Goal: Task Accomplishment & Management: Complete application form

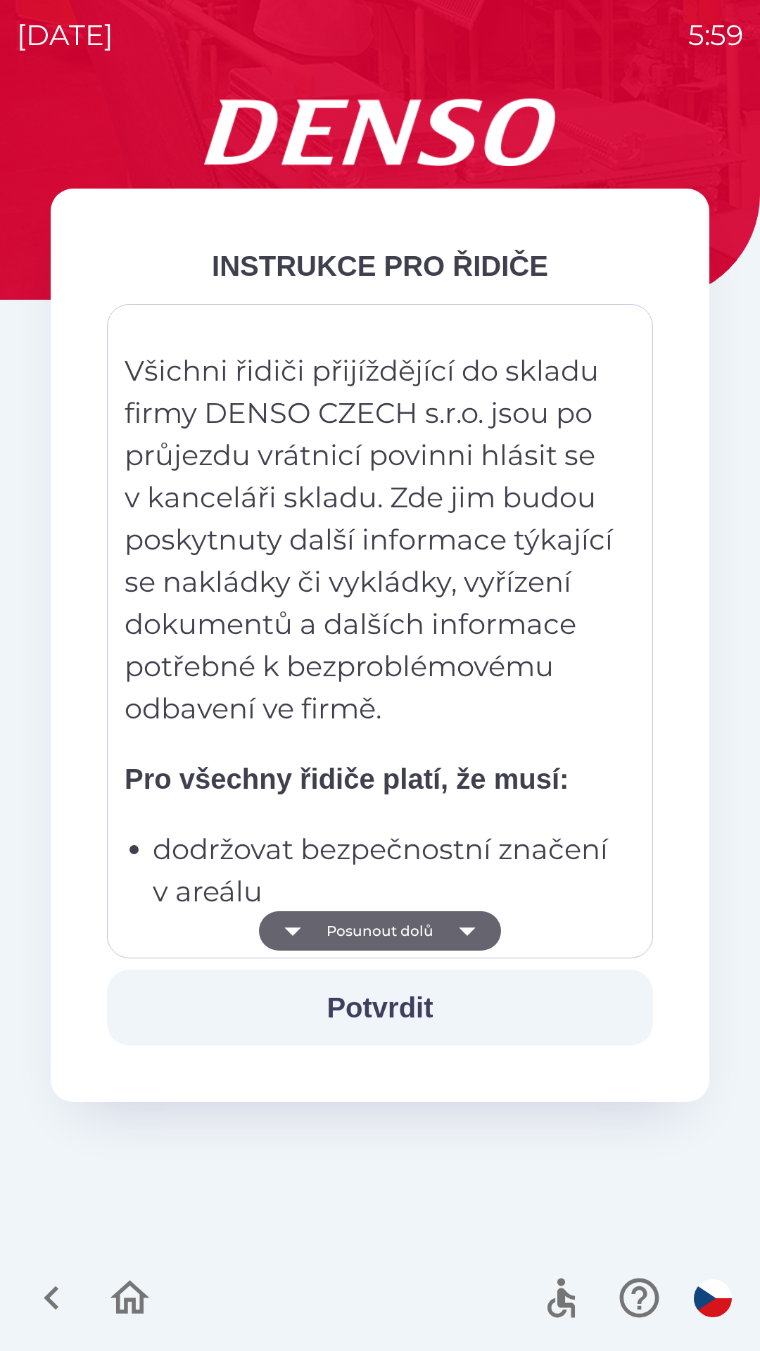
click at [374, 851] on p "dodržovat bezpečnostní značení v areálu" at bounding box center [384, 870] width 463 height 84
click at [371, 763] on strong "Pro všechny řidiče platí, že musí:" at bounding box center [347, 778] width 444 height 31
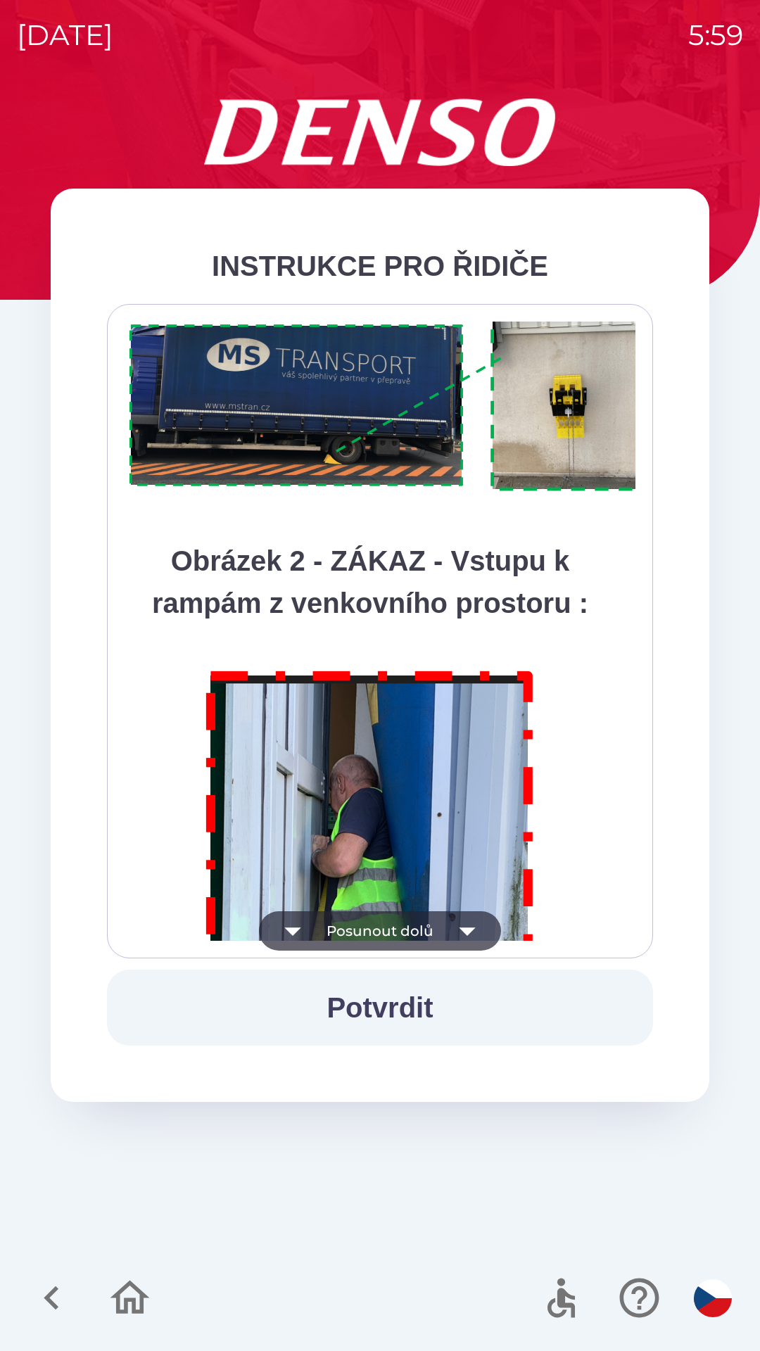
scroll to position [7907, 0]
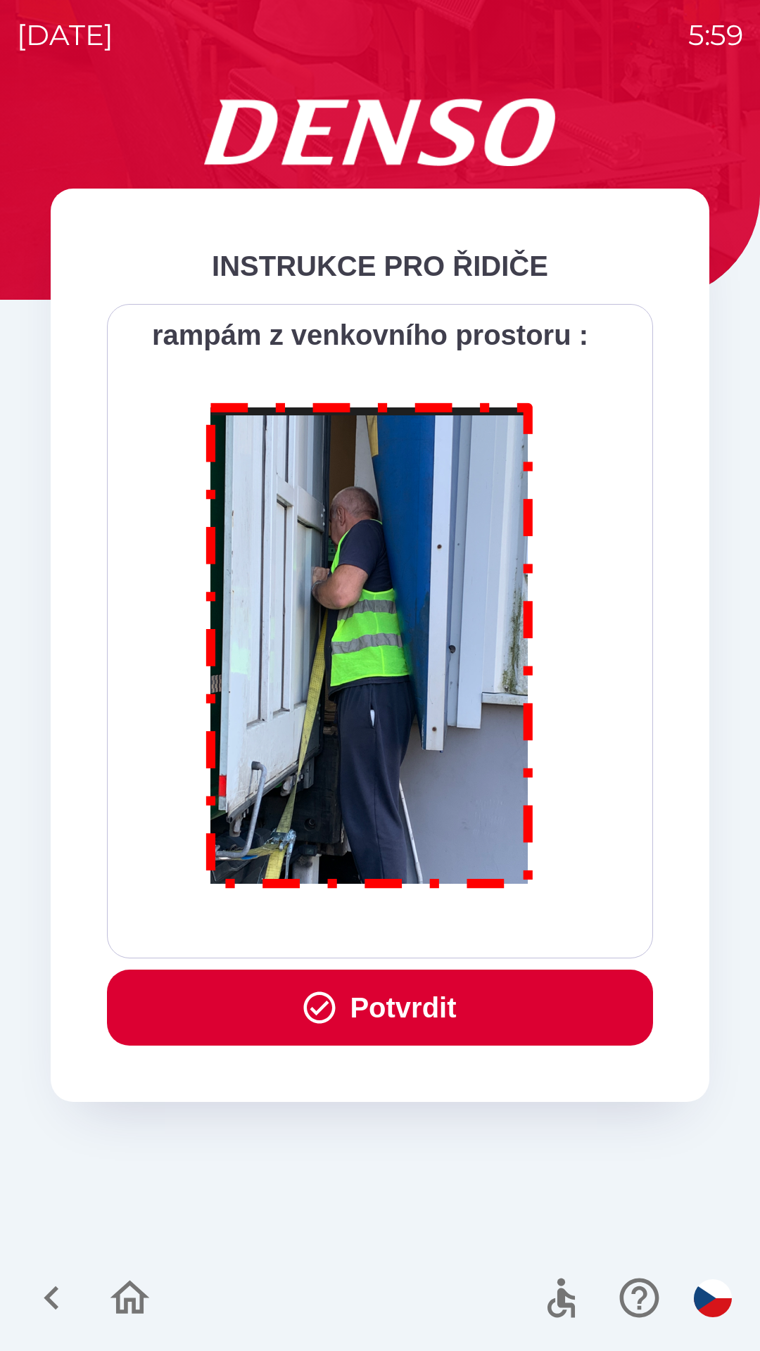
click at [405, 1012] on button "Potvrdit" at bounding box center [380, 1008] width 546 height 76
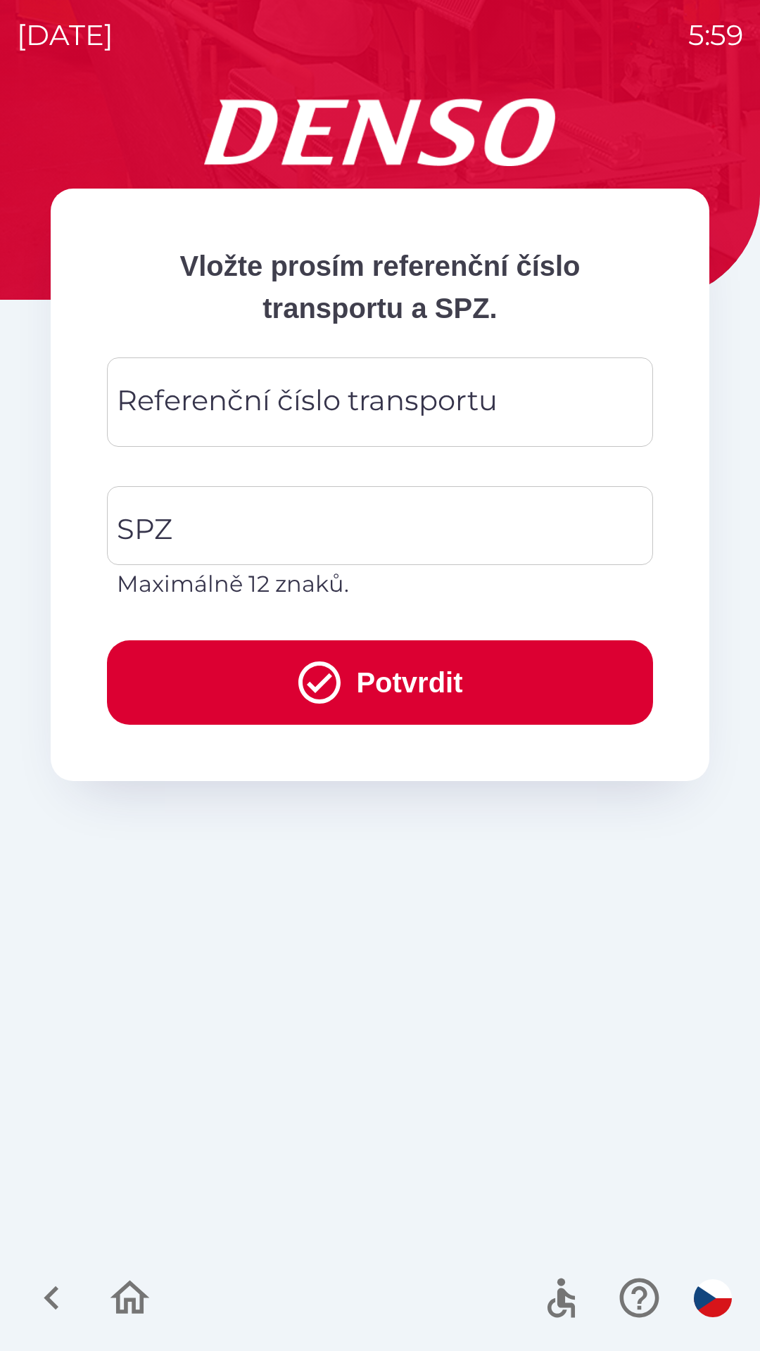
click at [363, 388] on div "Referenční číslo transportu Referenční číslo transportu" at bounding box center [380, 401] width 546 height 89
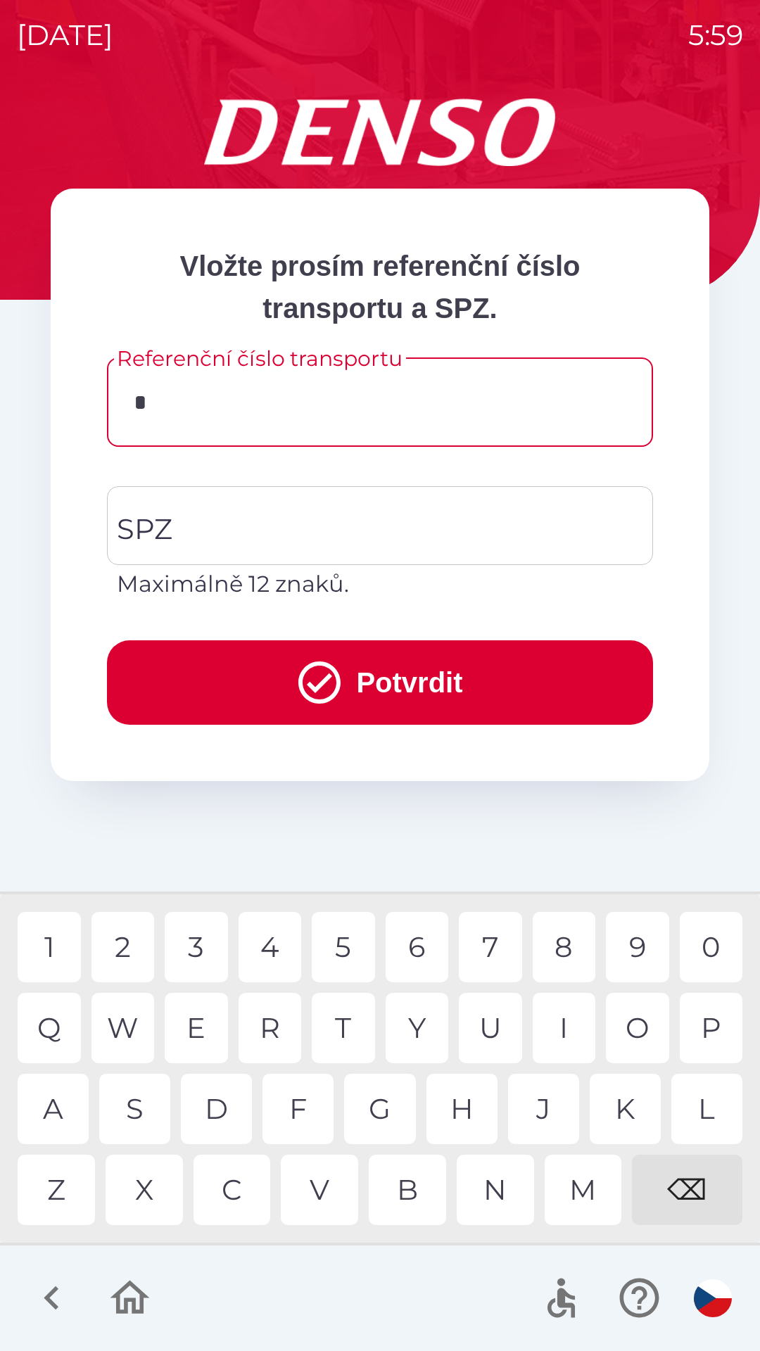
click at [226, 1115] on div "D" at bounding box center [216, 1109] width 71 height 70
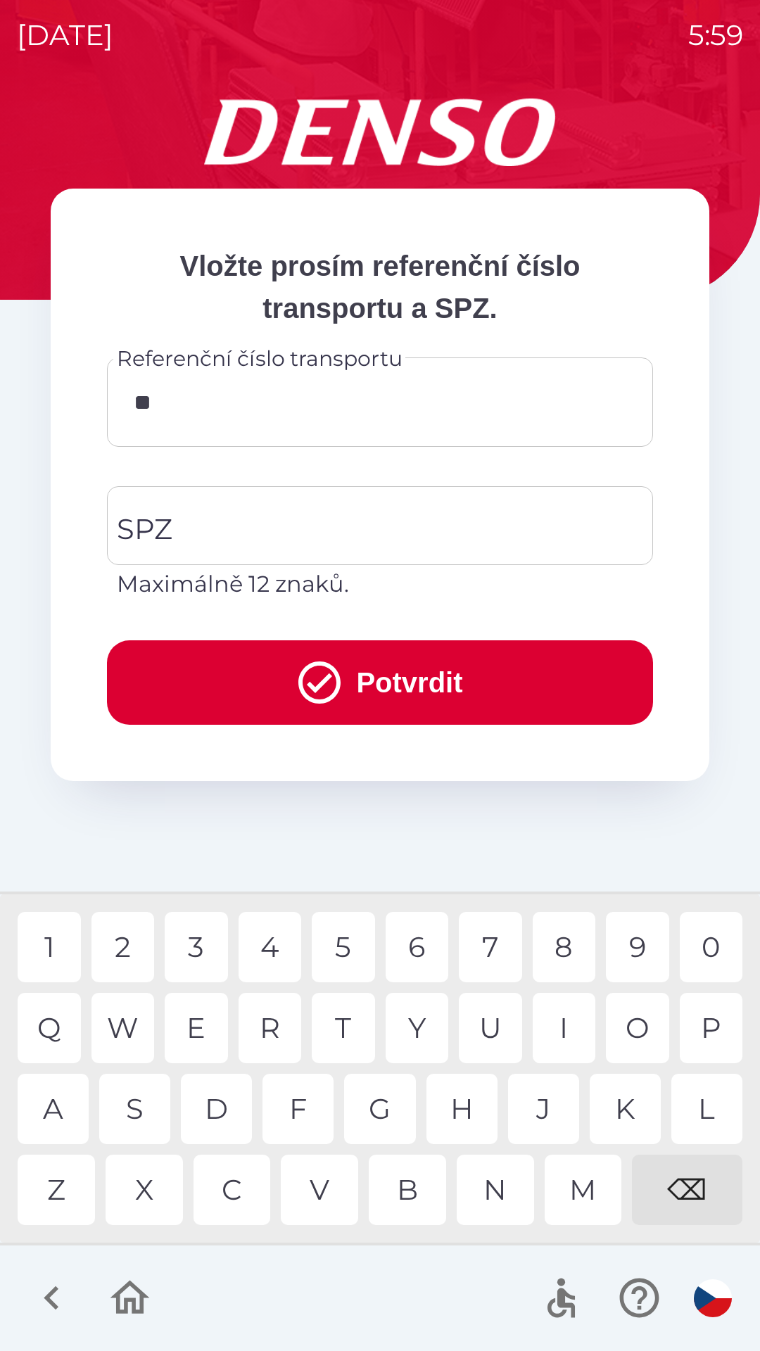
click at [706, 960] on div "0" at bounding box center [711, 947] width 63 height 70
click at [564, 944] on div "8" at bounding box center [564, 947] width 63 height 70
click at [118, 937] on div "2" at bounding box center [122, 947] width 63 height 70
type input "*******"
click at [631, 940] on div "9" at bounding box center [637, 947] width 63 height 70
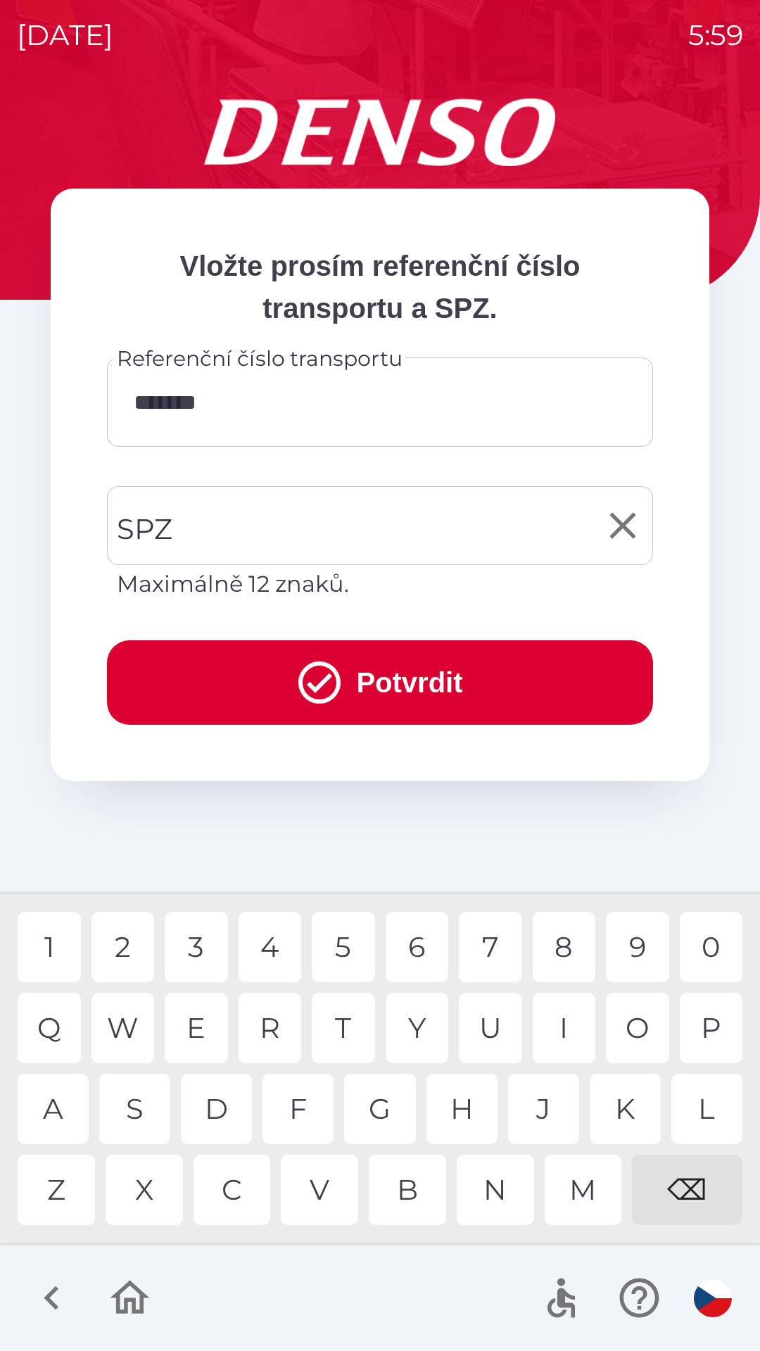
click at [417, 524] on input "SPZ" at bounding box center [369, 526] width 512 height 66
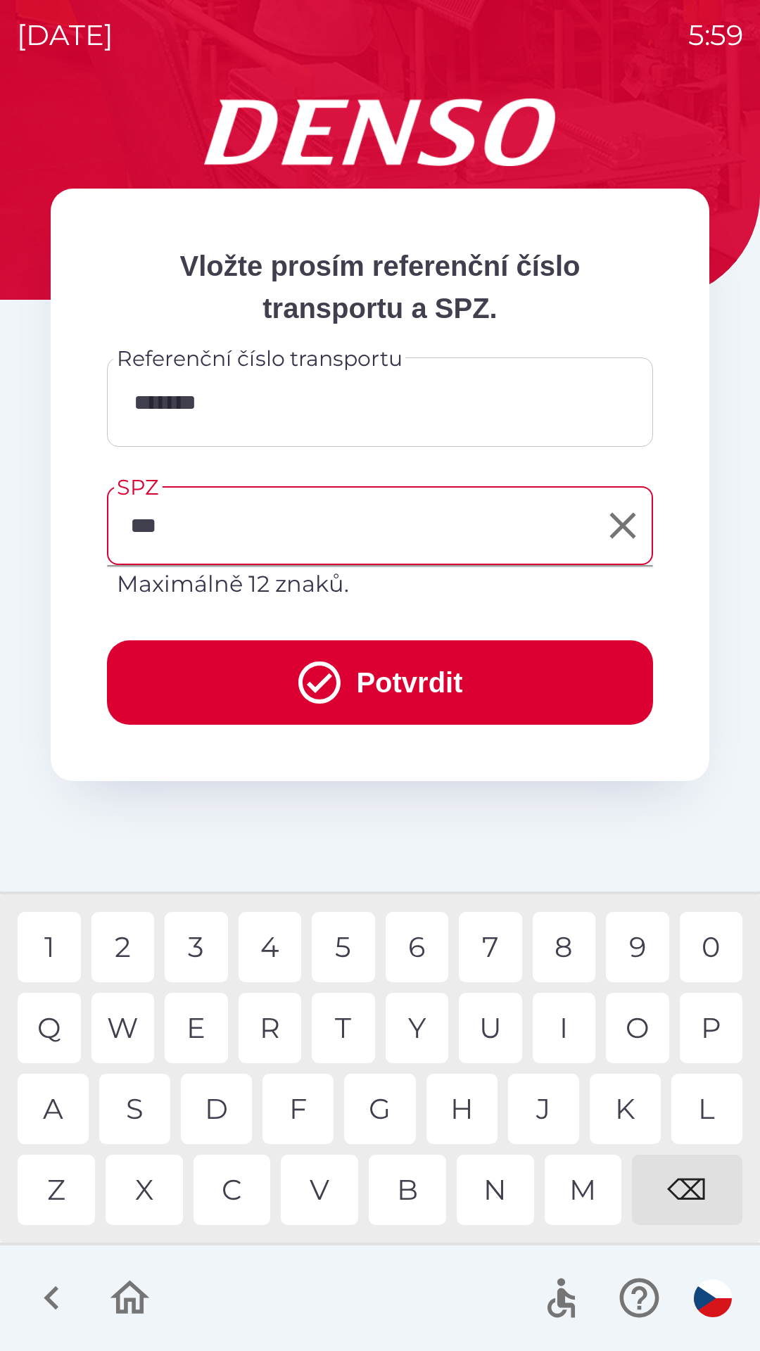
click at [412, 1191] on div "B" at bounding box center [407, 1190] width 77 height 70
click at [125, 944] on div "2" at bounding box center [122, 947] width 63 height 70
type input "*******"
click at [452, 681] on button "Potvrdit" at bounding box center [380, 682] width 546 height 84
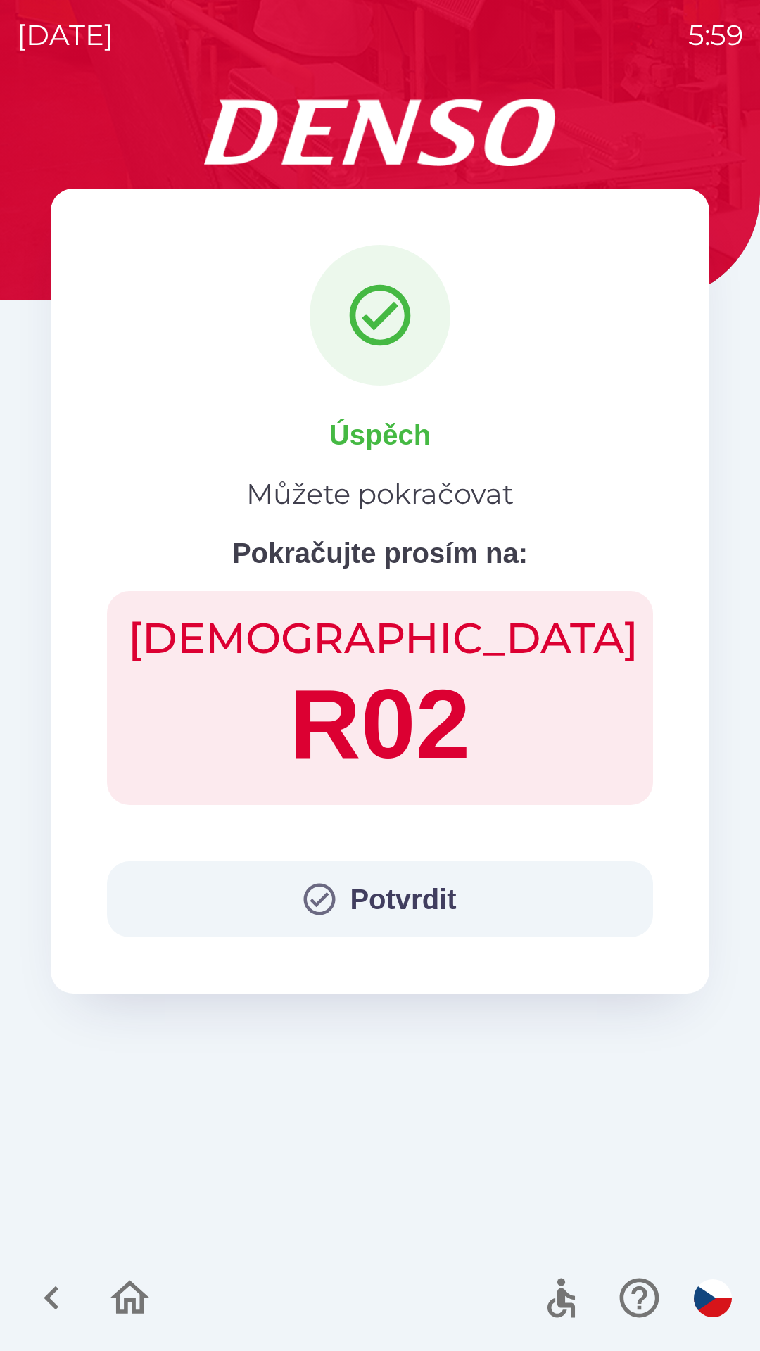
click at [421, 887] on button "Potvrdit" at bounding box center [380, 899] width 546 height 76
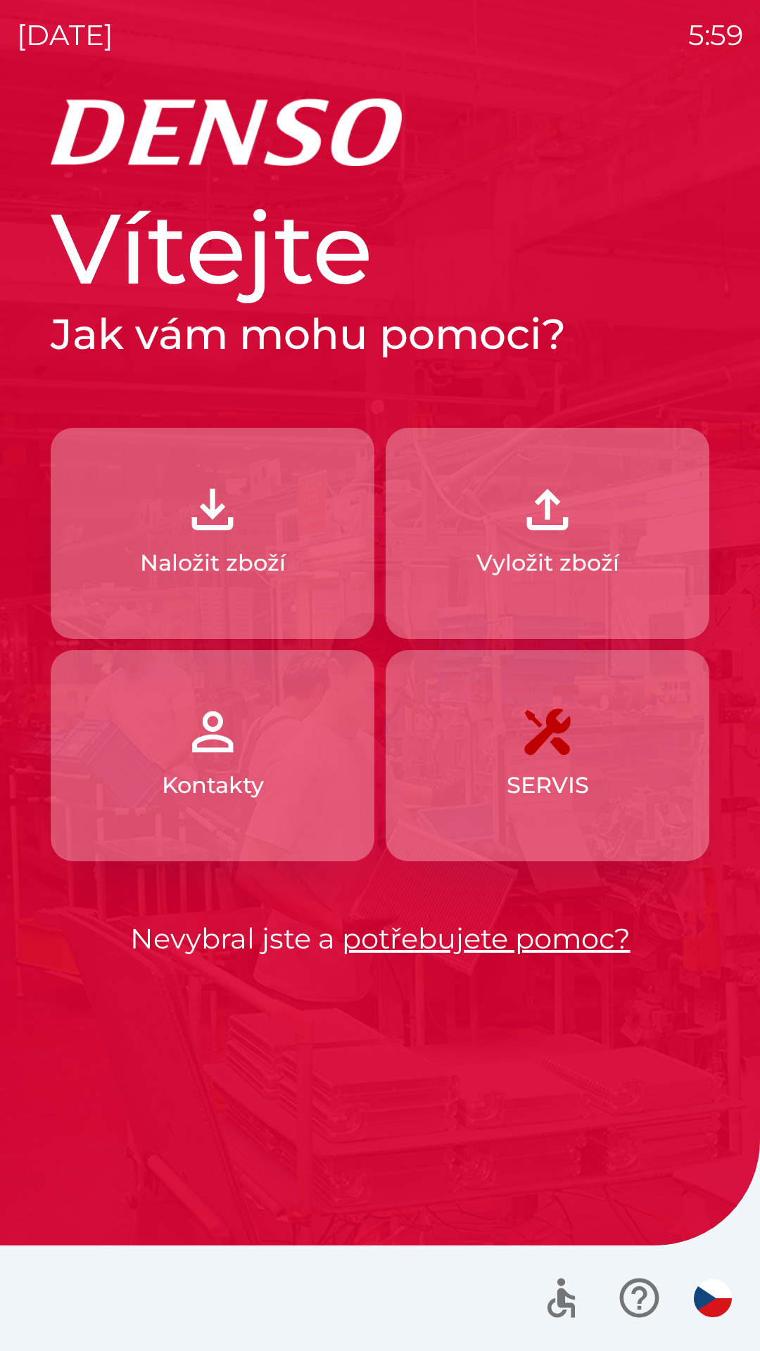
click at [536, 553] on p "Vyložit zboží" at bounding box center [547, 563] width 143 height 34
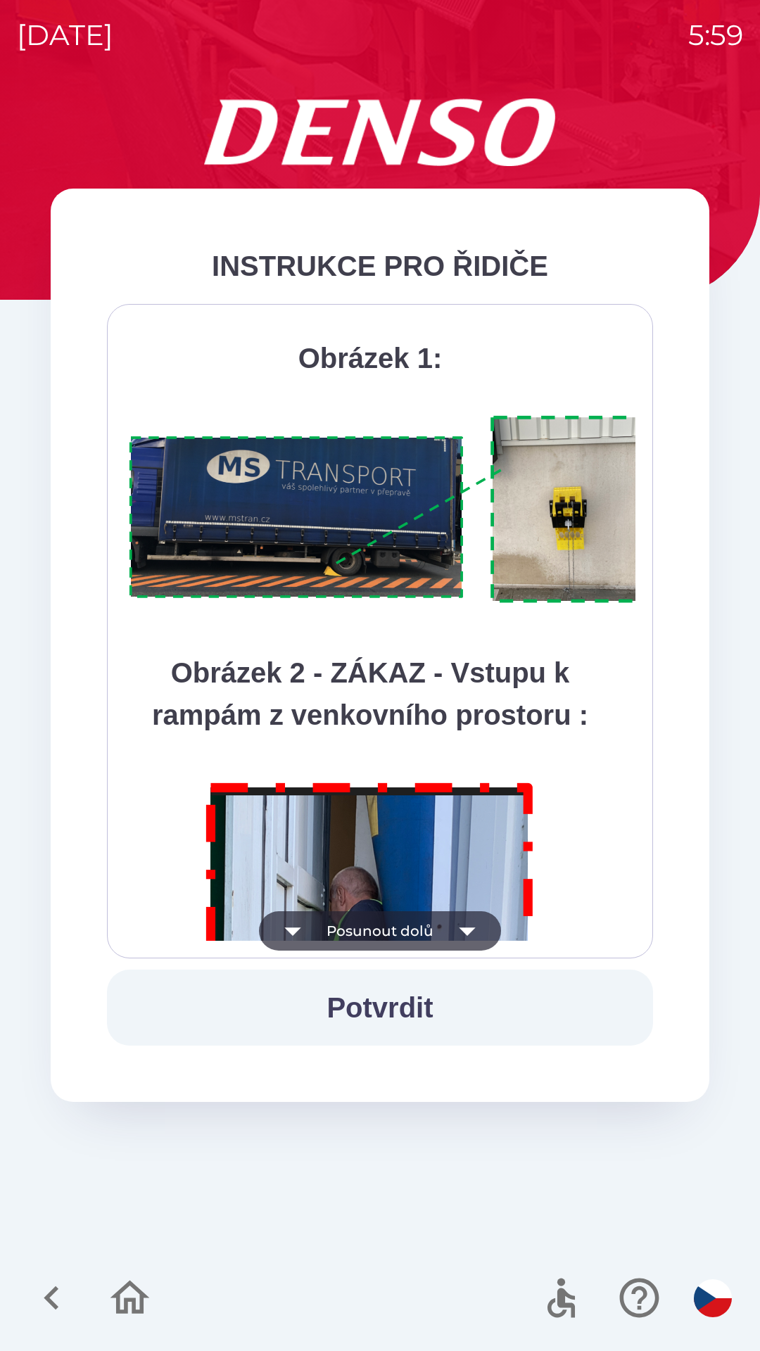
scroll to position [7907, 0]
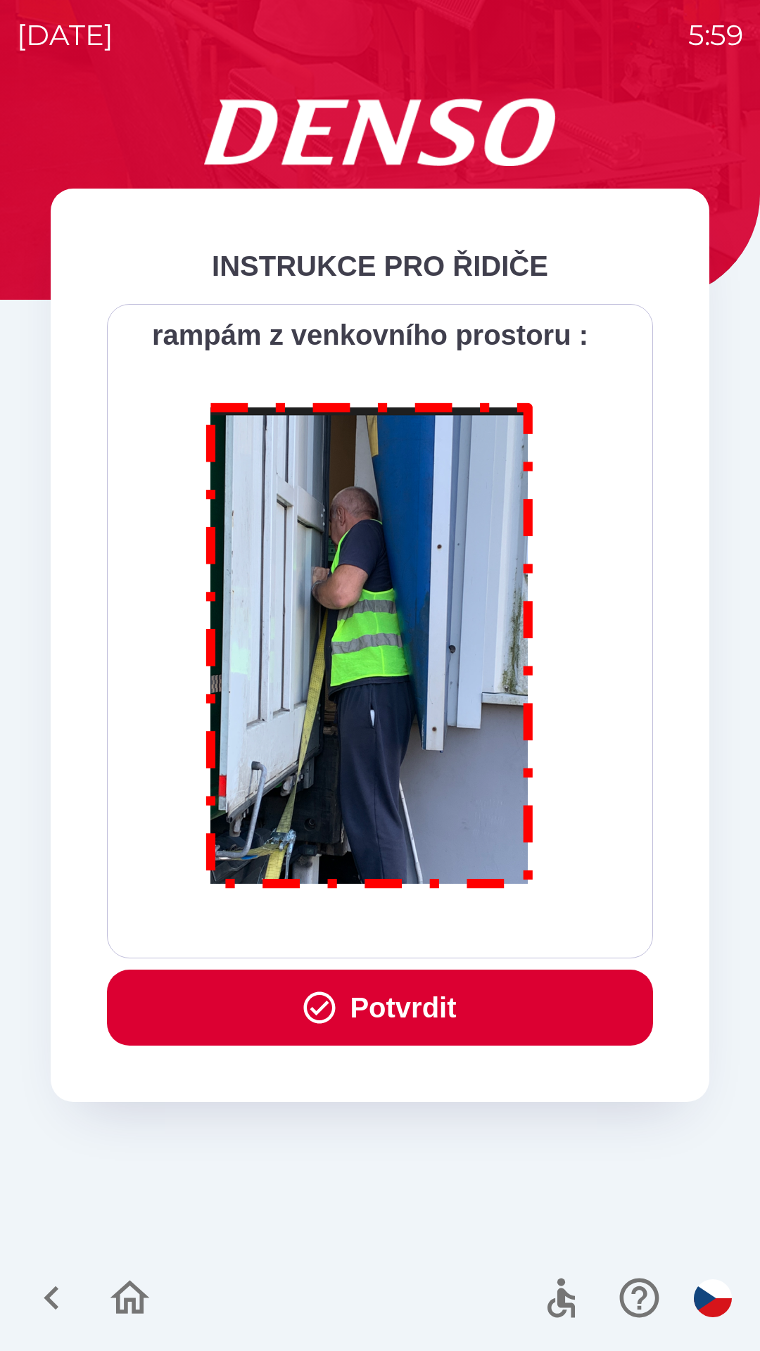
click at [437, 1020] on button "Potvrdit" at bounding box center [380, 1008] width 546 height 76
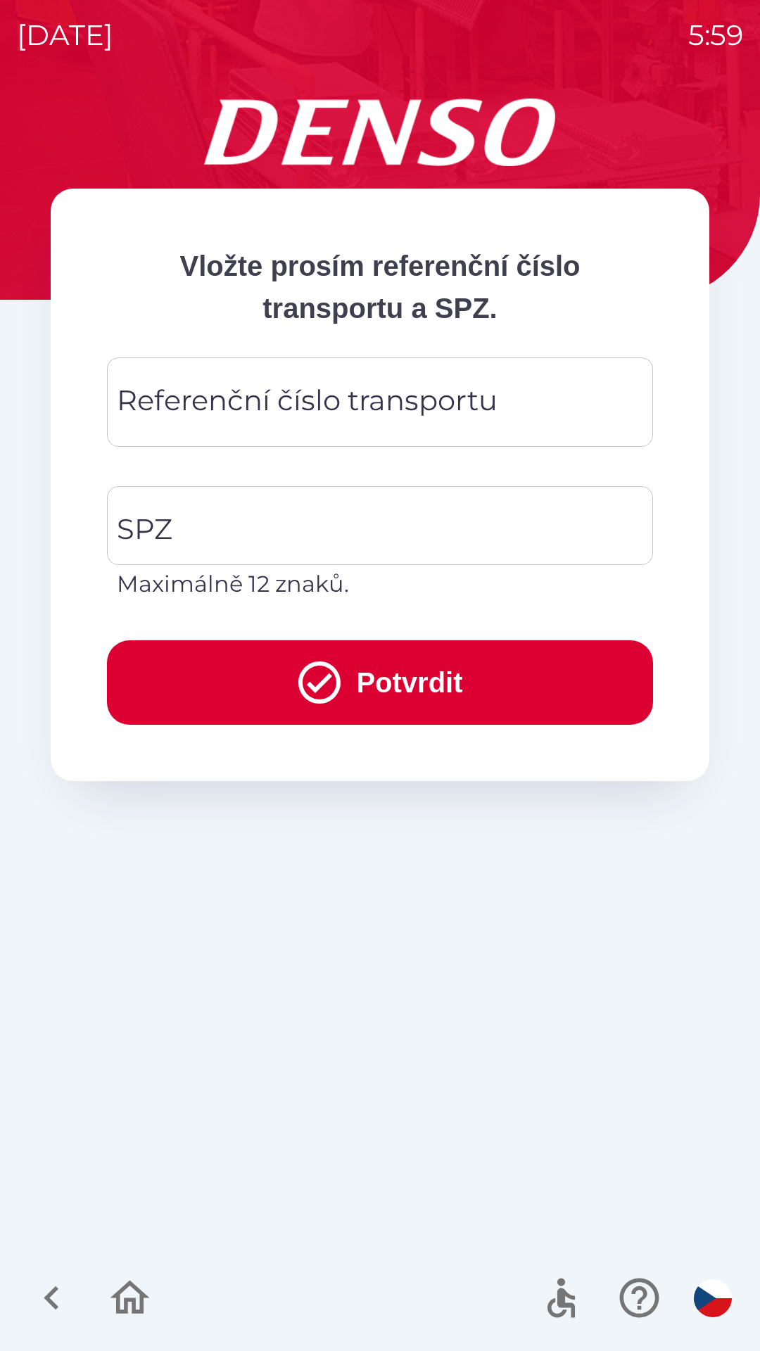
click at [471, 402] on div "Referenční číslo transportu Referenční číslo transportu" at bounding box center [380, 401] width 546 height 89
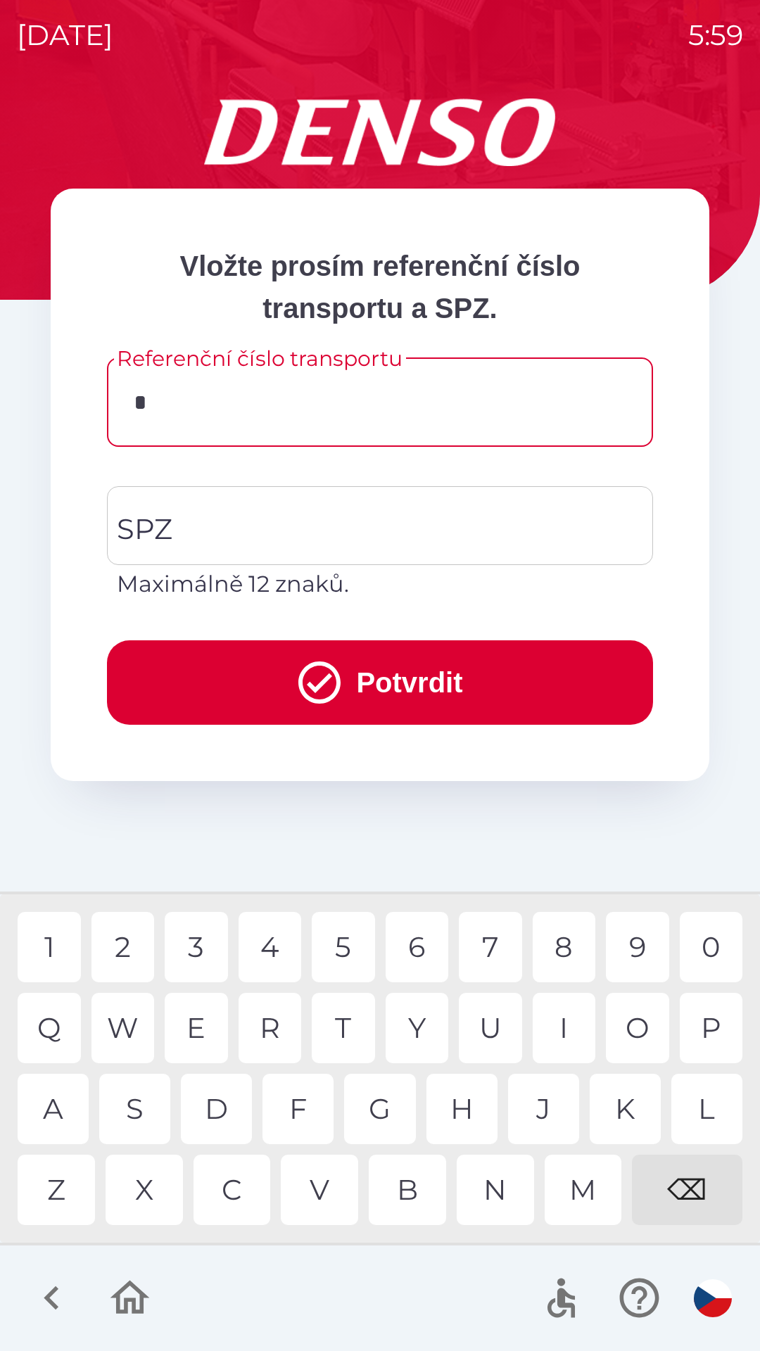
click at [216, 1107] on div "D" at bounding box center [216, 1109] width 71 height 70
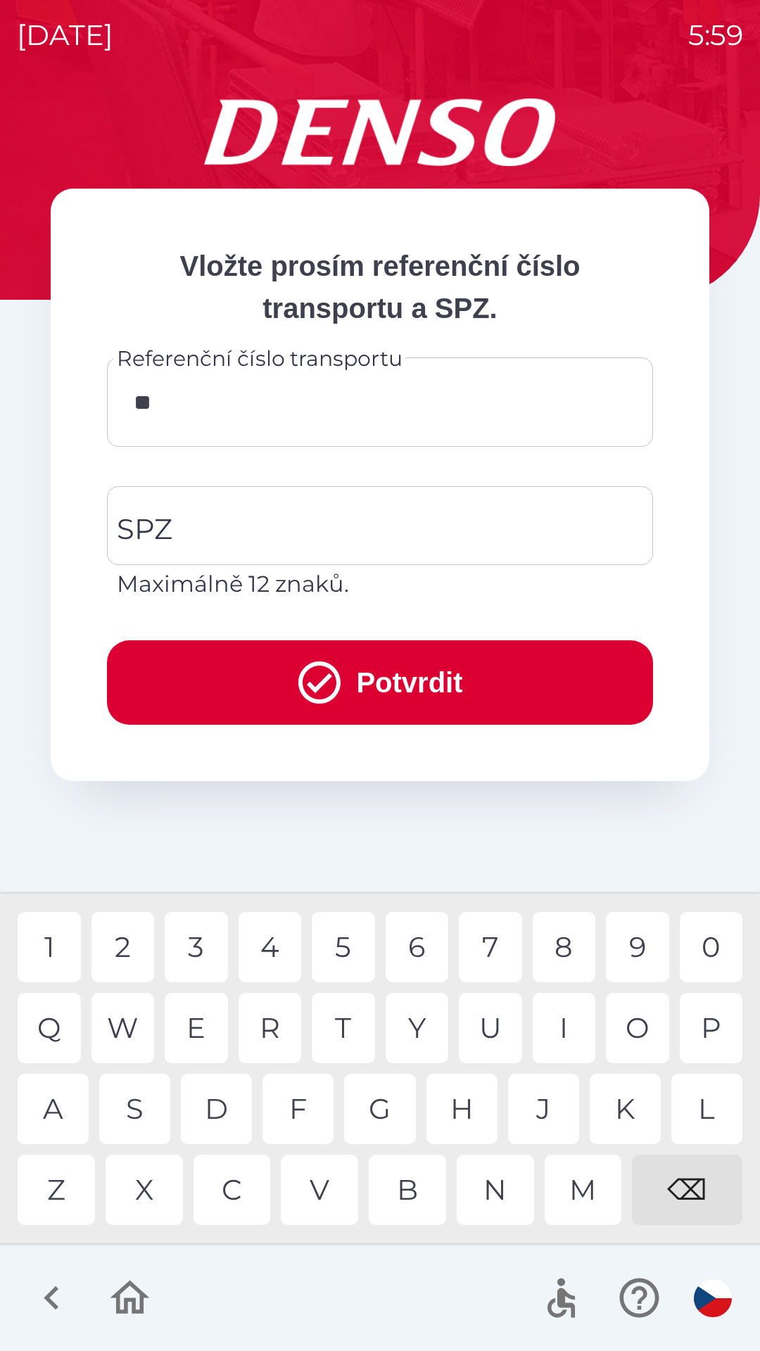
click at [711, 949] on div "0" at bounding box center [711, 947] width 63 height 70
click at [564, 953] on div "8" at bounding box center [564, 947] width 63 height 70
click at [705, 1027] on div "P" at bounding box center [711, 1028] width 63 height 70
click at [118, 943] on div "2" at bounding box center [122, 947] width 63 height 70
type input "********"
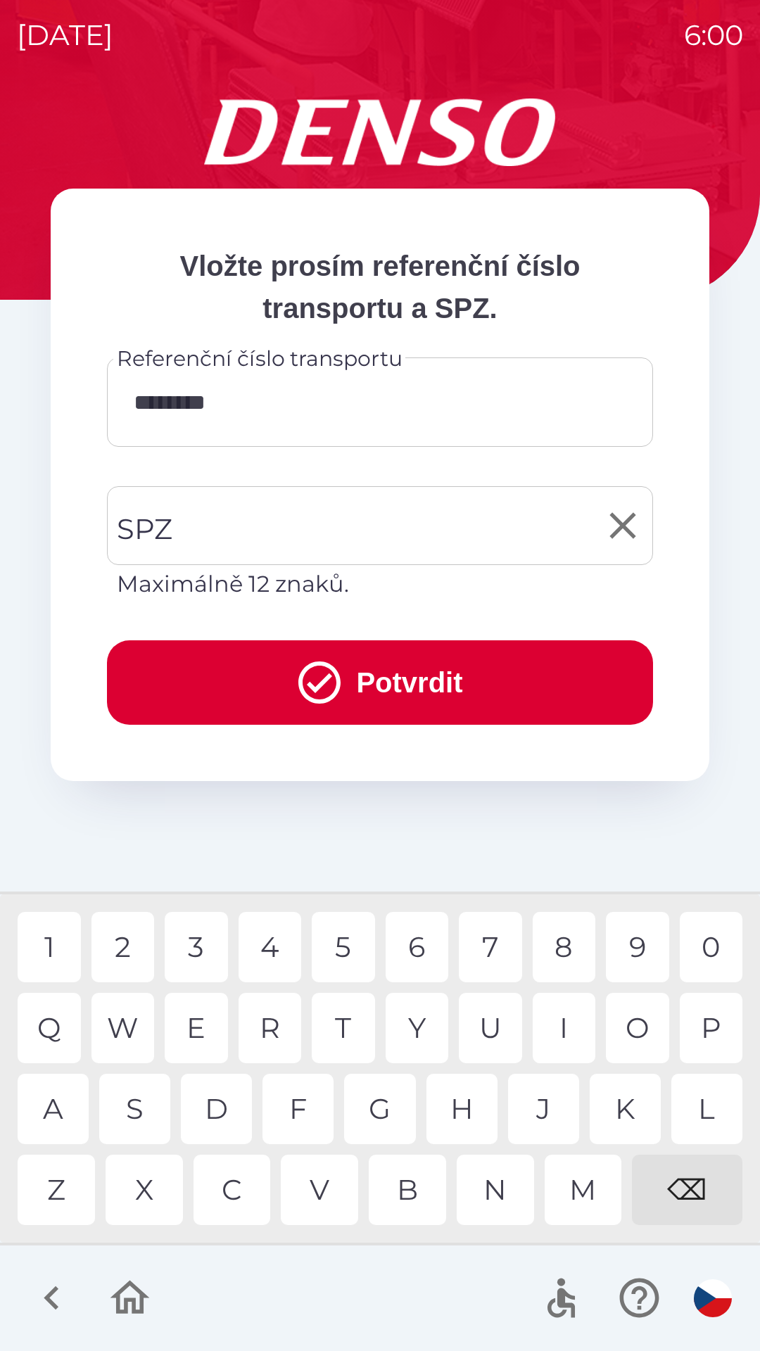
click at [424, 523] on input "SPZ" at bounding box center [369, 526] width 512 height 66
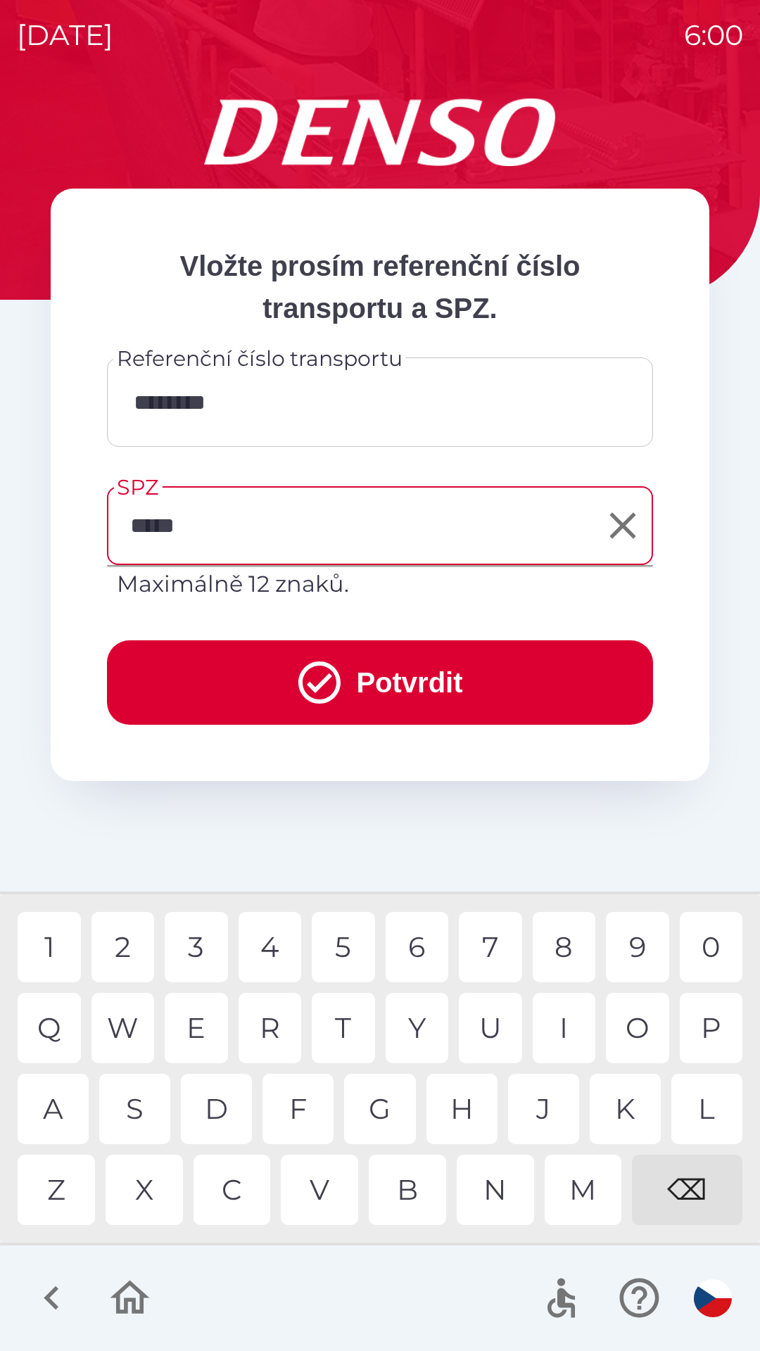
click at [561, 951] on div "8" at bounding box center [564, 947] width 63 height 70
type input "*******"
click at [469, 675] on button "Potvrdit" at bounding box center [380, 682] width 546 height 84
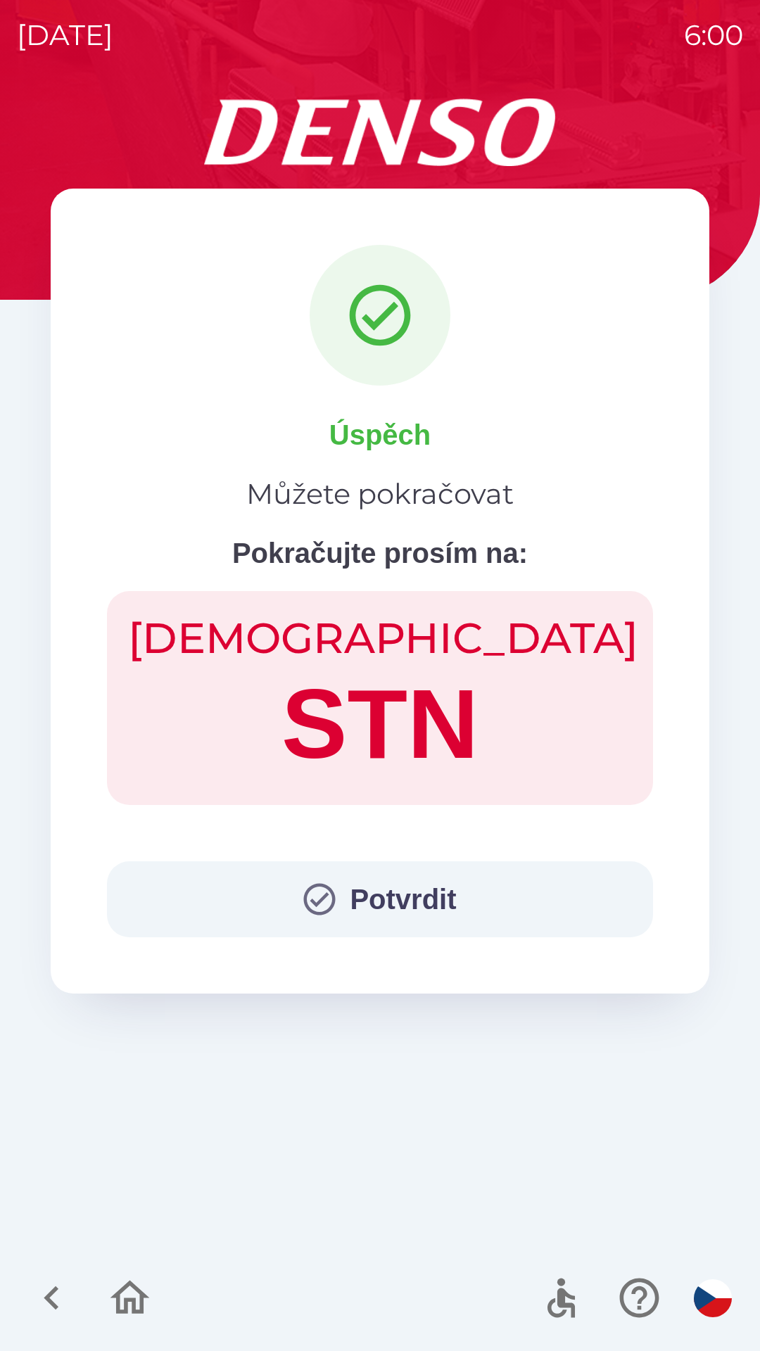
click at [441, 884] on button "Potvrdit" at bounding box center [380, 899] width 546 height 76
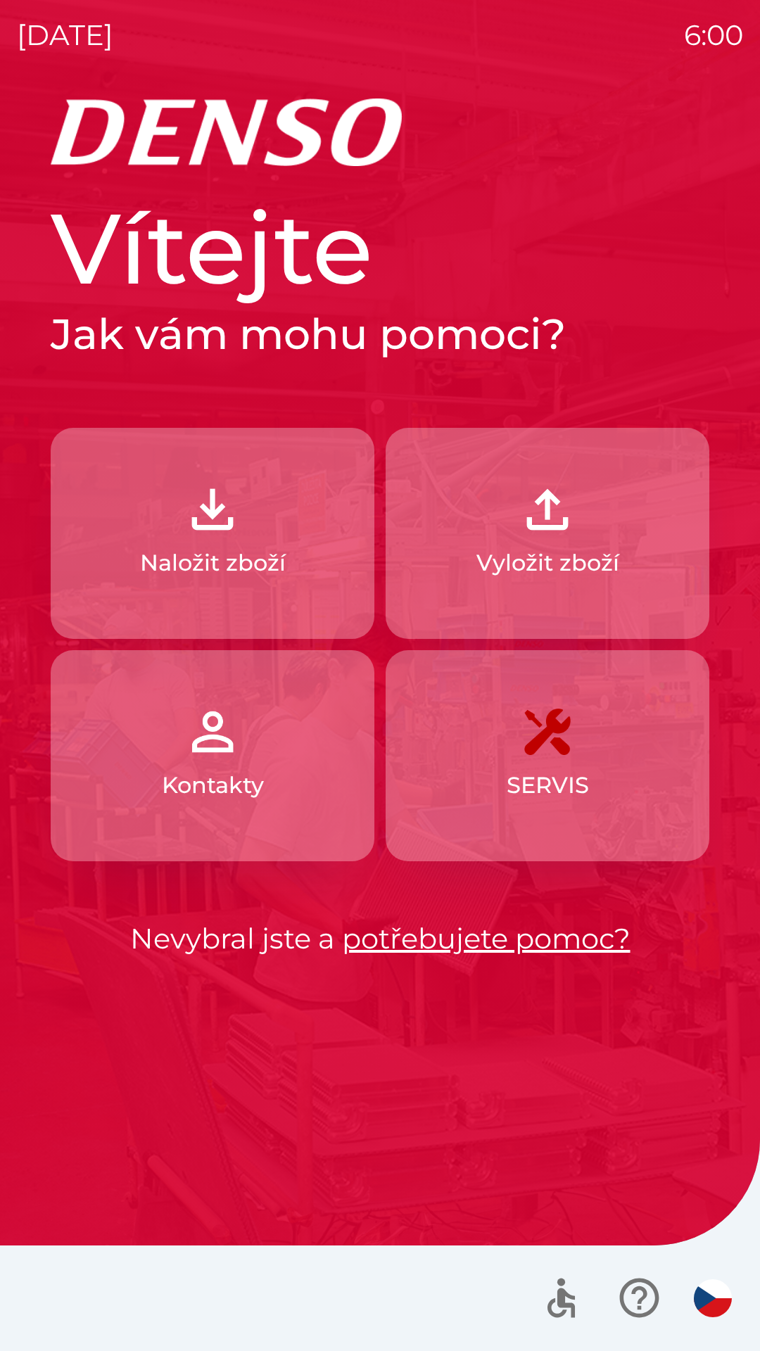
click at [270, 560] on p "Naložit zboží" at bounding box center [213, 563] width 146 height 34
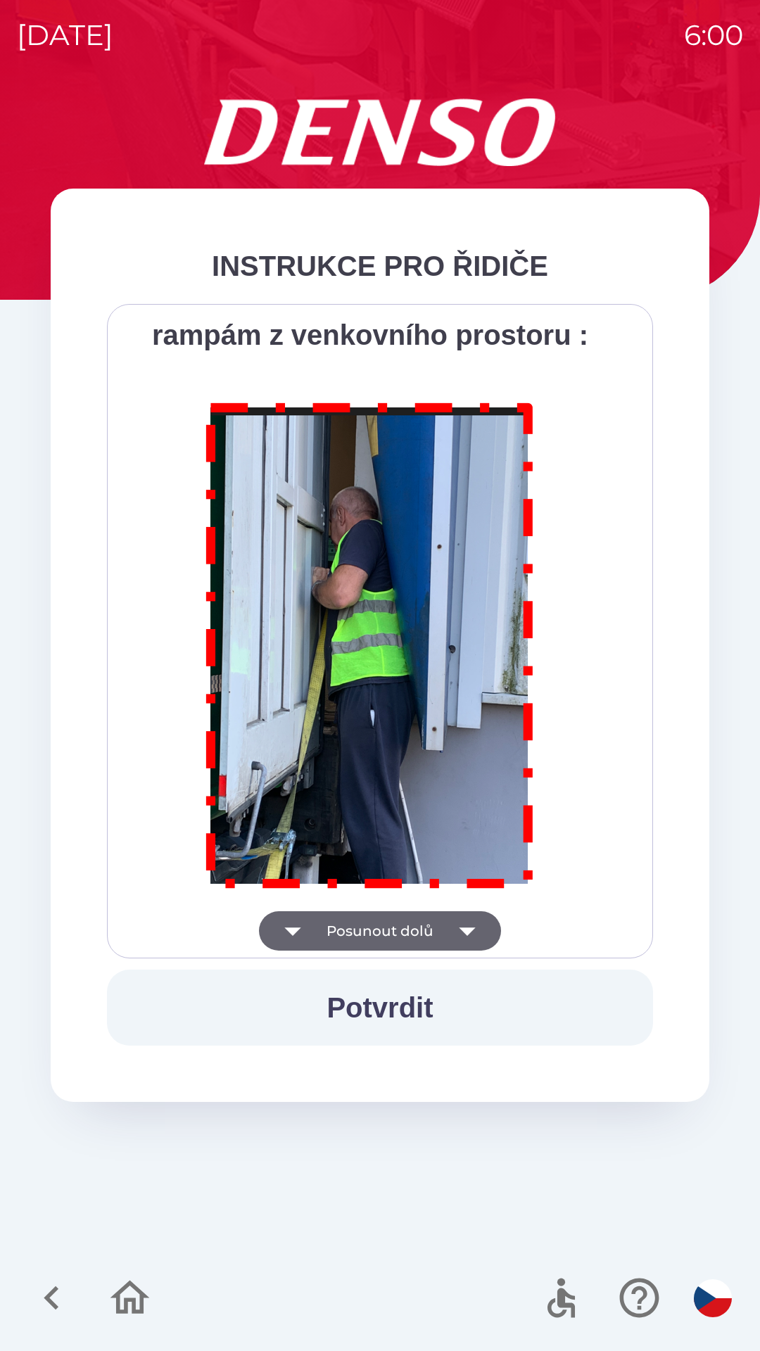
scroll to position [7907, 0]
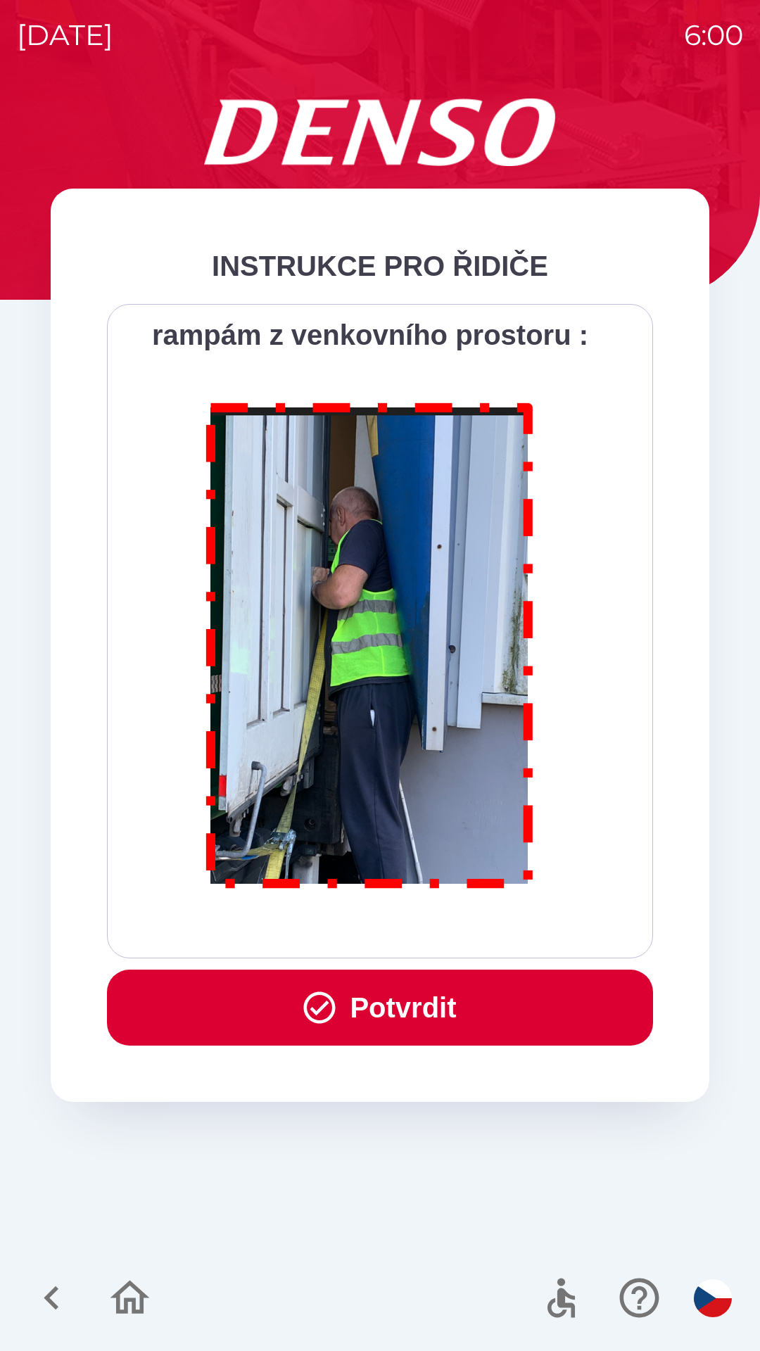
click at [428, 1006] on button "Potvrdit" at bounding box center [380, 1008] width 546 height 76
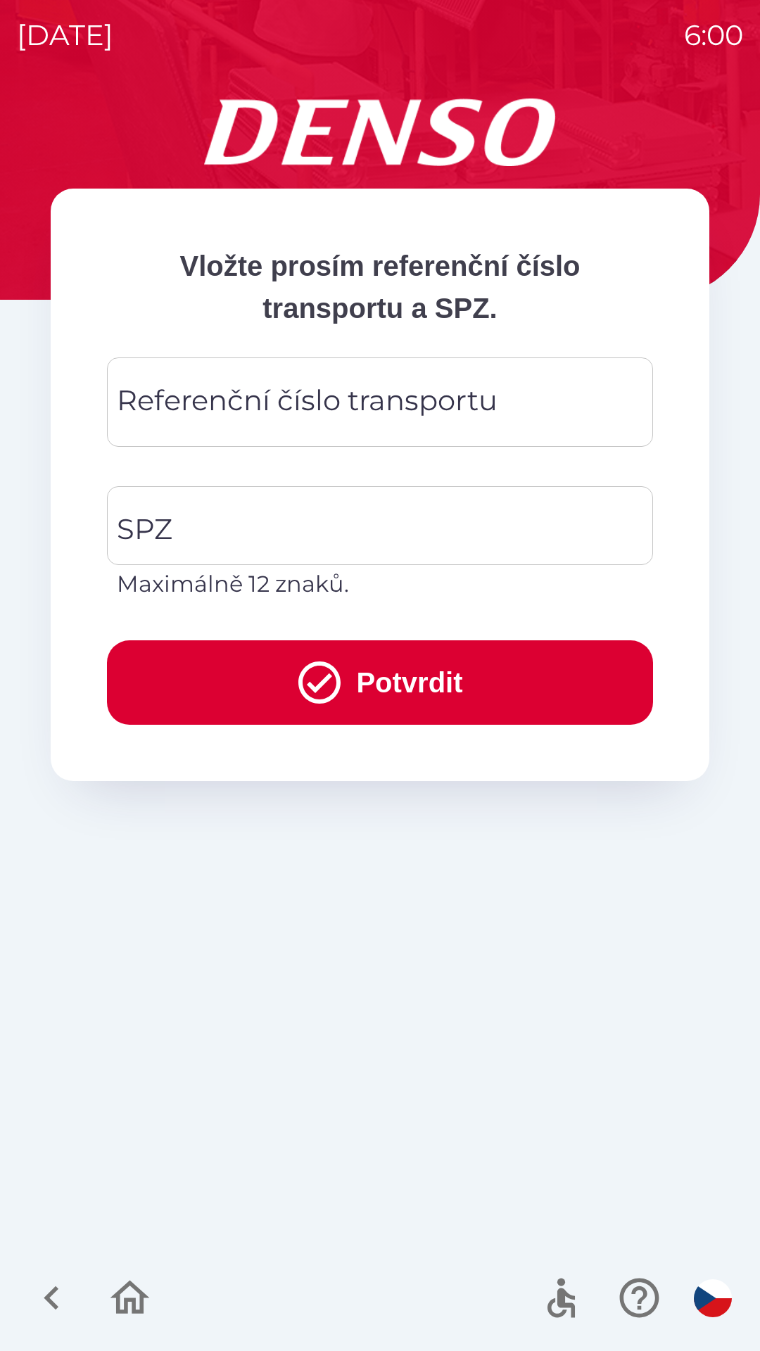
click at [325, 402] on div "Referenční číslo transportu Referenční číslo transportu" at bounding box center [380, 401] width 546 height 89
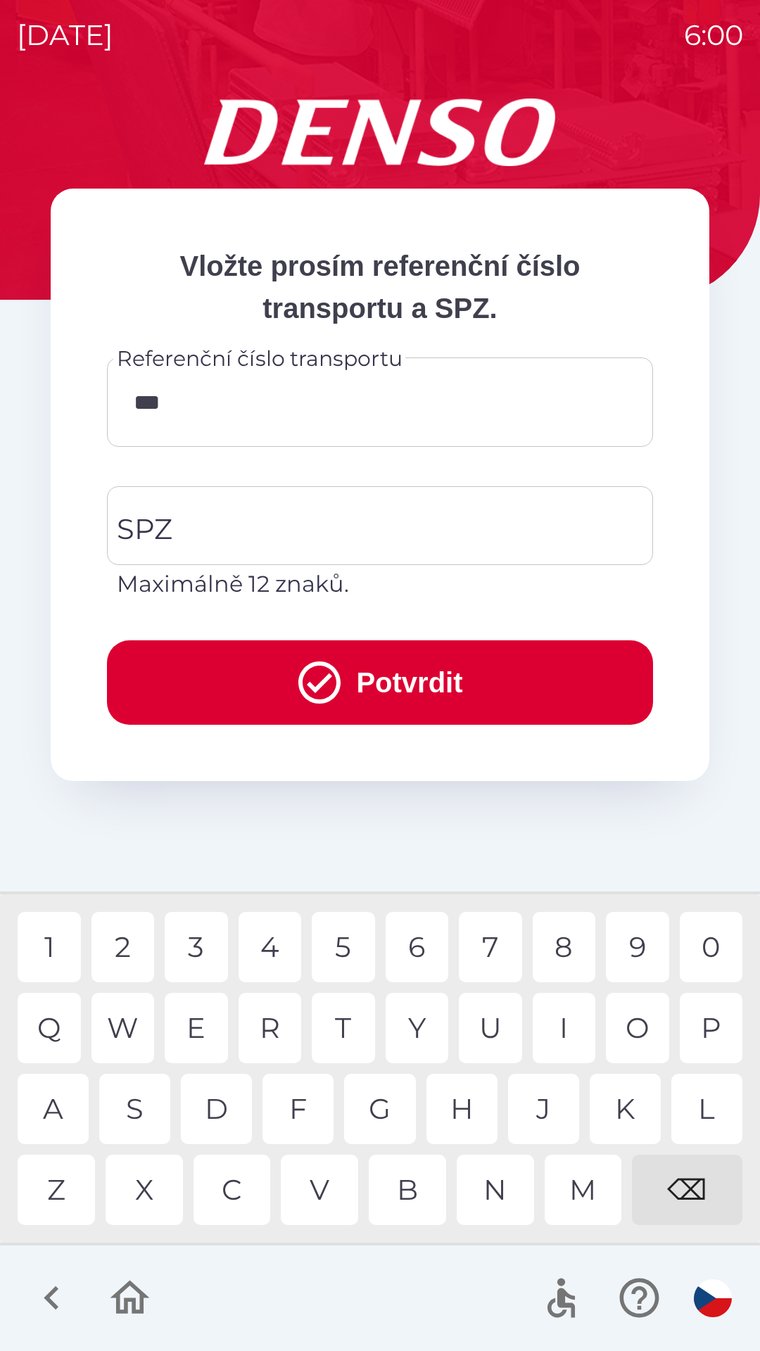
click at [273, 1036] on div "R" at bounding box center [270, 1028] width 63 height 70
click at [127, 1036] on div "W" at bounding box center [122, 1028] width 63 height 70
type input "*********"
click at [324, 932] on div "5" at bounding box center [343, 947] width 63 height 70
click at [421, 531] on input "SPZ" at bounding box center [369, 526] width 512 height 66
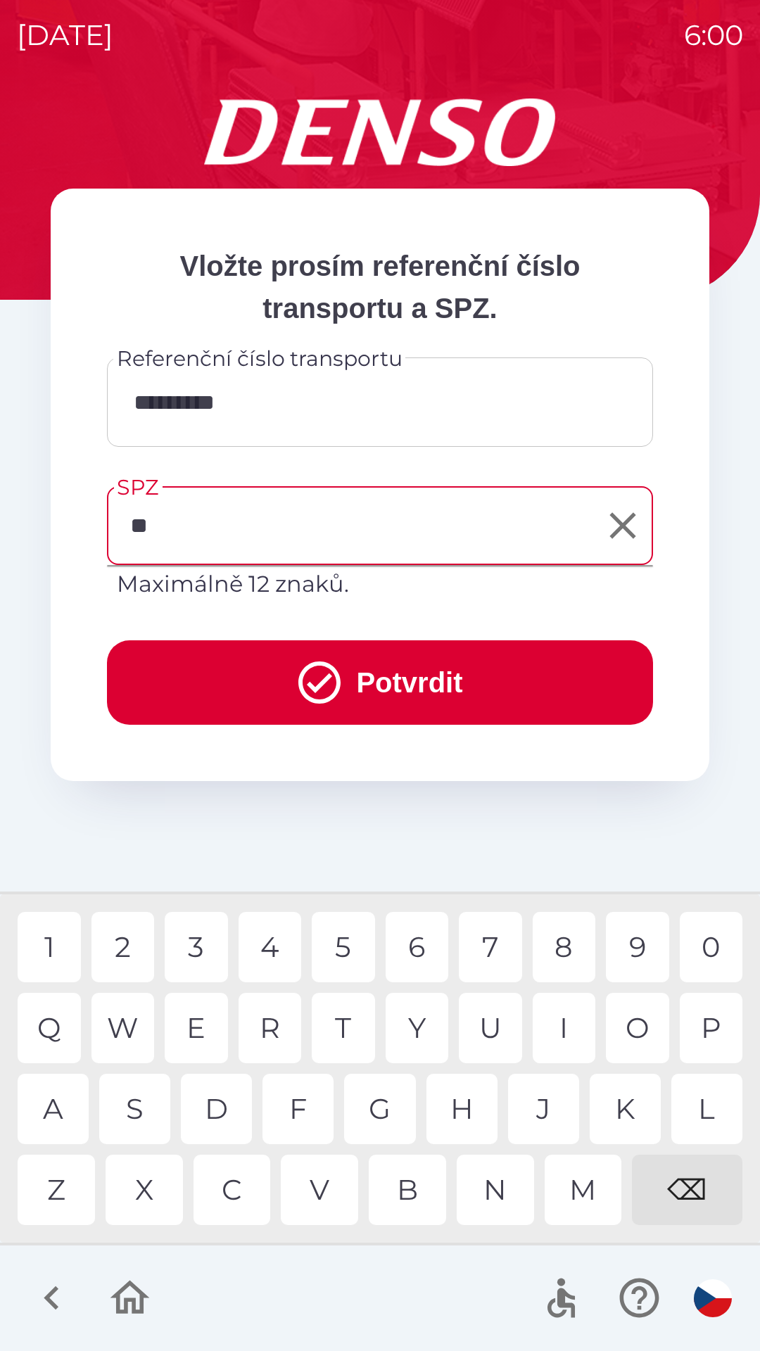
click at [63, 1100] on div "A" at bounding box center [53, 1109] width 71 height 70
click at [212, 1096] on div "D" at bounding box center [216, 1109] width 71 height 70
click at [127, 948] on div "2" at bounding box center [122, 947] width 63 height 70
type input "*******"
click at [561, 948] on div "8" at bounding box center [564, 947] width 63 height 70
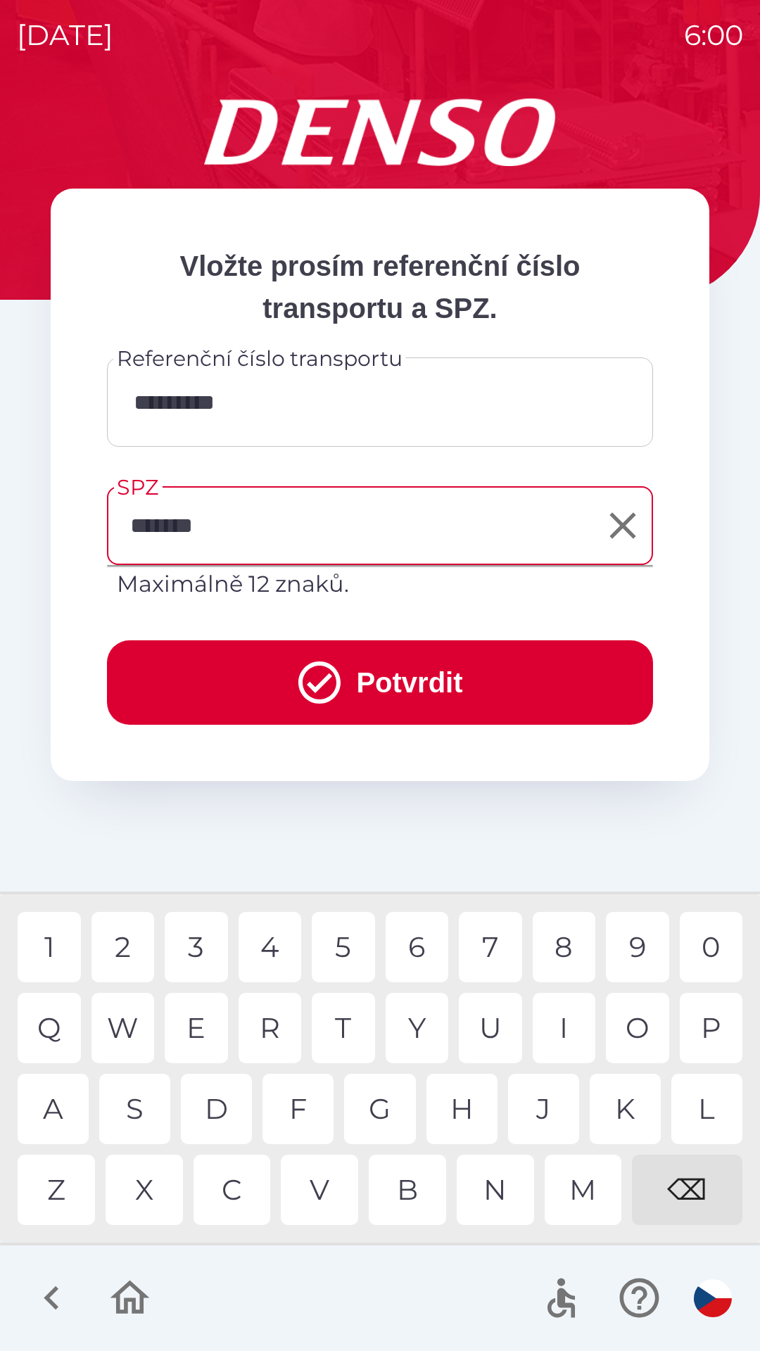
click at [470, 675] on button "Potvrdit" at bounding box center [380, 682] width 546 height 84
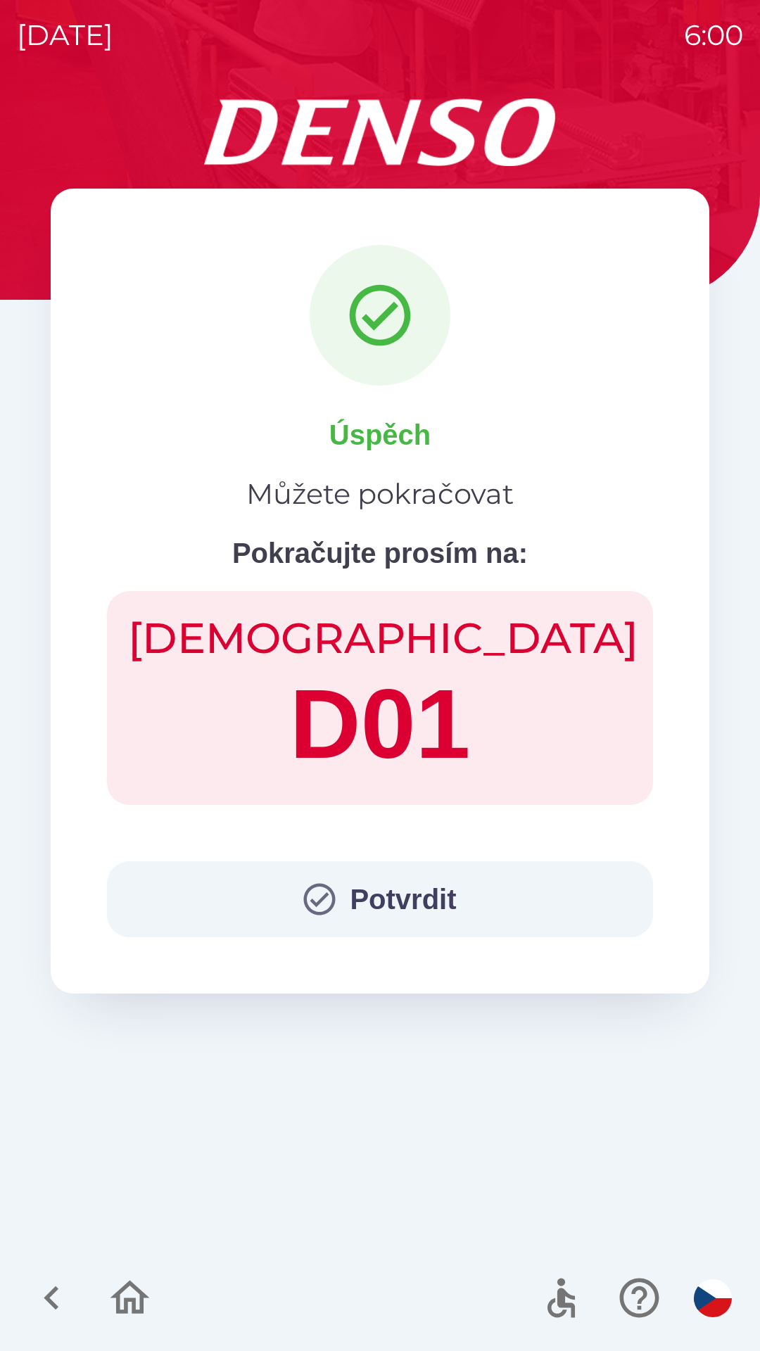
click at [429, 895] on button "Potvrdit" at bounding box center [380, 899] width 546 height 76
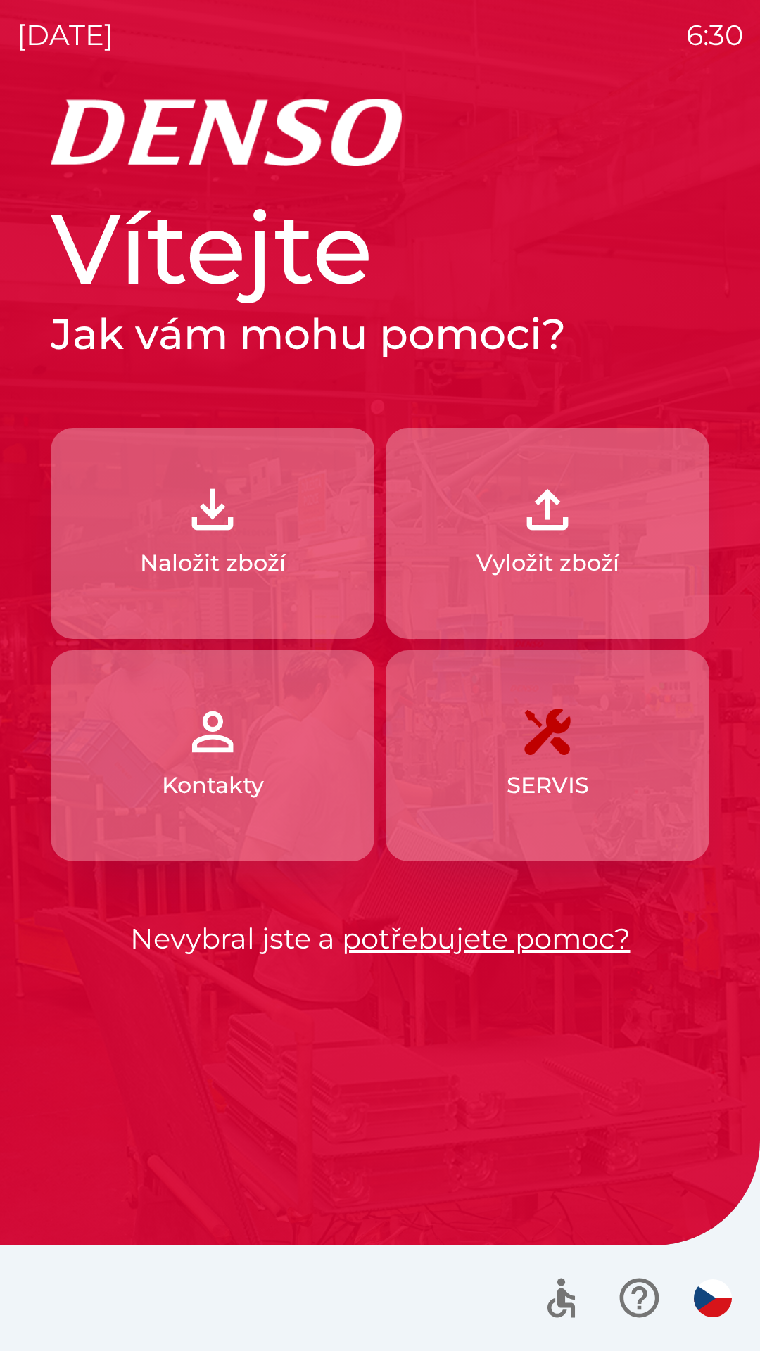
click at [557, 527] on img "button" at bounding box center [547, 509] width 62 height 62
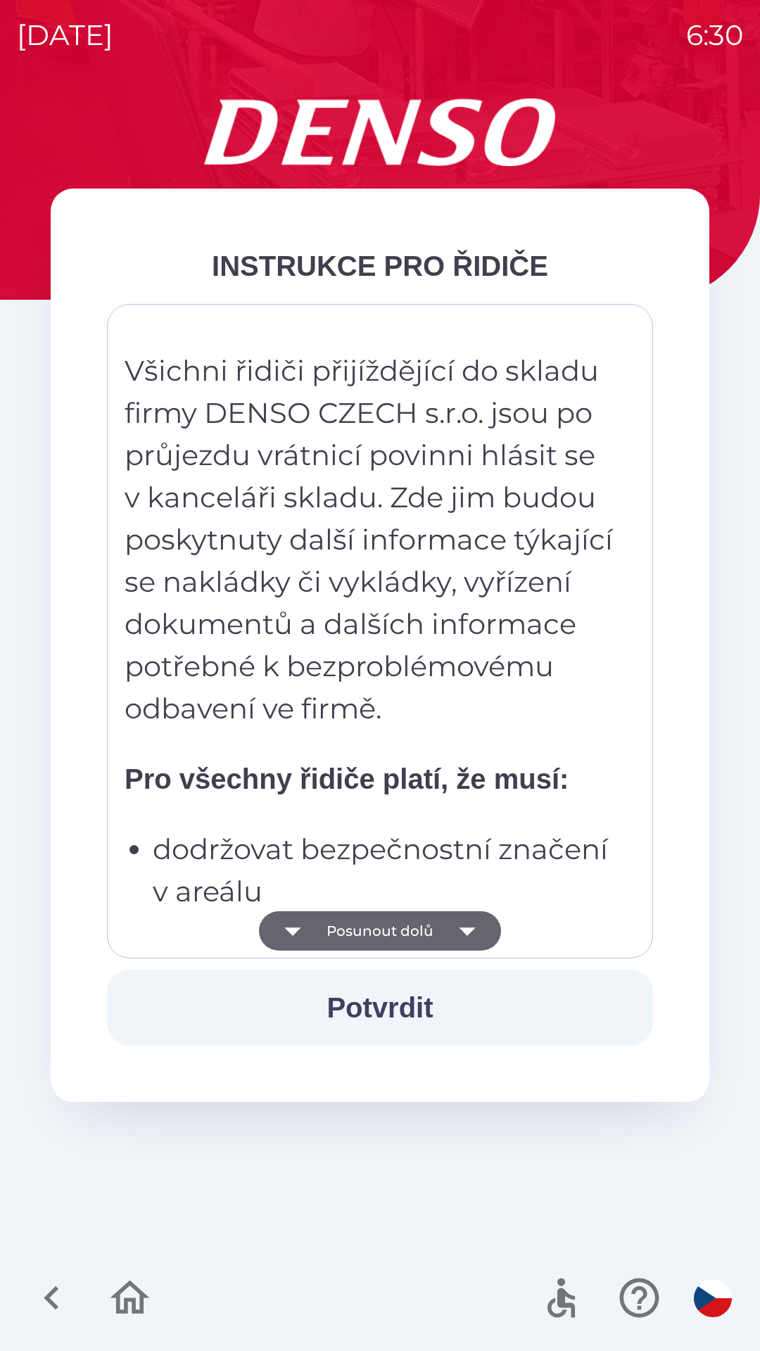
click at [409, 932] on button "Posunout dolů" at bounding box center [380, 930] width 242 height 39
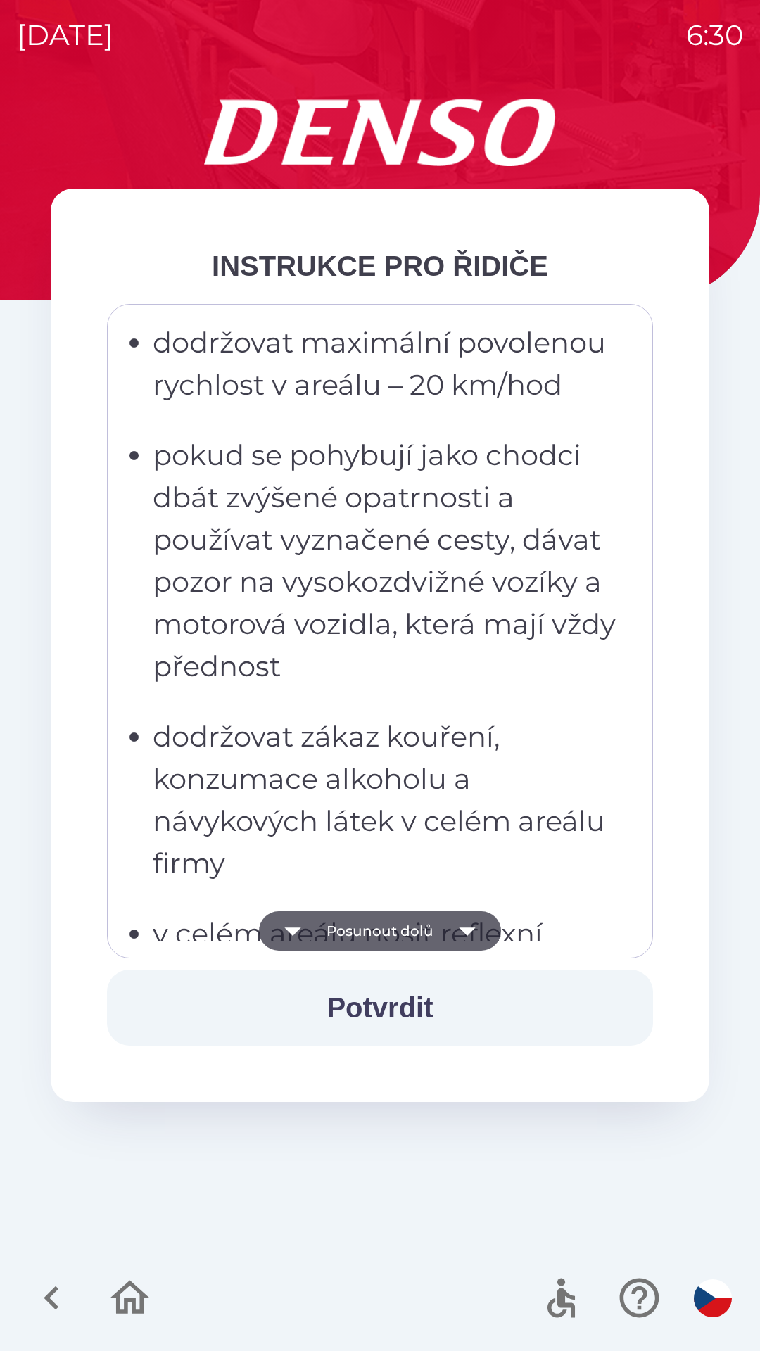
click at [409, 926] on button "Posunout dolů" at bounding box center [380, 930] width 242 height 39
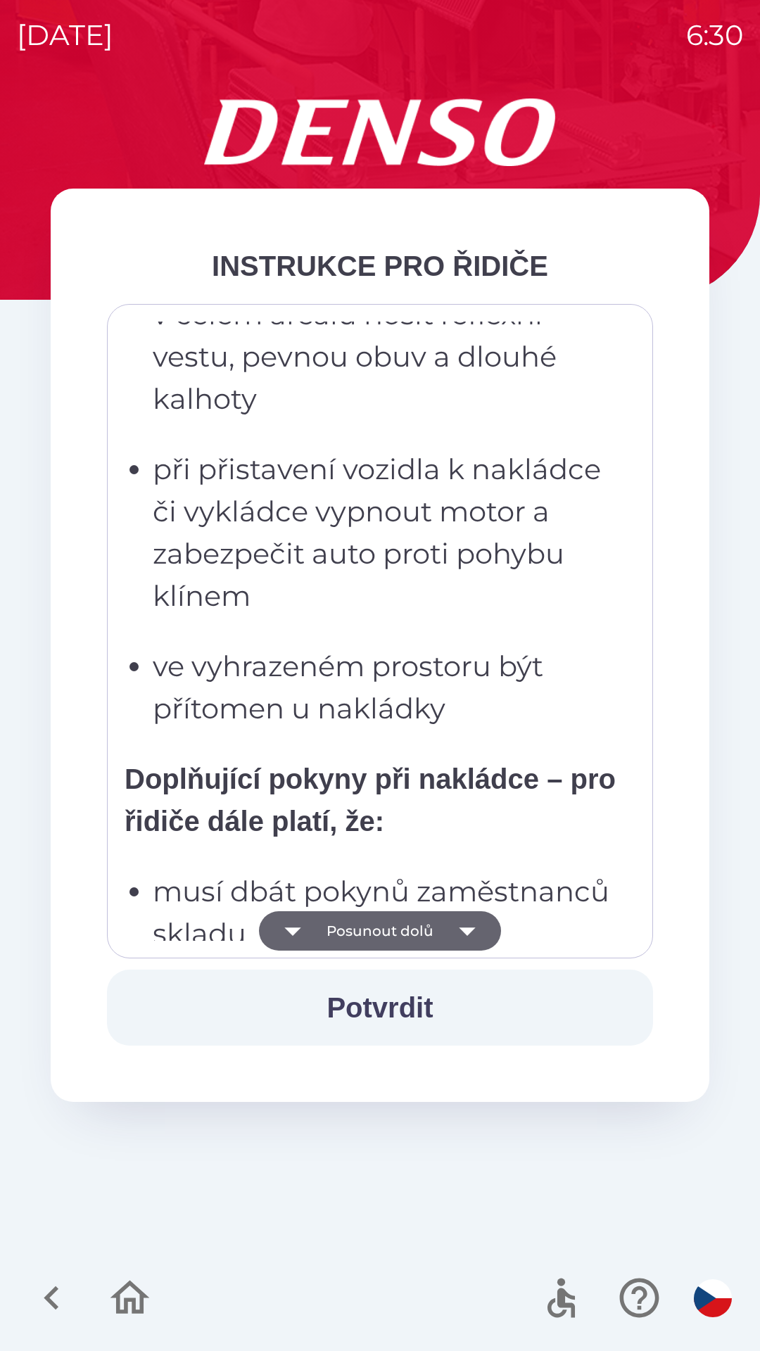
click at [383, 926] on button "Posunout dolů" at bounding box center [380, 930] width 242 height 39
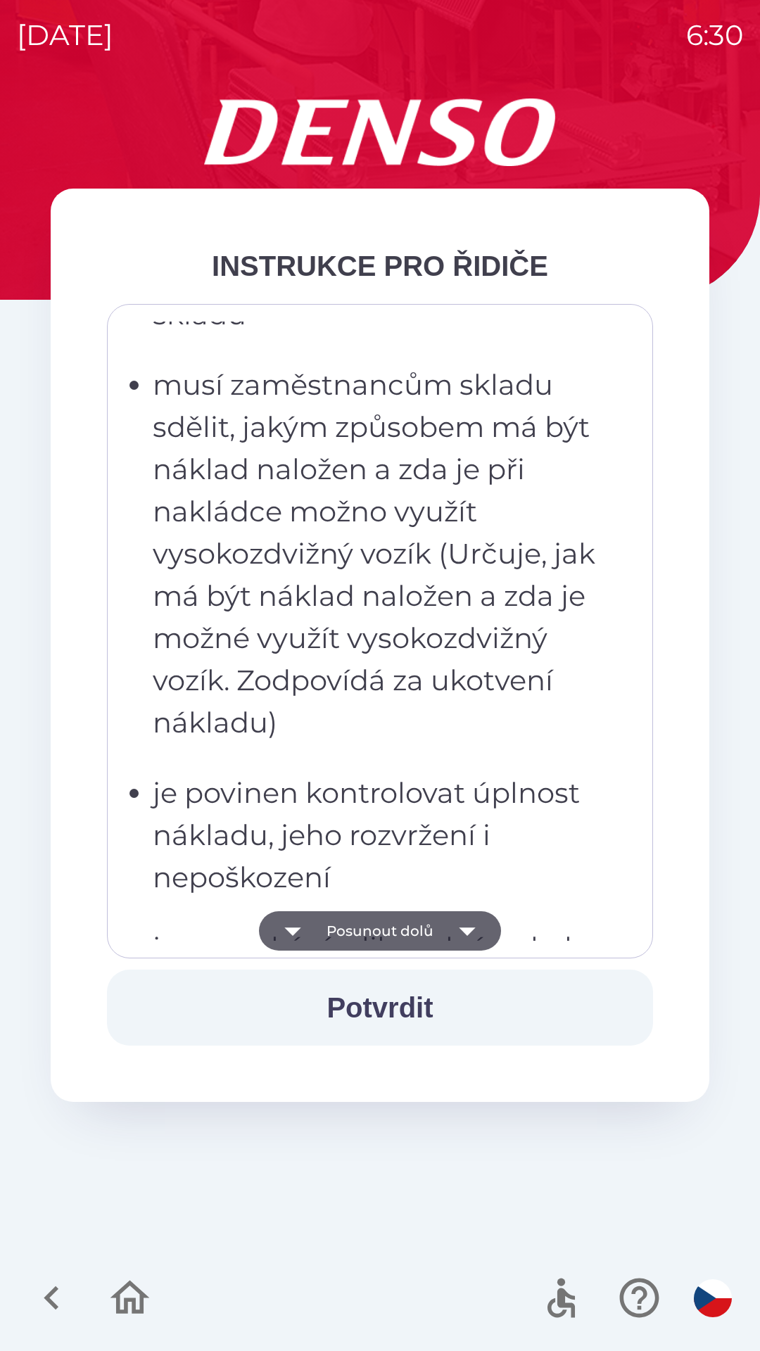
click at [395, 932] on button "Posunout dolů" at bounding box center [380, 930] width 242 height 39
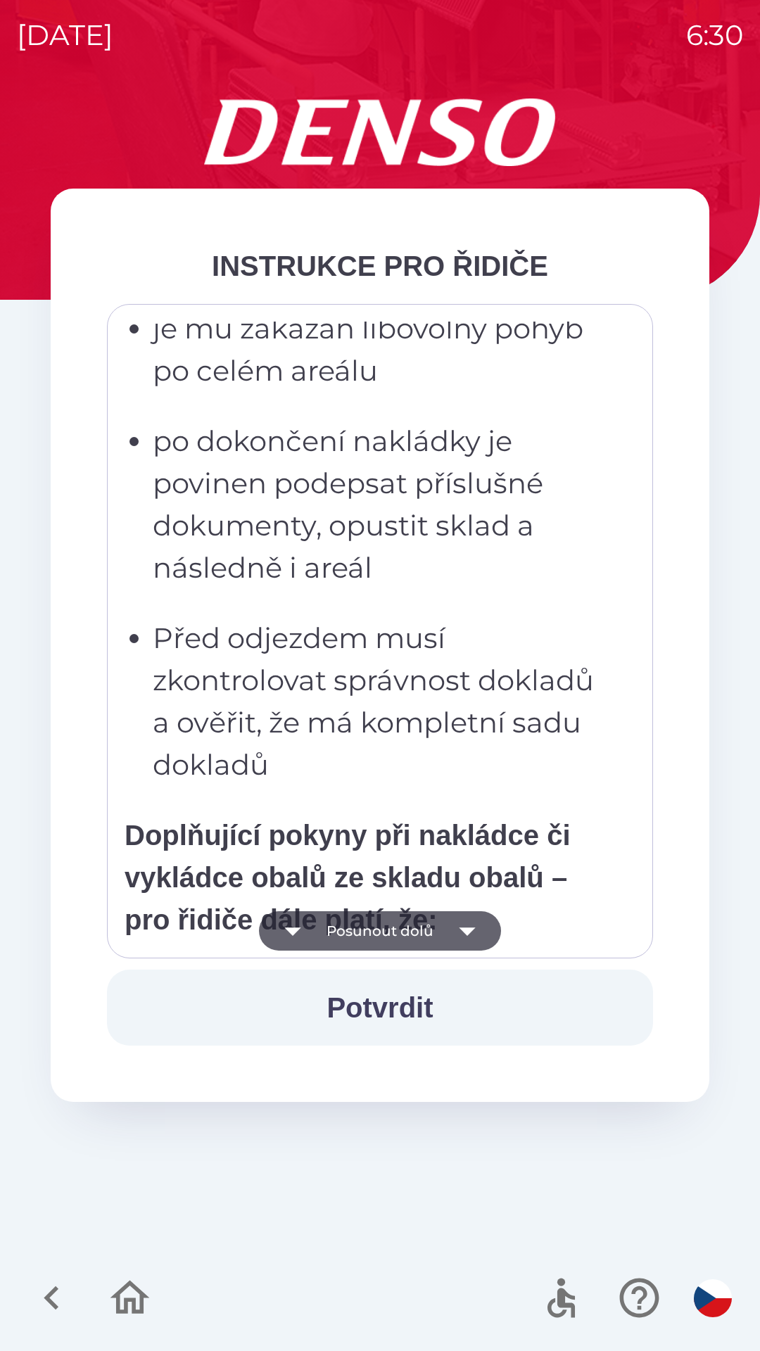
click at [395, 932] on button "Posunout dolů" at bounding box center [380, 930] width 242 height 39
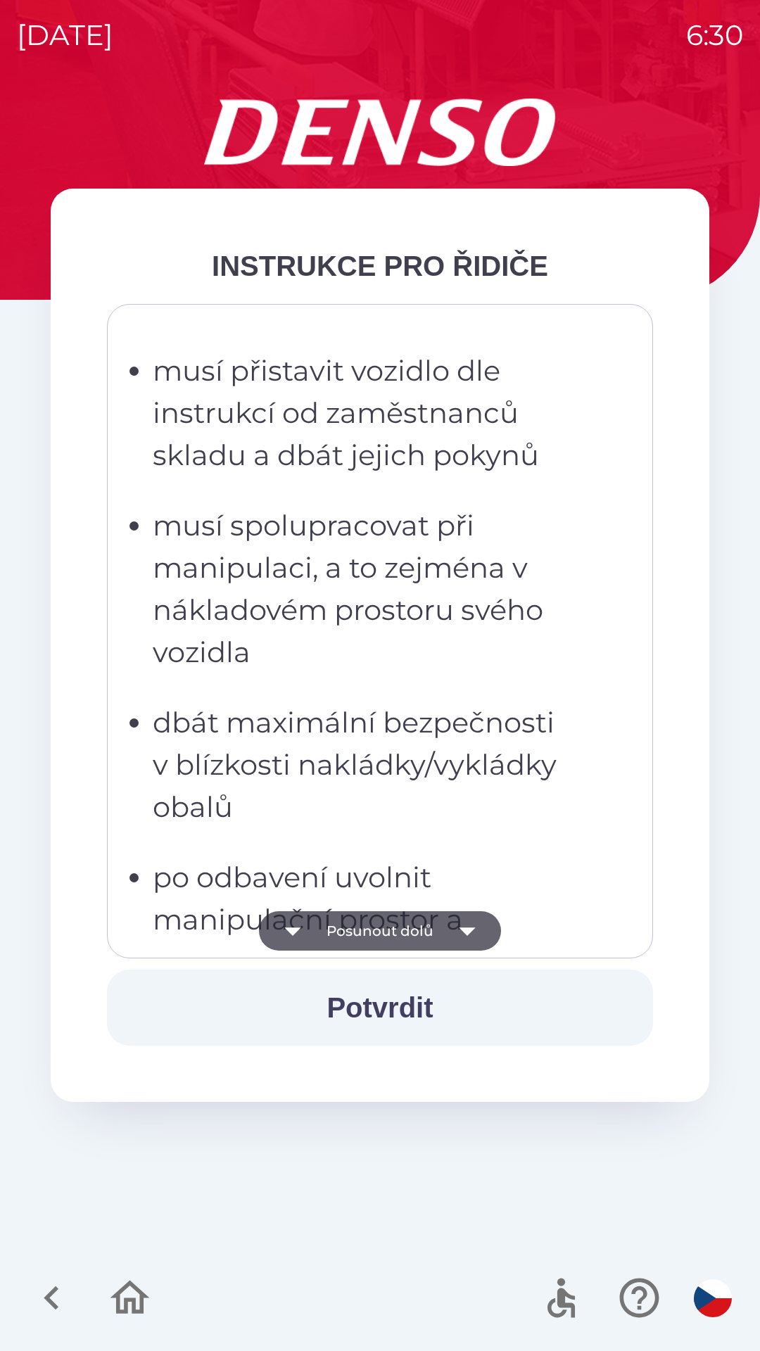
click at [377, 928] on button "Posunout dolů" at bounding box center [380, 930] width 242 height 39
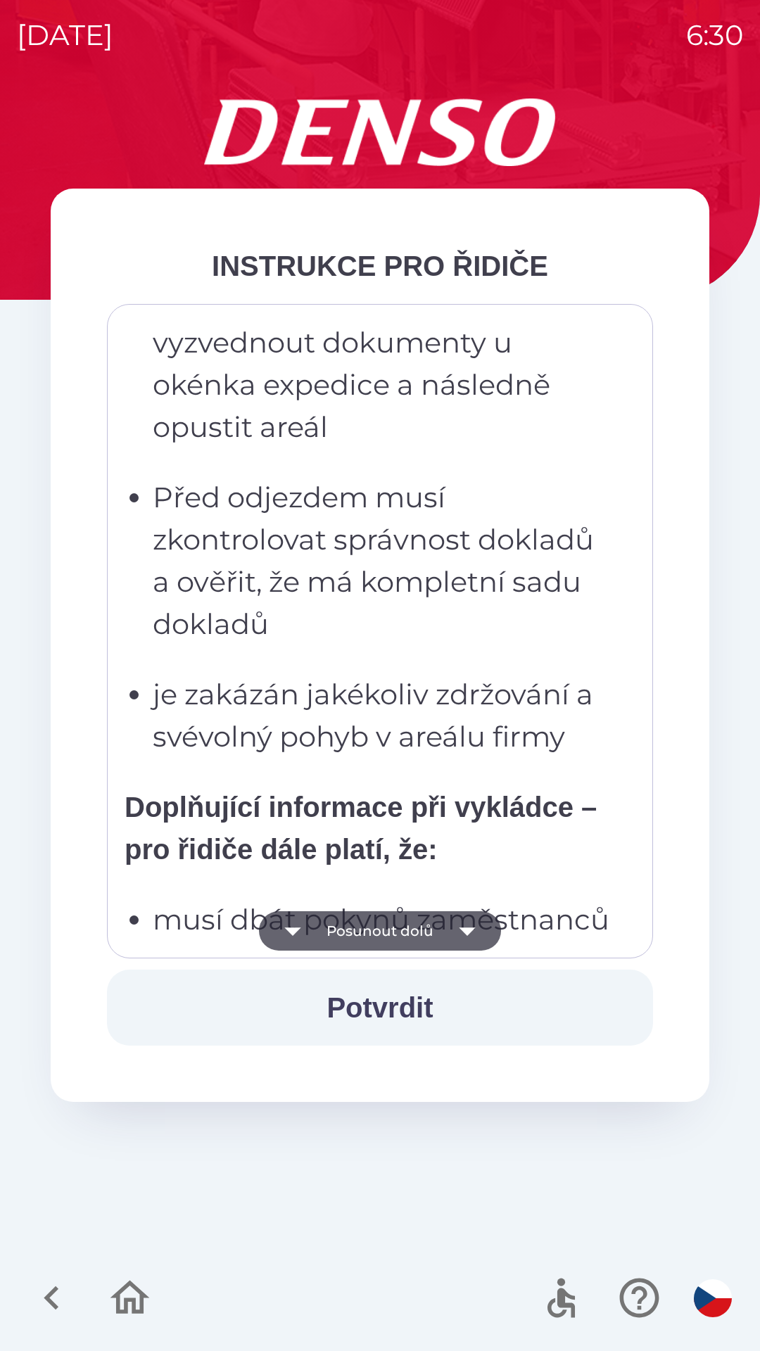
click at [386, 1008] on button "Potvrdit" at bounding box center [380, 1008] width 546 height 76
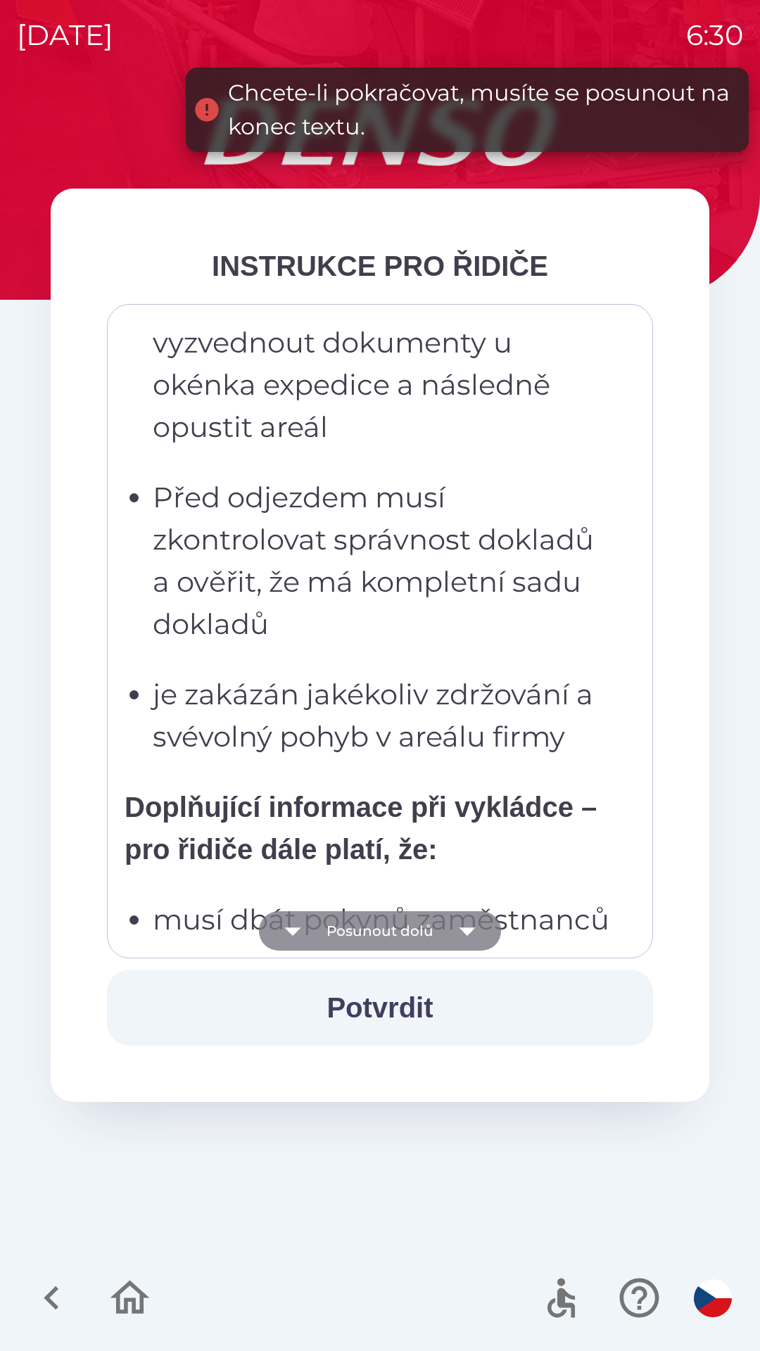
click at [389, 927] on button "Posunout dolů" at bounding box center [380, 930] width 242 height 39
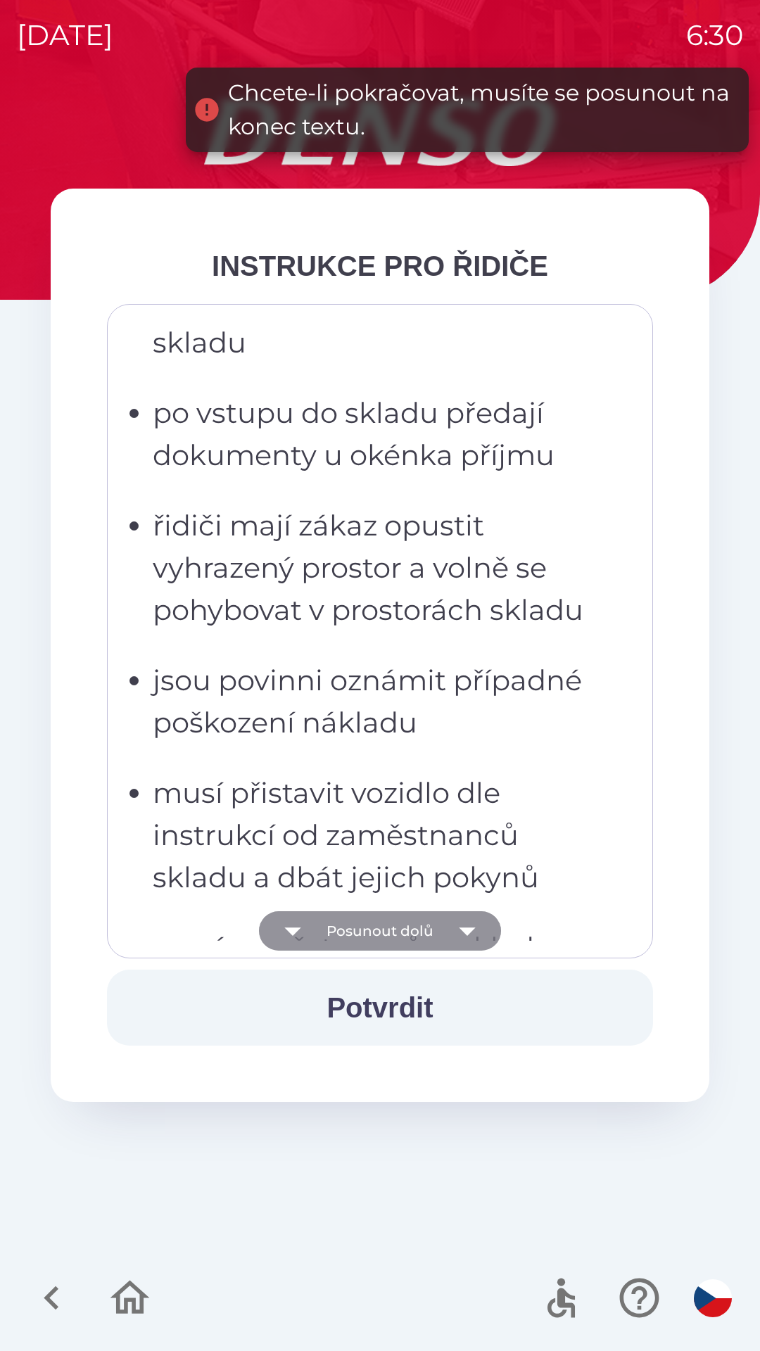
click at [381, 928] on button "Posunout dolů" at bounding box center [380, 930] width 242 height 39
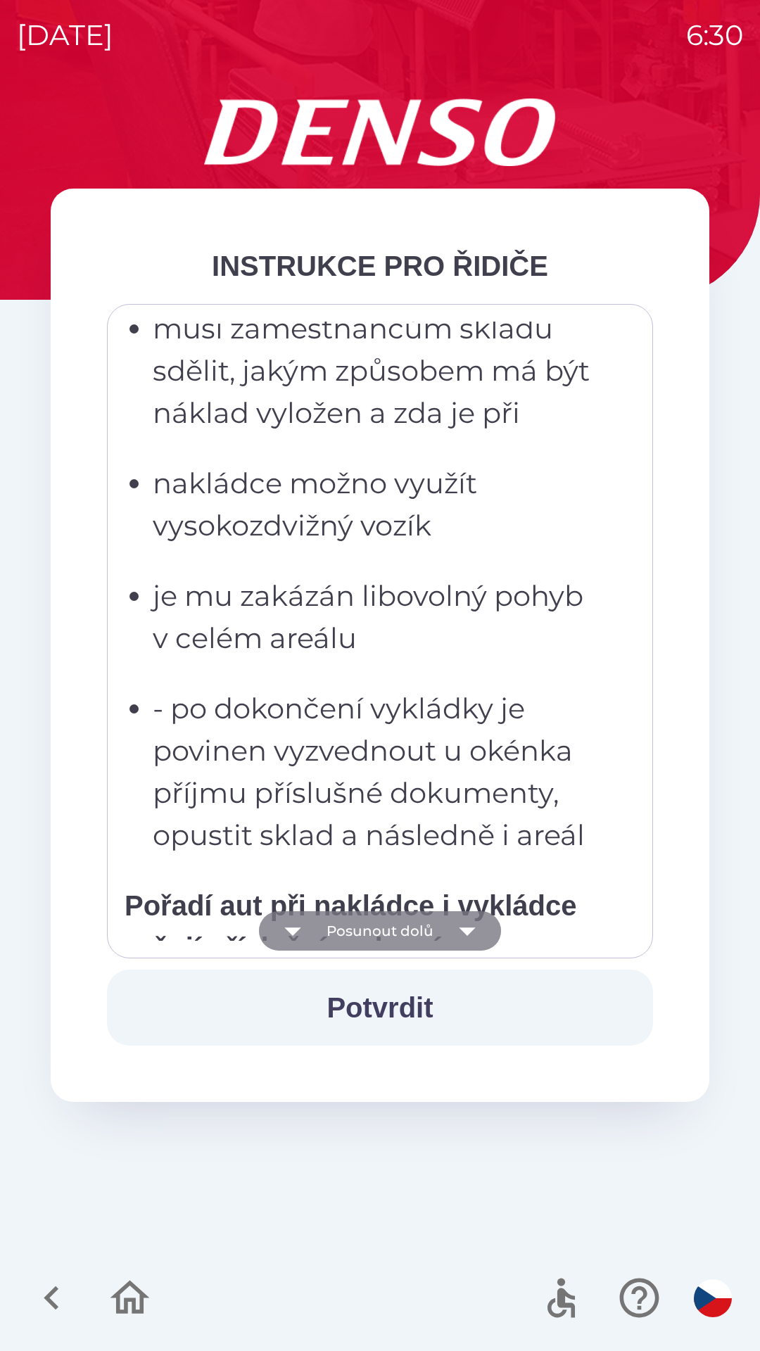
click at [374, 927] on button "Posunout dolů" at bounding box center [380, 930] width 242 height 39
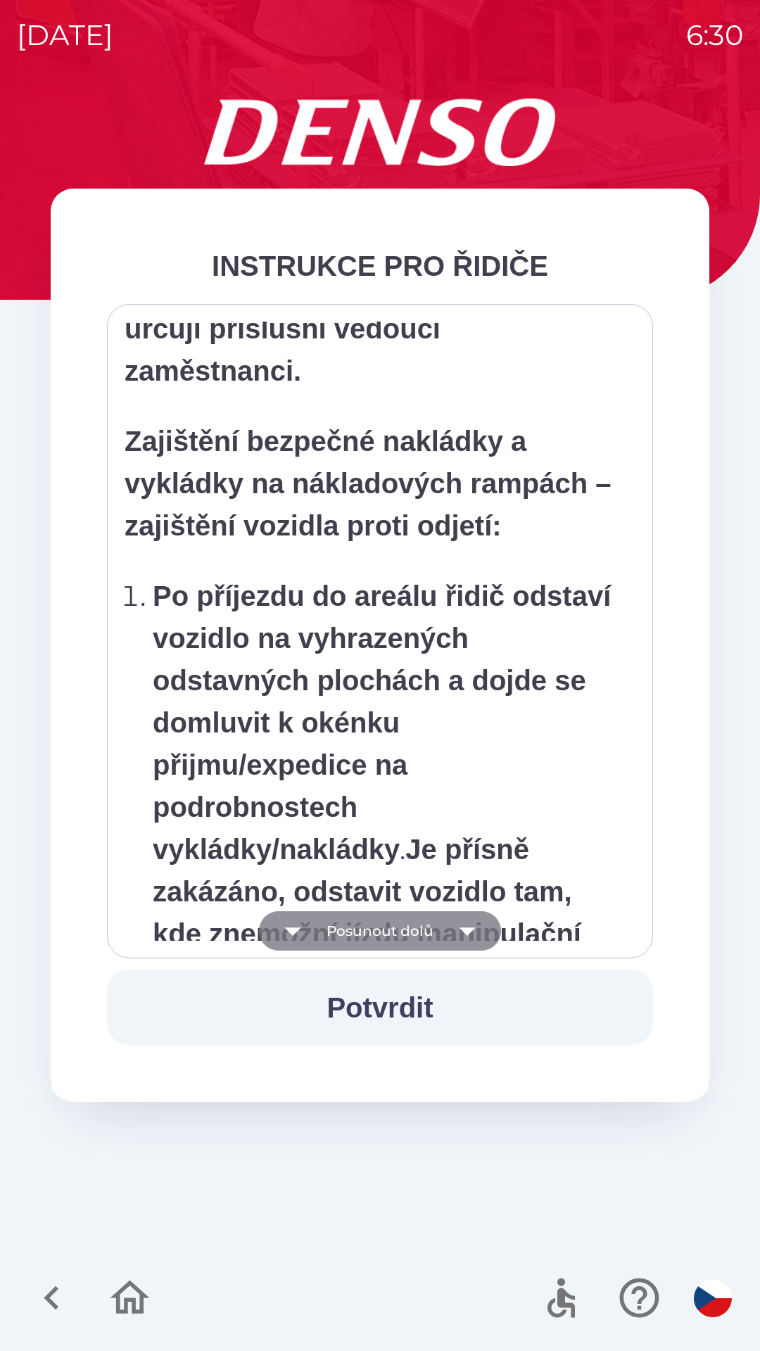
click at [381, 921] on button "Posunout dolů" at bounding box center [380, 930] width 242 height 39
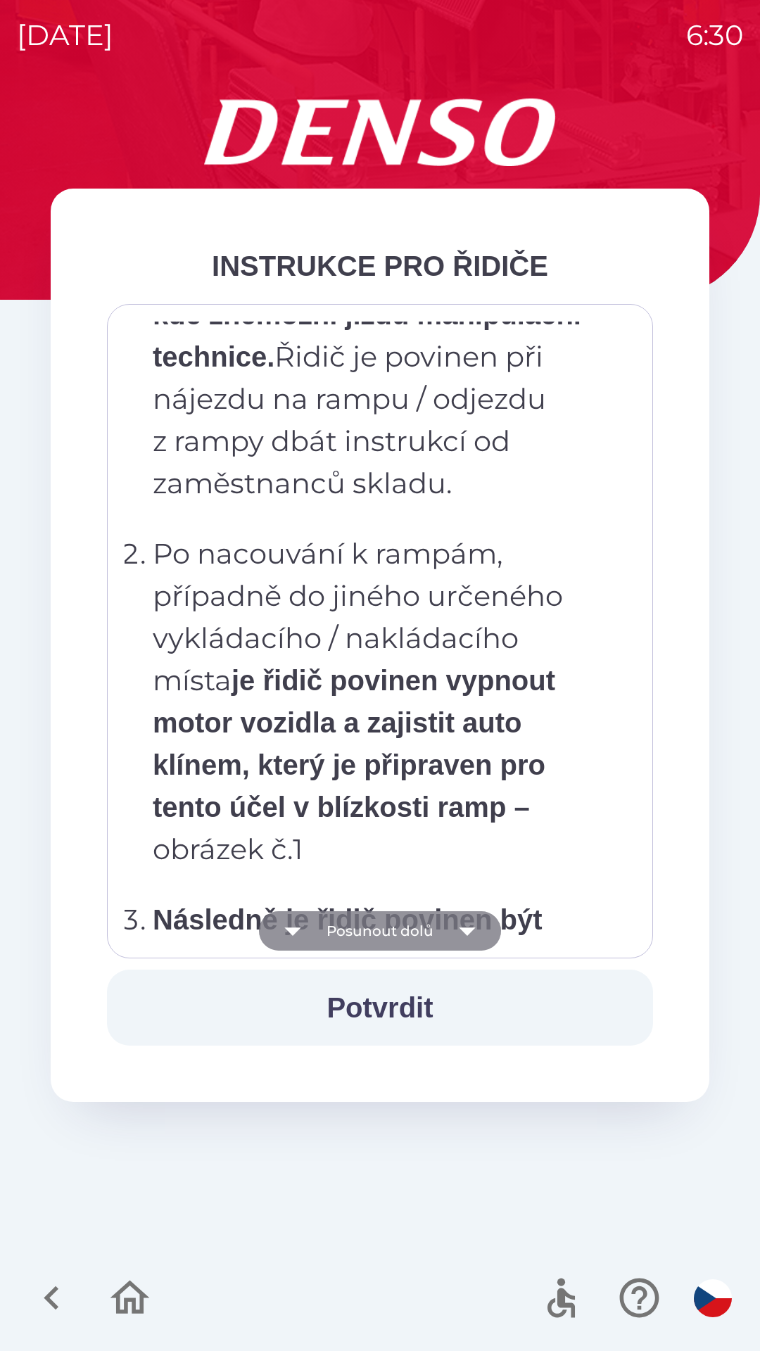
click at [386, 928] on button "Posunout dolů" at bounding box center [380, 930] width 242 height 39
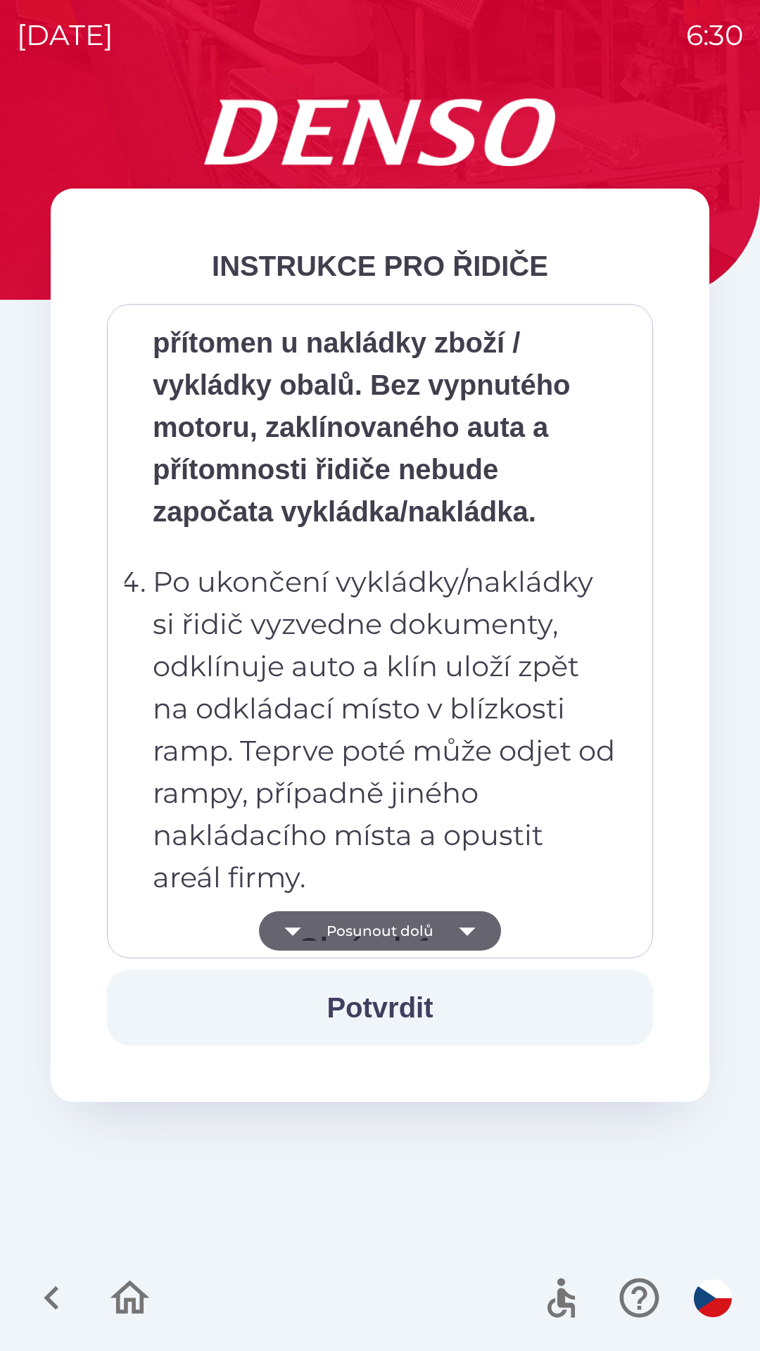
click at [378, 927] on button "Posunout dolů" at bounding box center [380, 930] width 242 height 39
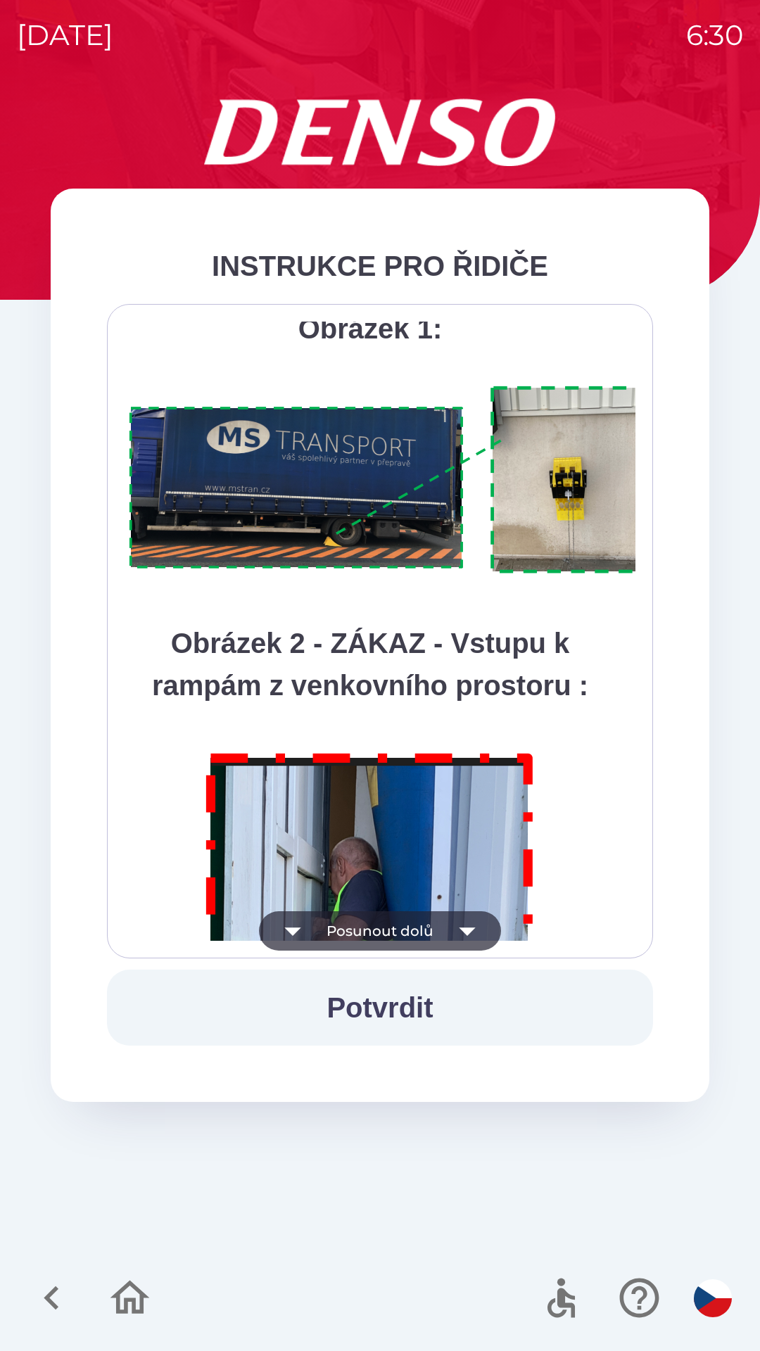
click at [392, 920] on button "Posunout dolů" at bounding box center [380, 930] width 242 height 39
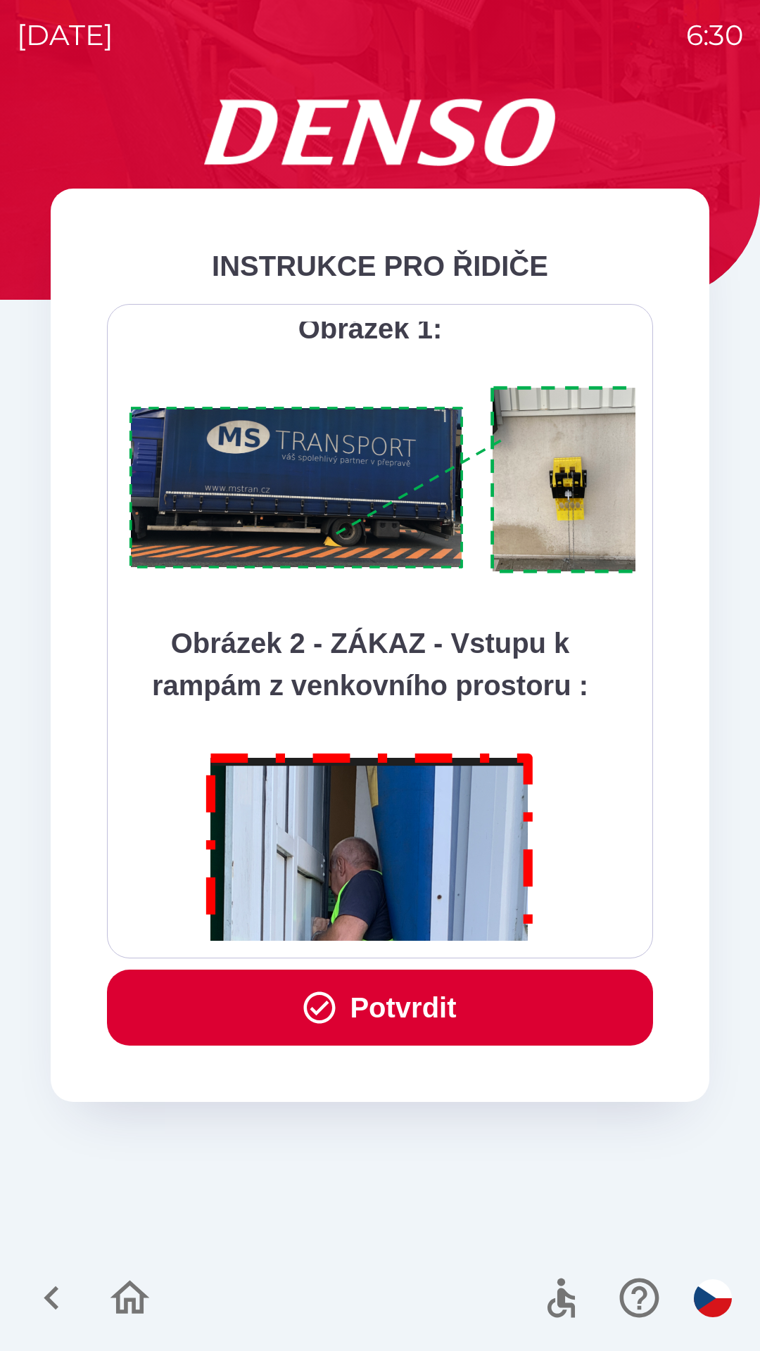
scroll to position [7907, 0]
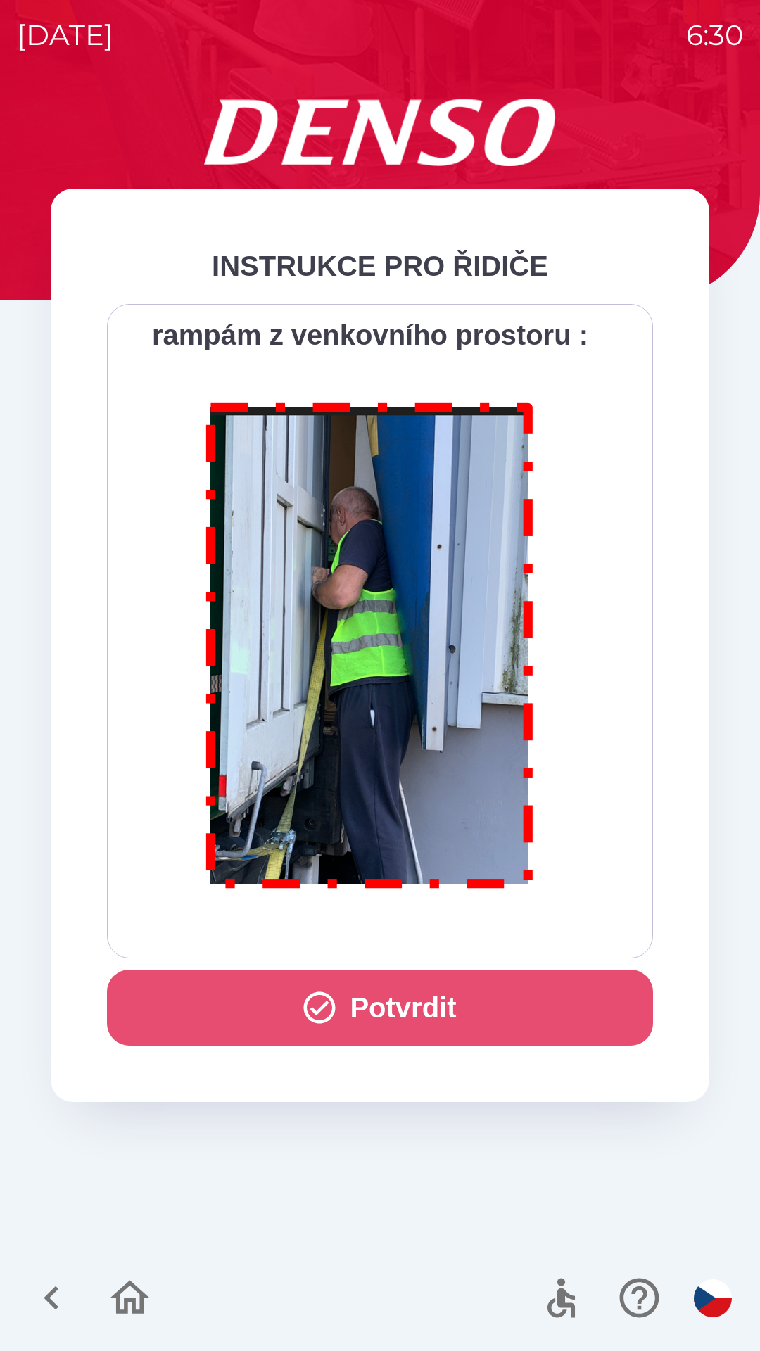
click at [393, 997] on button "Potvrdit" at bounding box center [380, 1008] width 546 height 76
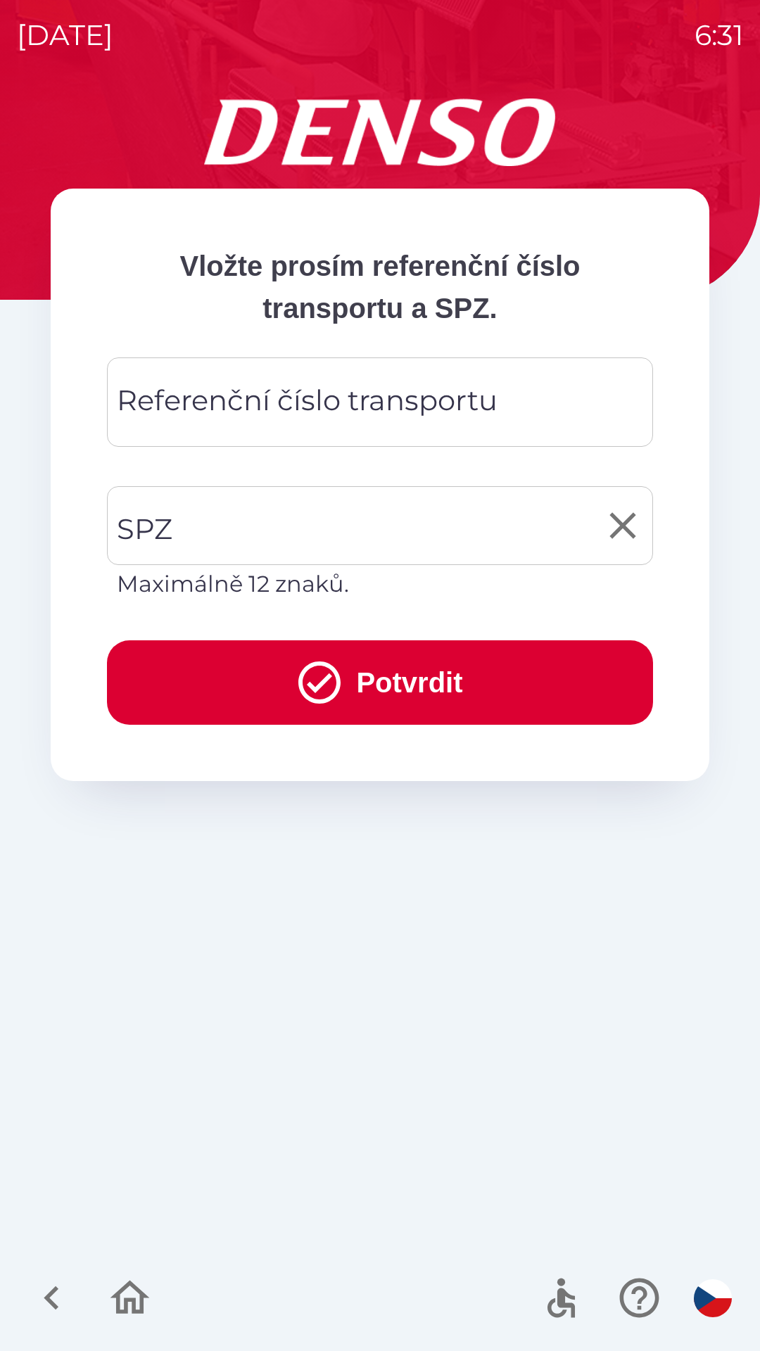
click at [216, 536] on input "SPZ" at bounding box center [369, 526] width 512 height 66
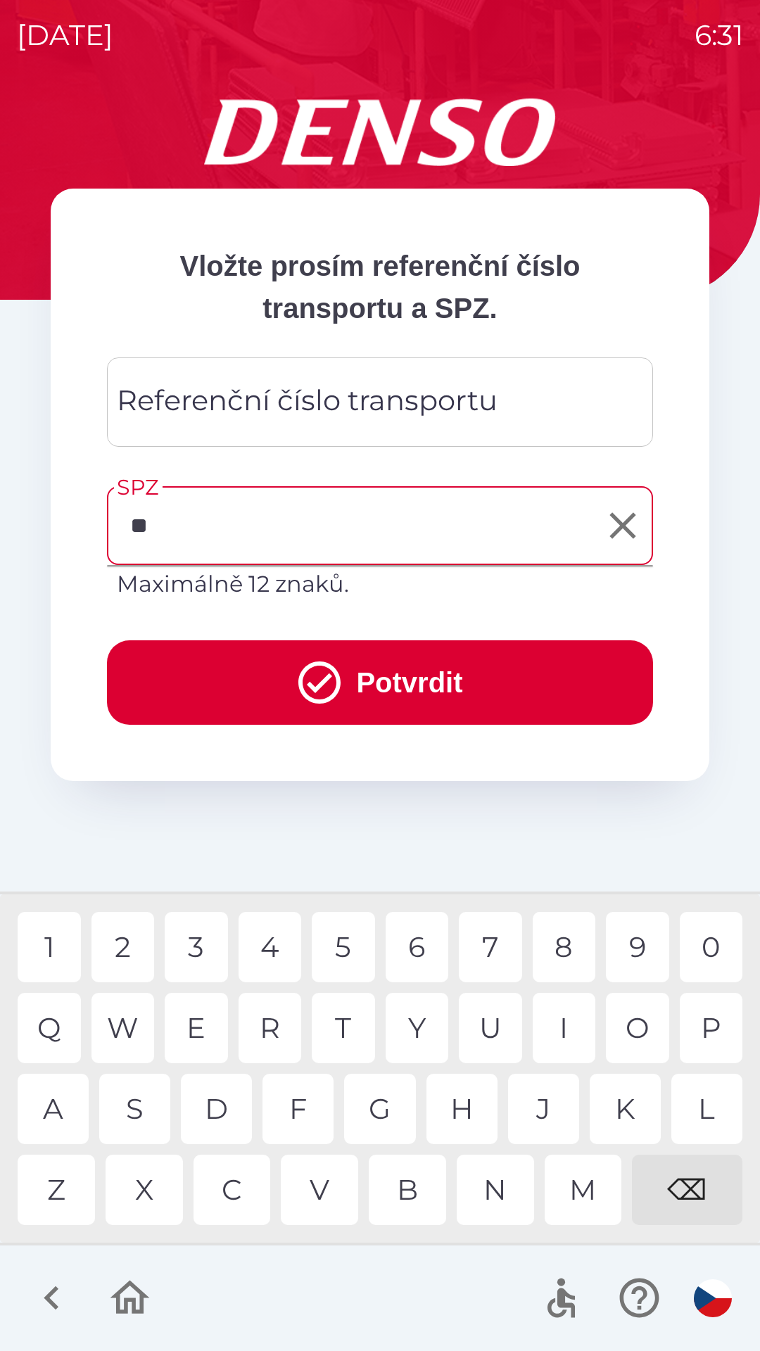
click at [132, 1101] on div "S" at bounding box center [134, 1109] width 71 height 70
click at [61, 1107] on div "A" at bounding box center [53, 1109] width 71 height 70
click at [125, 941] on div "2" at bounding box center [122, 947] width 63 height 70
click at [120, 944] on div "2" at bounding box center [122, 947] width 63 height 70
type input "*******"
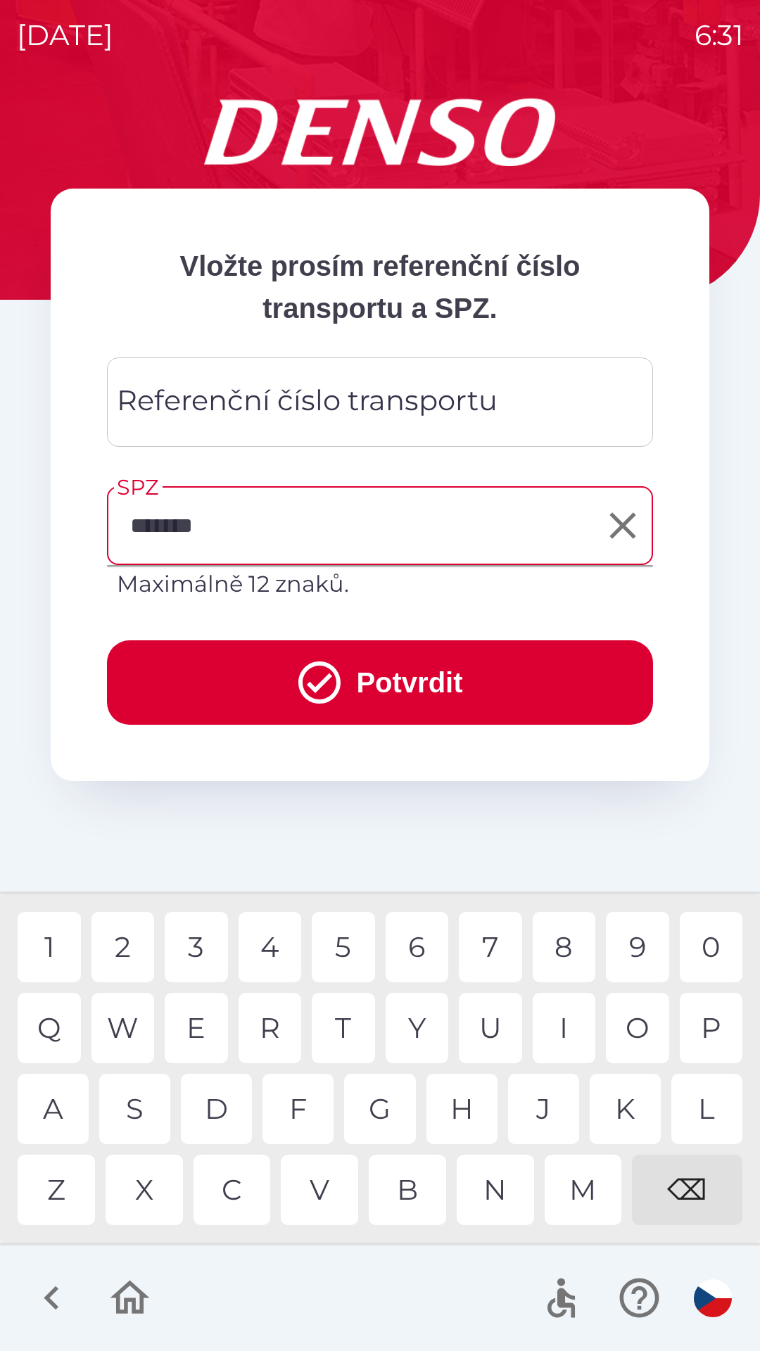
click at [355, 680] on button "Potvrdit" at bounding box center [380, 682] width 546 height 84
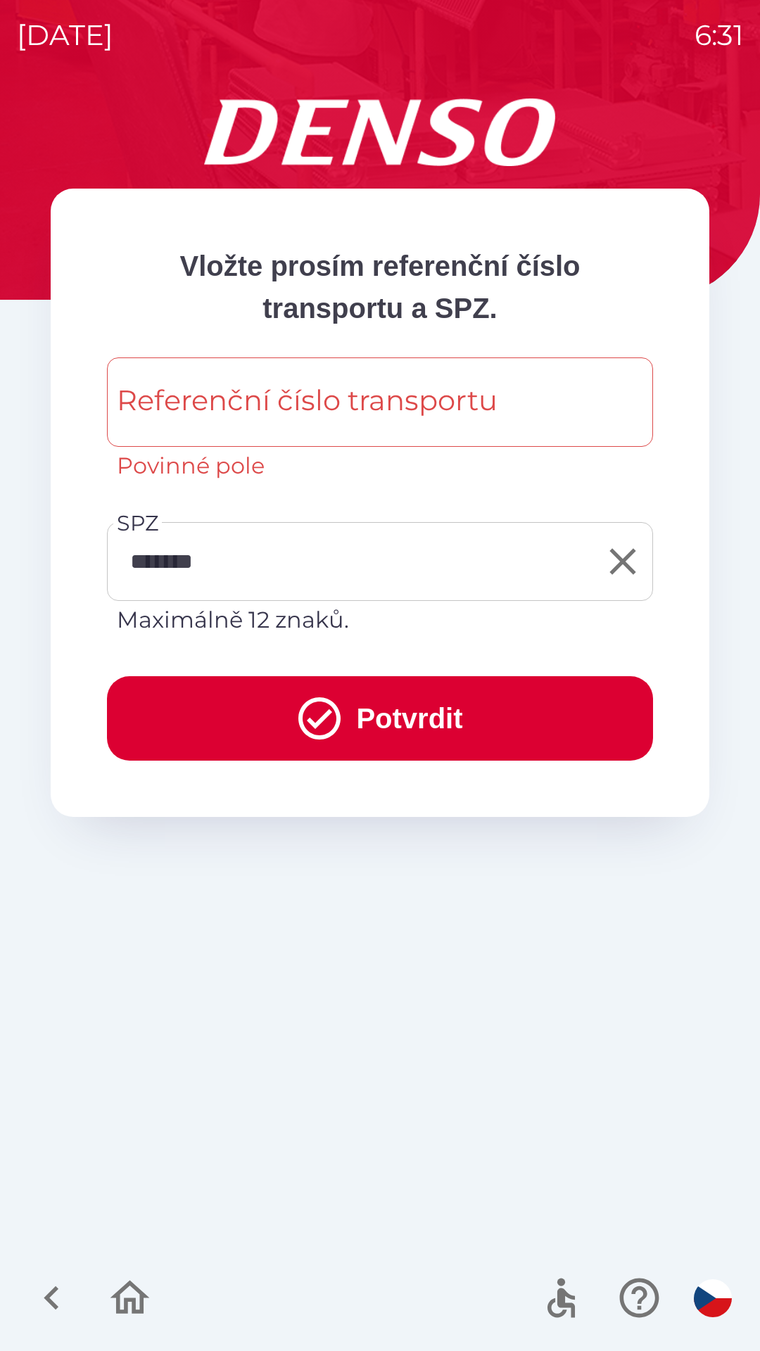
click at [160, 400] on div "Referenční číslo transportu Referenční číslo transportu Povinné pole" at bounding box center [380, 419] width 546 height 125
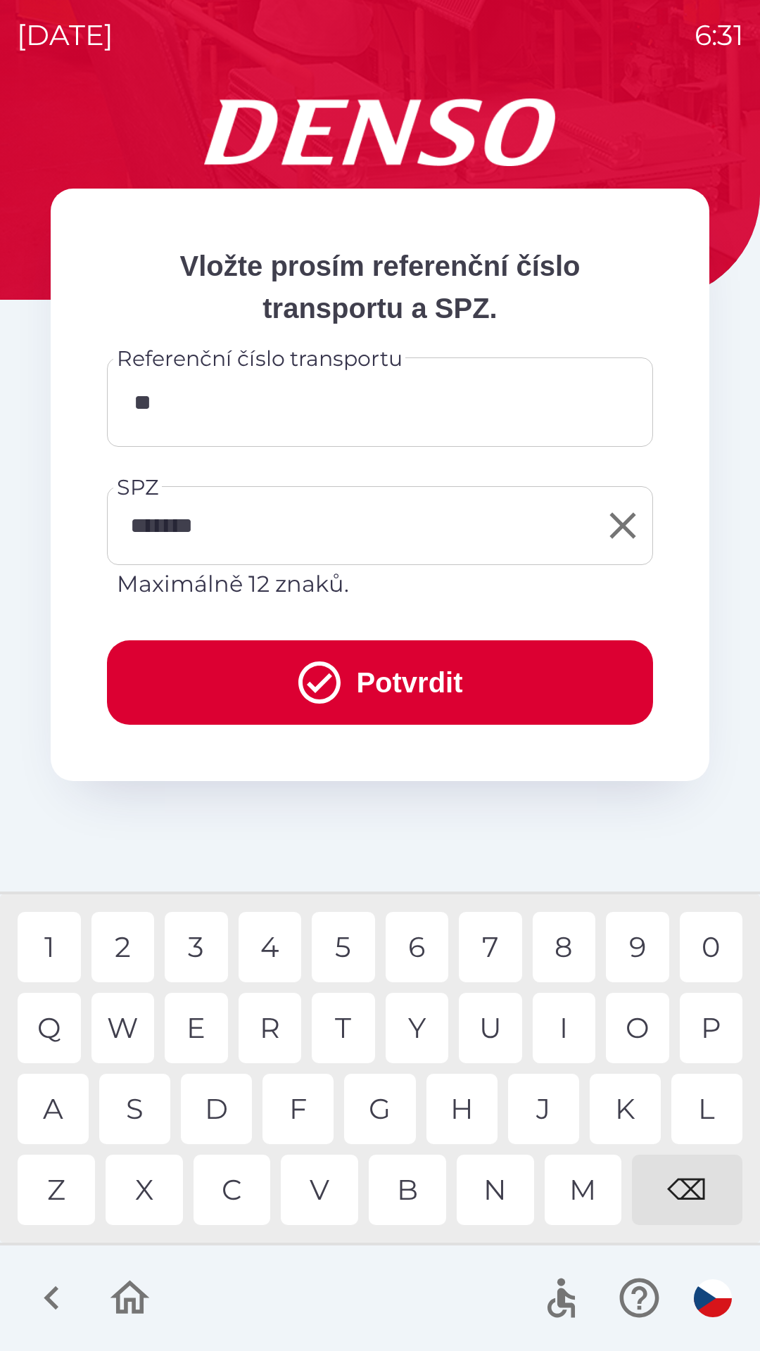
click at [411, 1189] on div "B" at bounding box center [407, 1190] width 77 height 70
click at [496, 1017] on div "U" at bounding box center [490, 1028] width 63 height 70
click at [708, 944] on div "0" at bounding box center [711, 947] width 63 height 70
click at [136, 942] on div "2" at bounding box center [122, 947] width 63 height 70
click at [349, 936] on div "5" at bounding box center [343, 947] width 63 height 70
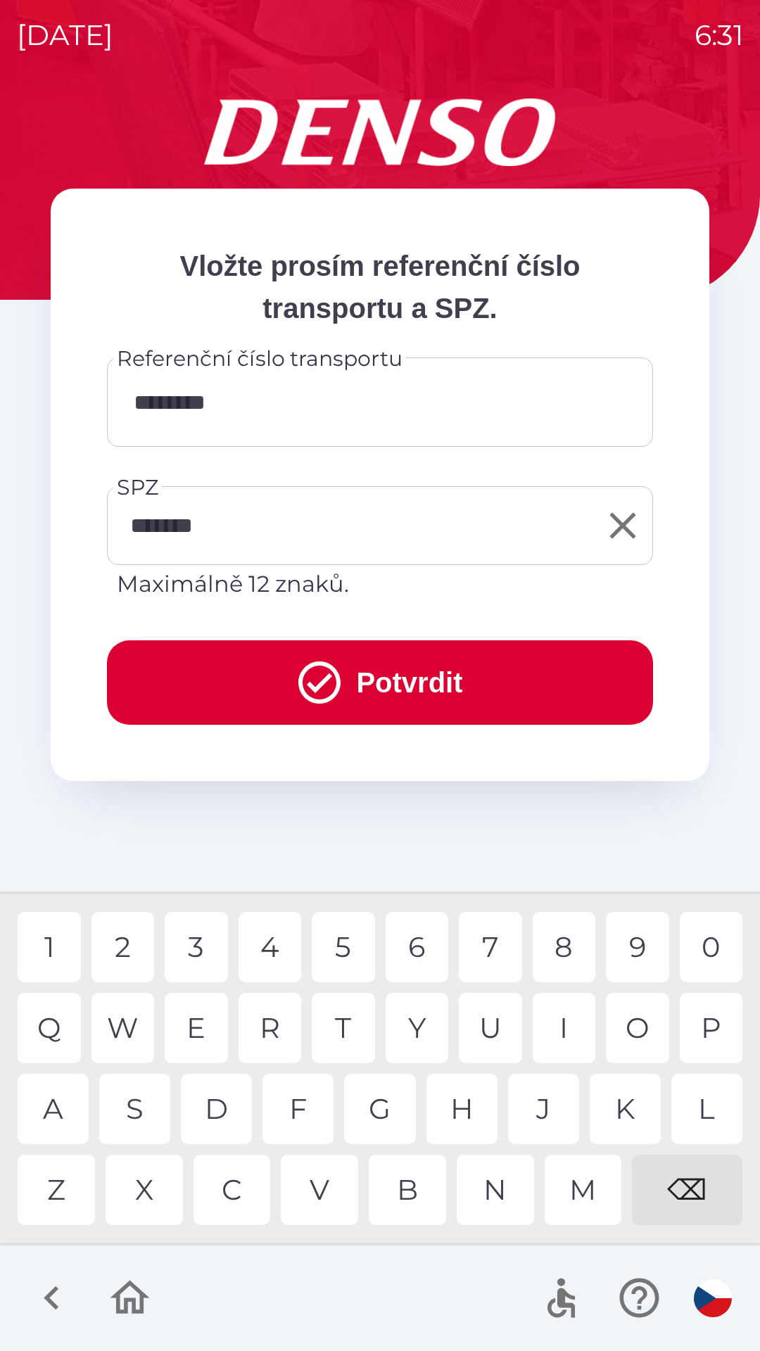
click at [567, 947] on div "8" at bounding box center [564, 947] width 63 height 70
click at [425, 944] on div "6" at bounding box center [417, 947] width 63 height 70
type input "**********"
click at [367, 669] on button "Potvrdit" at bounding box center [380, 682] width 546 height 84
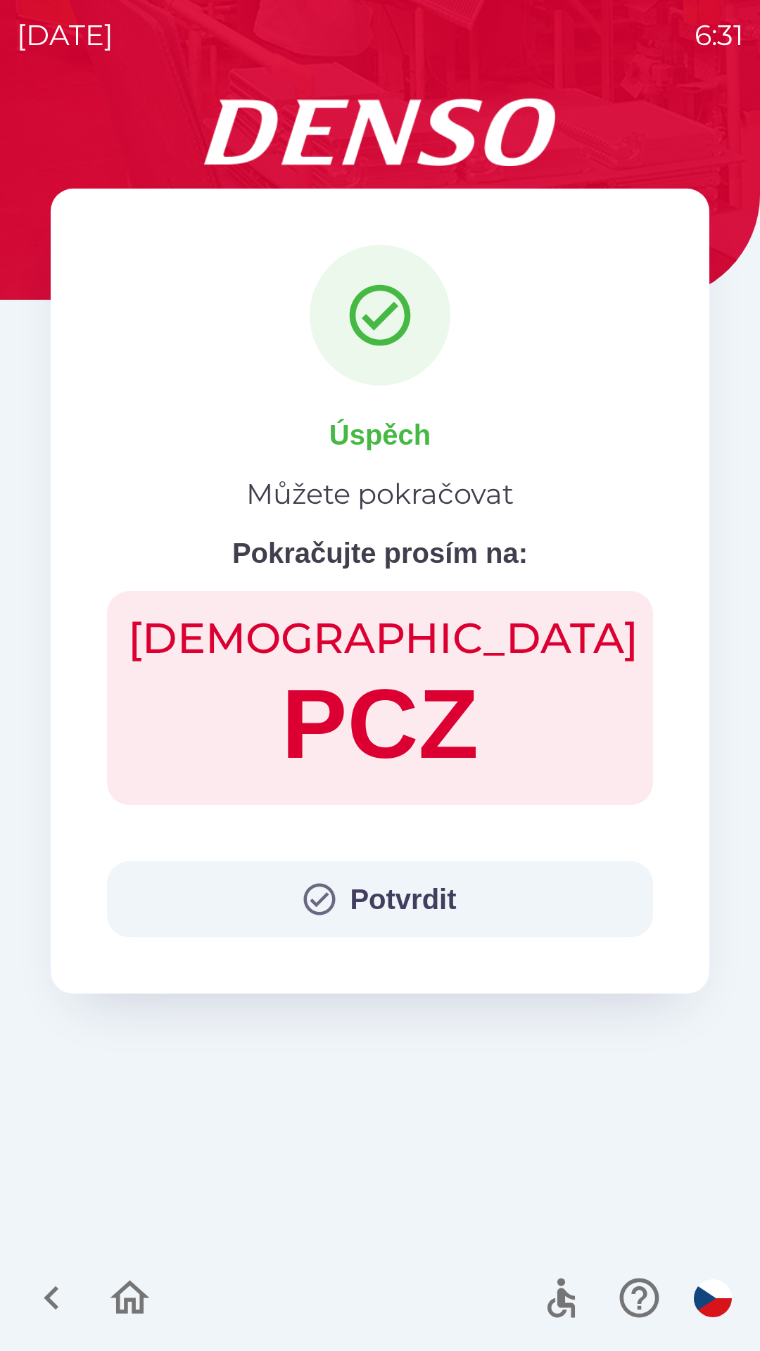
click at [377, 893] on button "Potvrdit" at bounding box center [380, 899] width 546 height 76
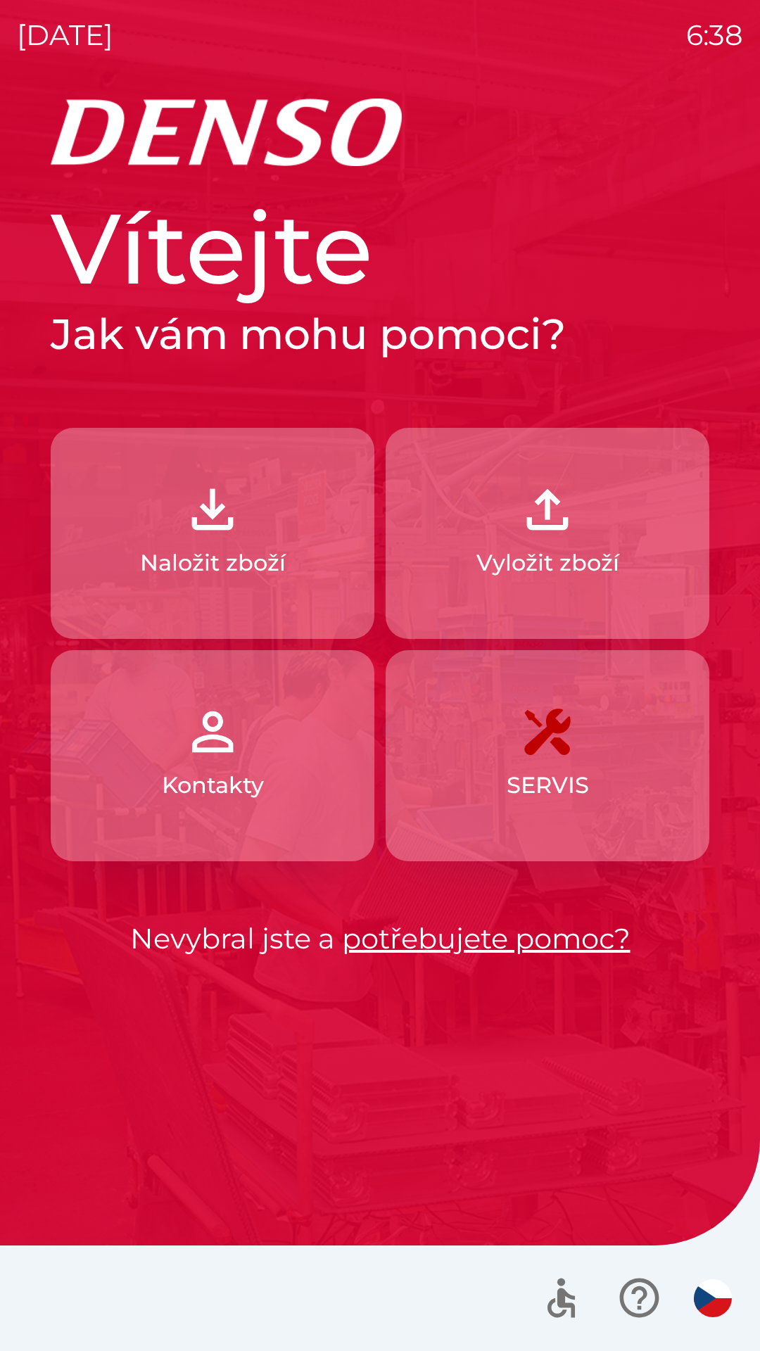
click at [112, 467] on button "Naložit zboží" at bounding box center [213, 533] width 324 height 211
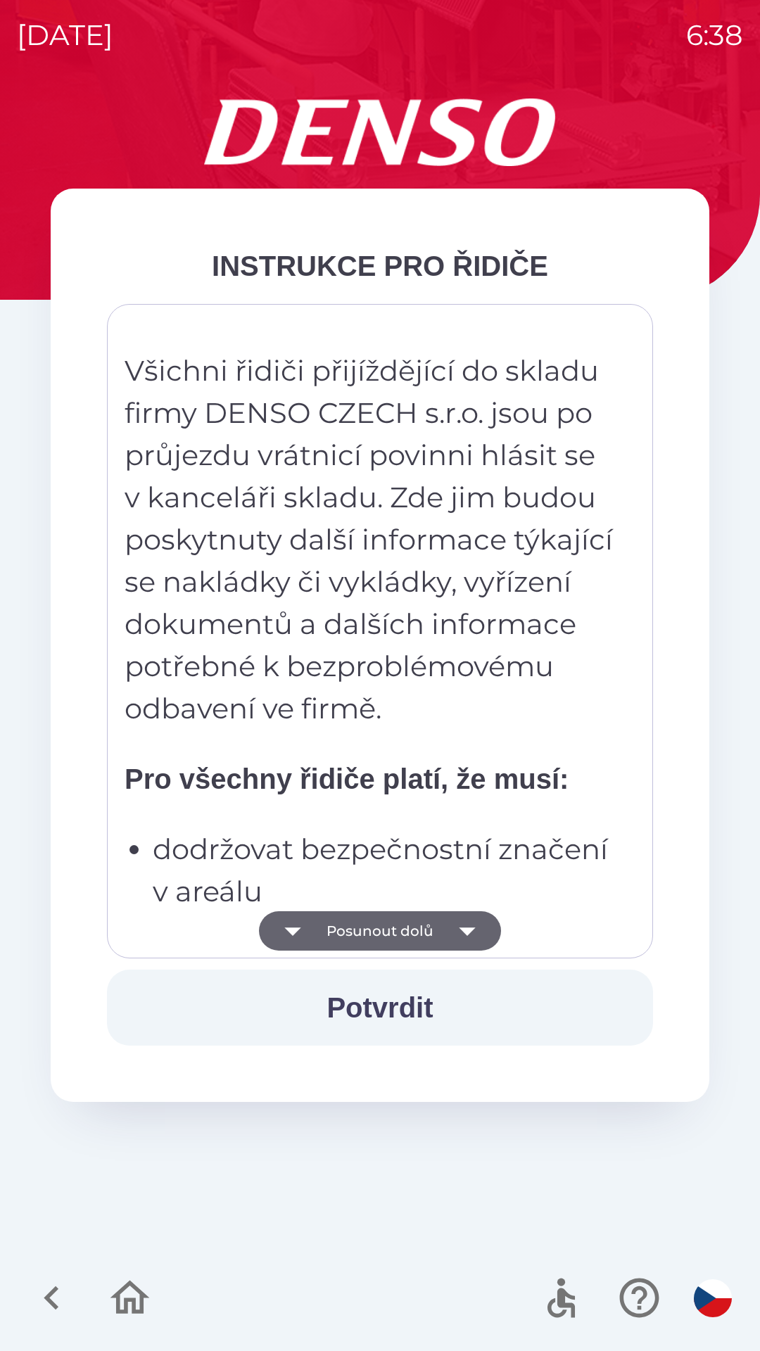
click at [448, 937] on icon "button" at bounding box center [466, 930] width 39 height 39
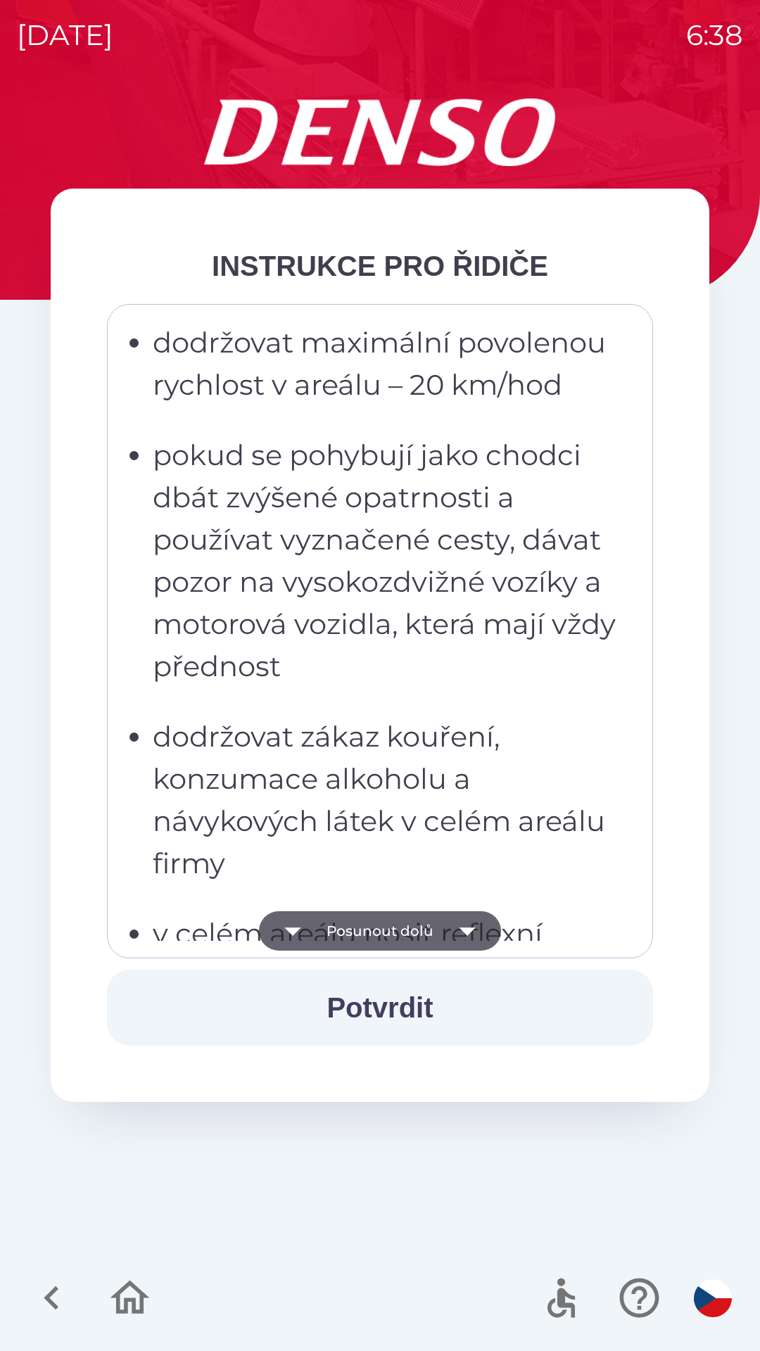
click at [452, 939] on icon "button" at bounding box center [466, 930] width 39 height 39
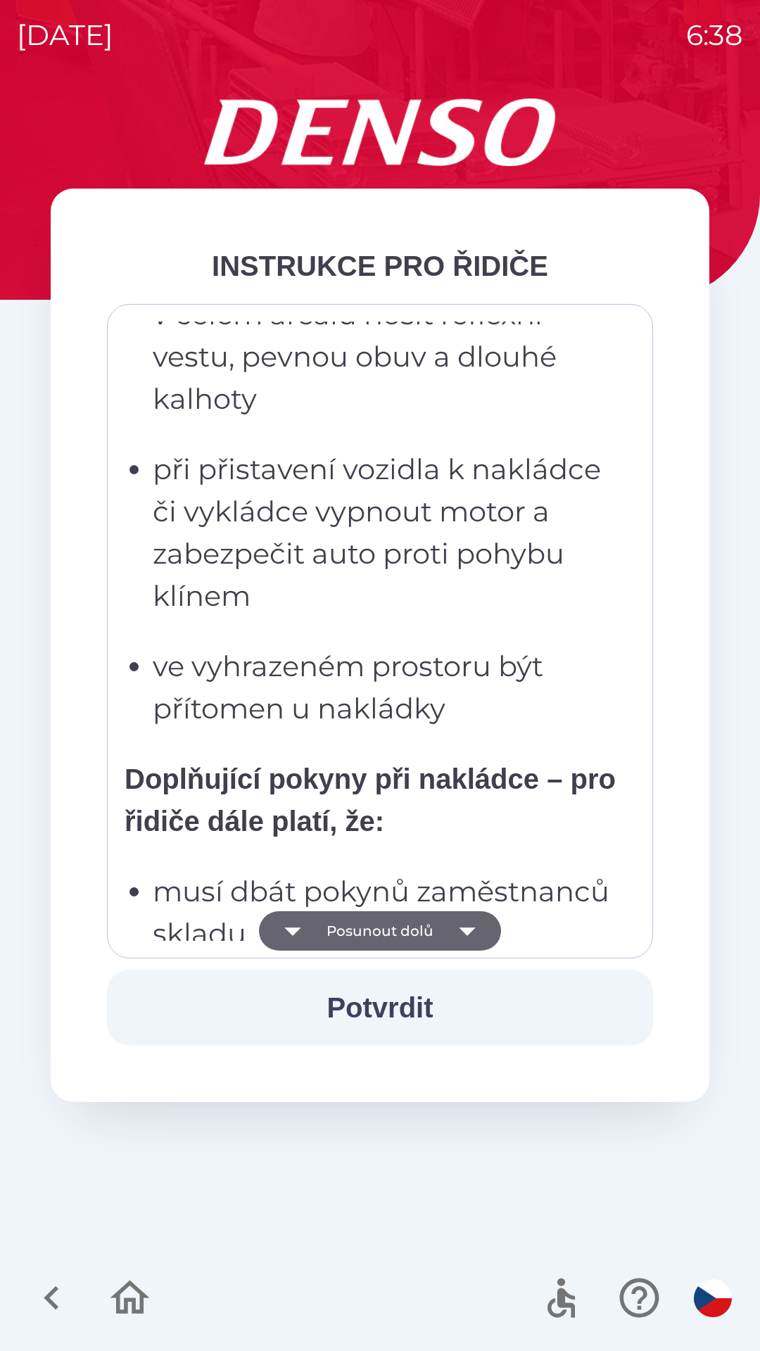
click at [453, 935] on icon "button" at bounding box center [466, 930] width 39 height 39
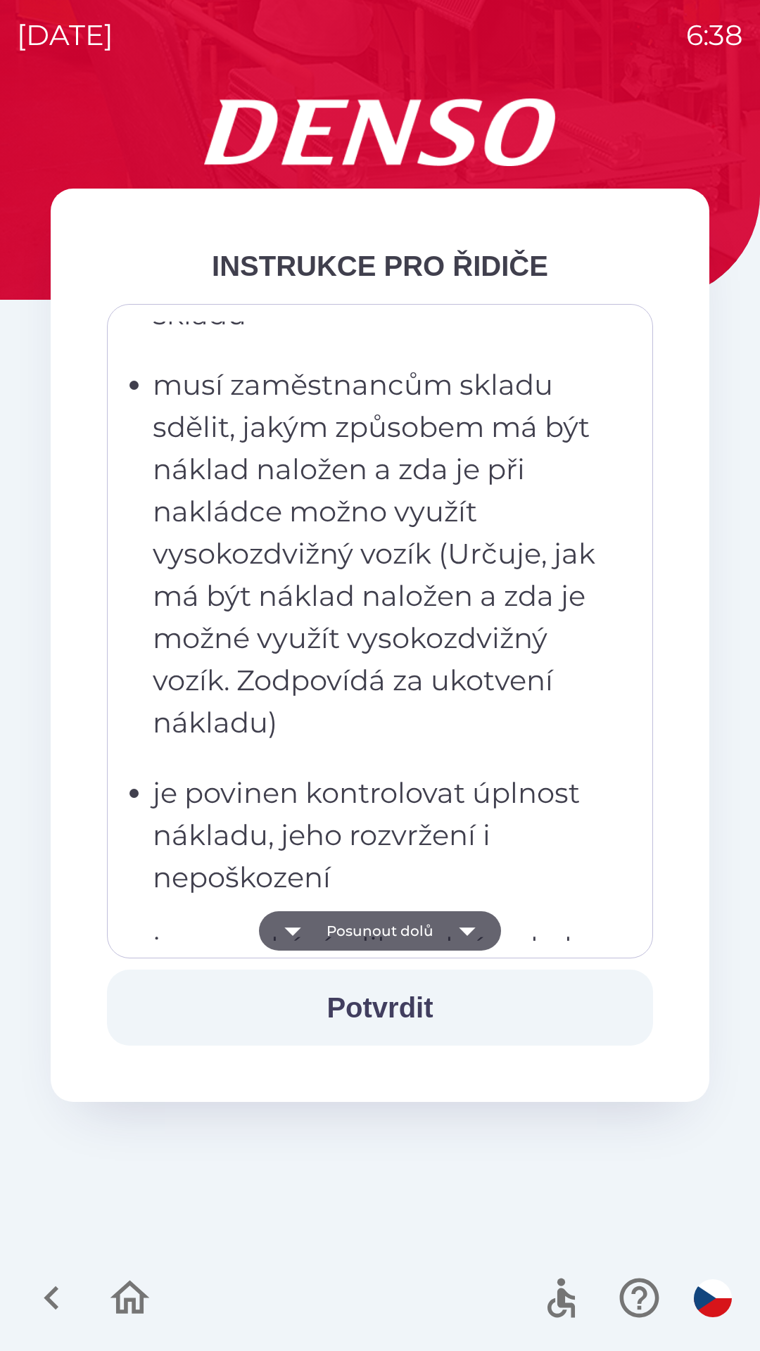
click at [455, 934] on icon "button" at bounding box center [466, 930] width 39 height 39
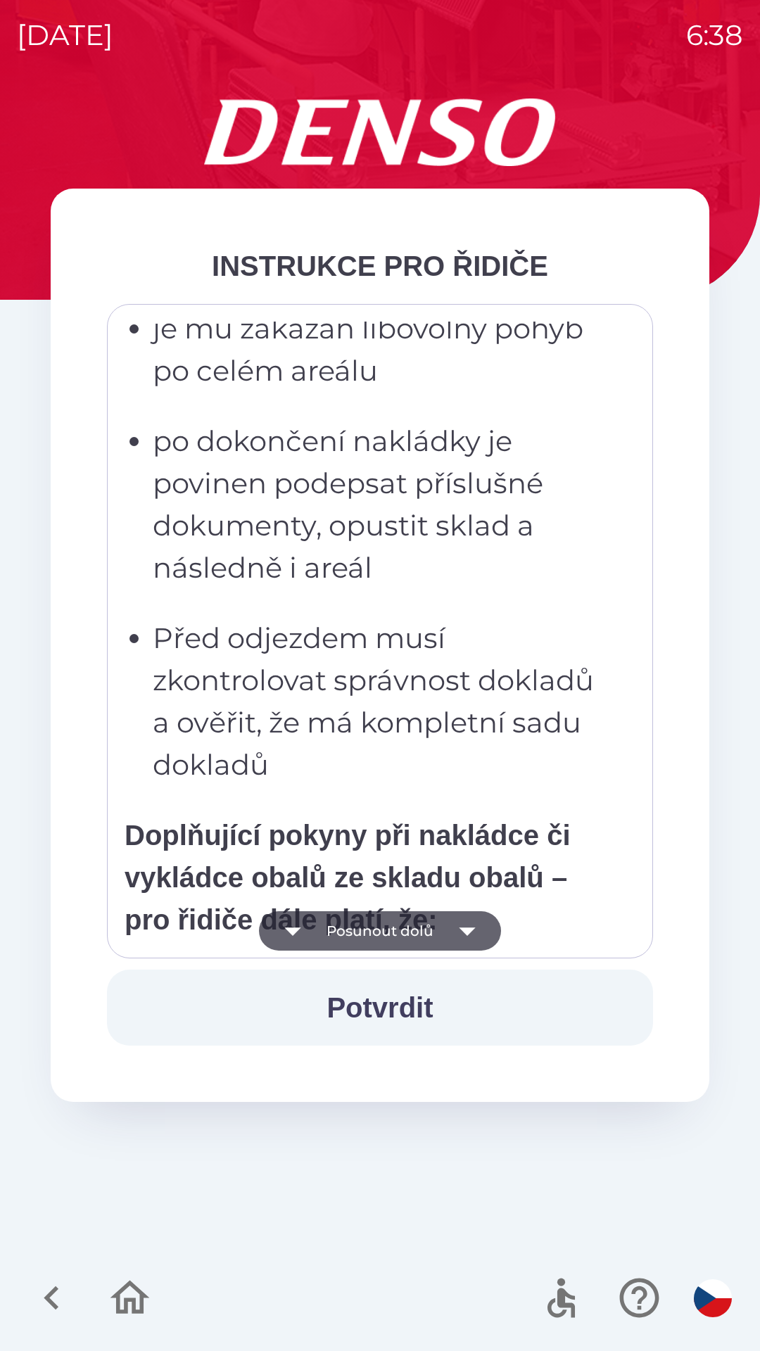
click at [449, 940] on icon "button" at bounding box center [466, 930] width 39 height 39
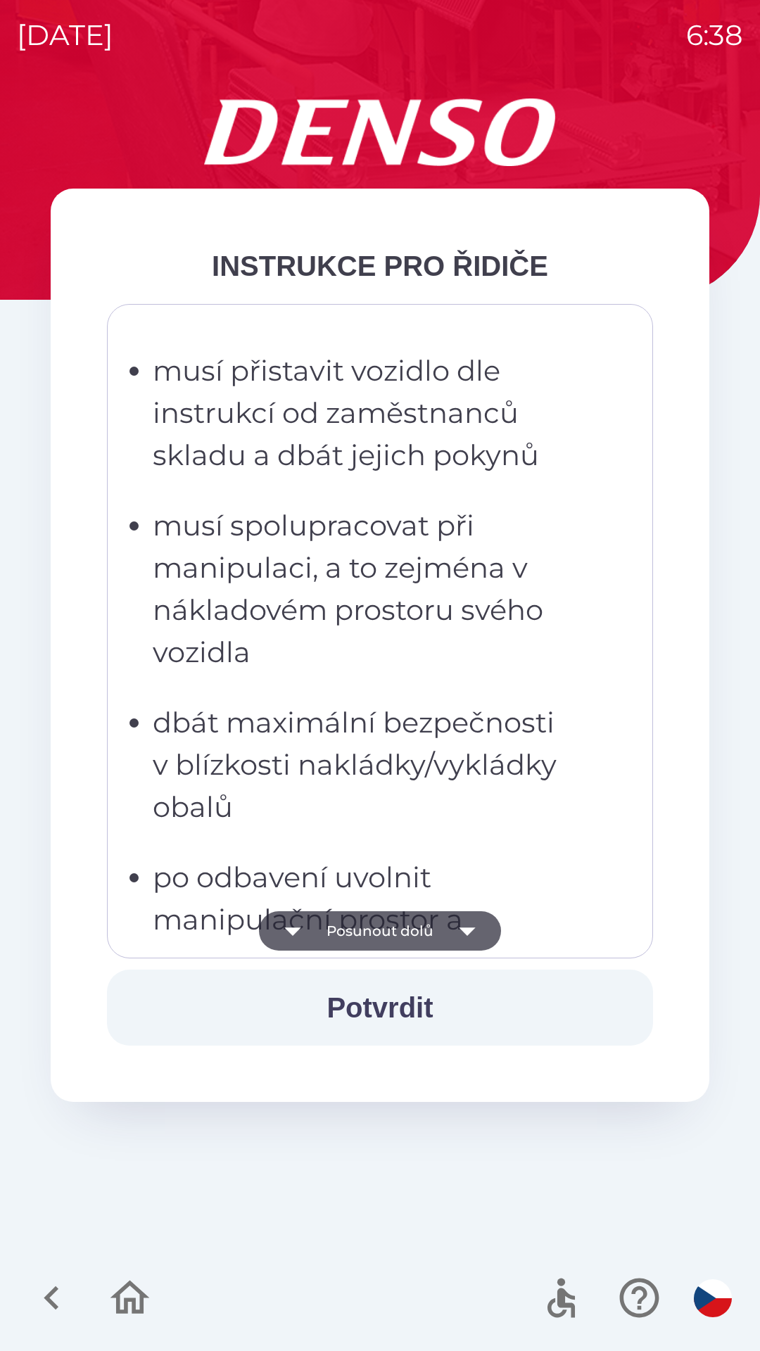
click at [441, 939] on button "Posunout dolů" at bounding box center [380, 930] width 242 height 39
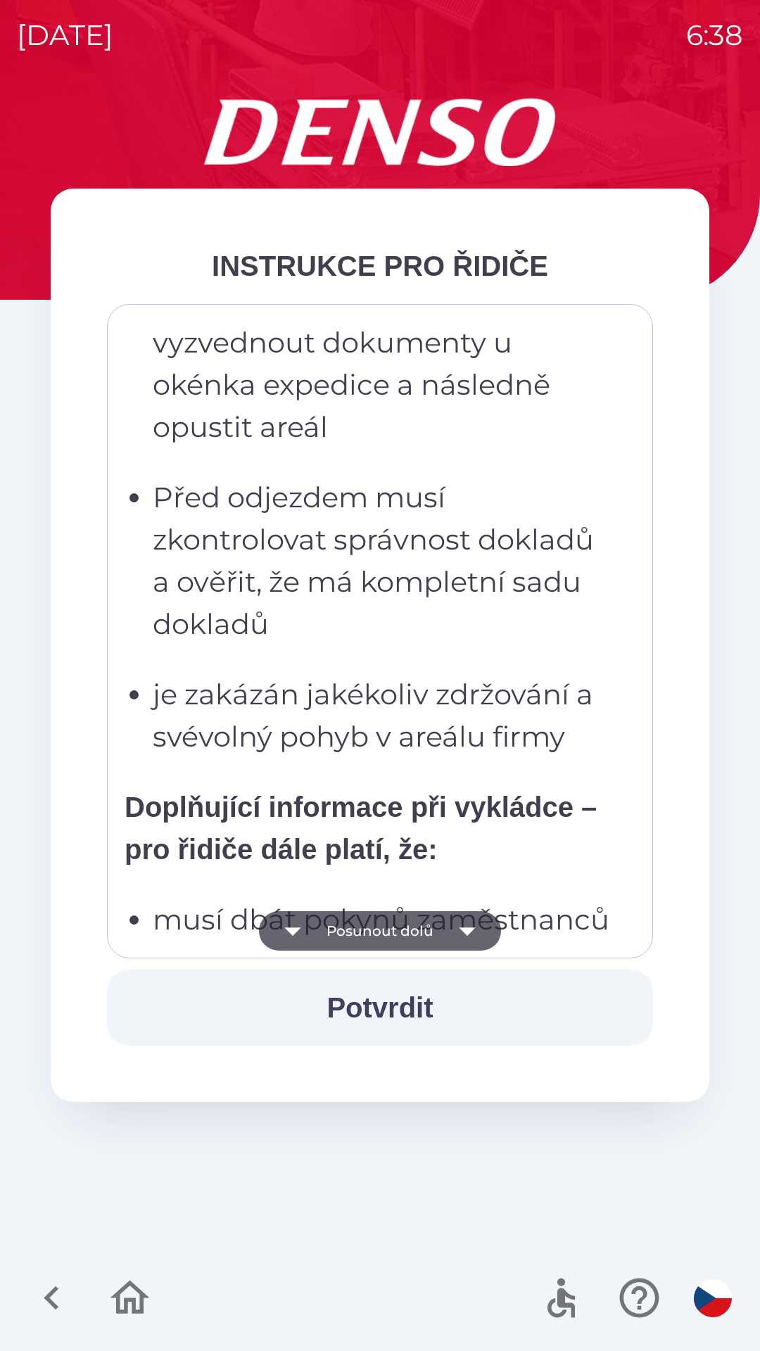
click at [436, 933] on button "Posunout dolů" at bounding box center [380, 930] width 242 height 39
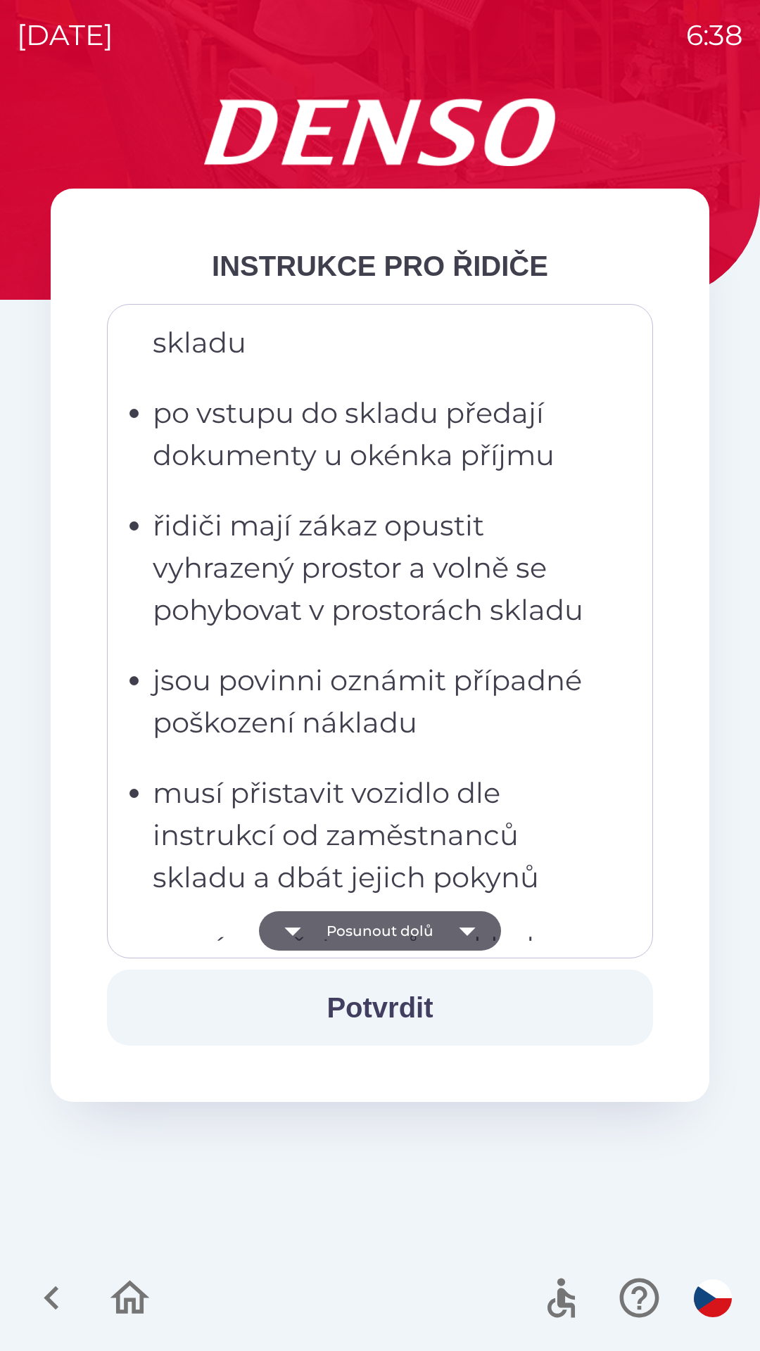
click at [432, 924] on button "Posunout dolů" at bounding box center [380, 930] width 242 height 39
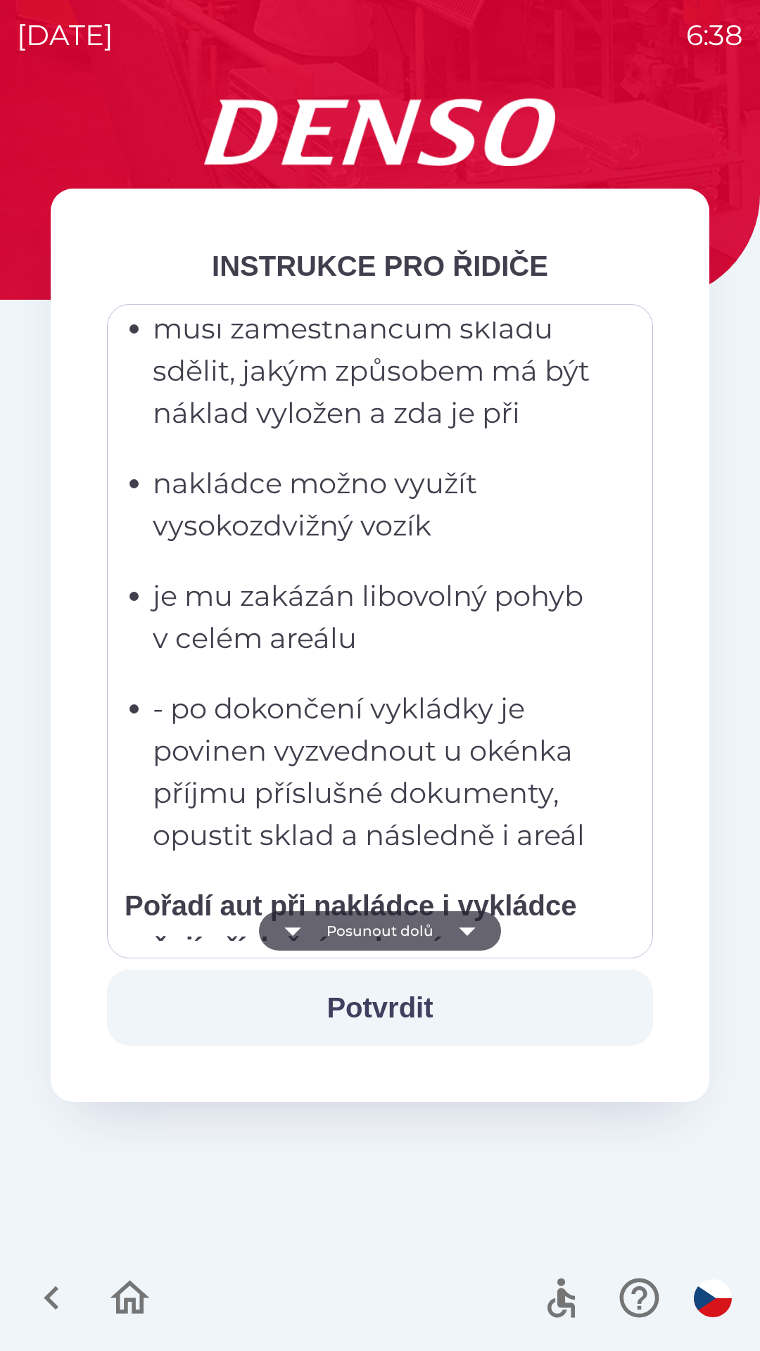
click at [432, 923] on button "Posunout dolů" at bounding box center [380, 930] width 242 height 39
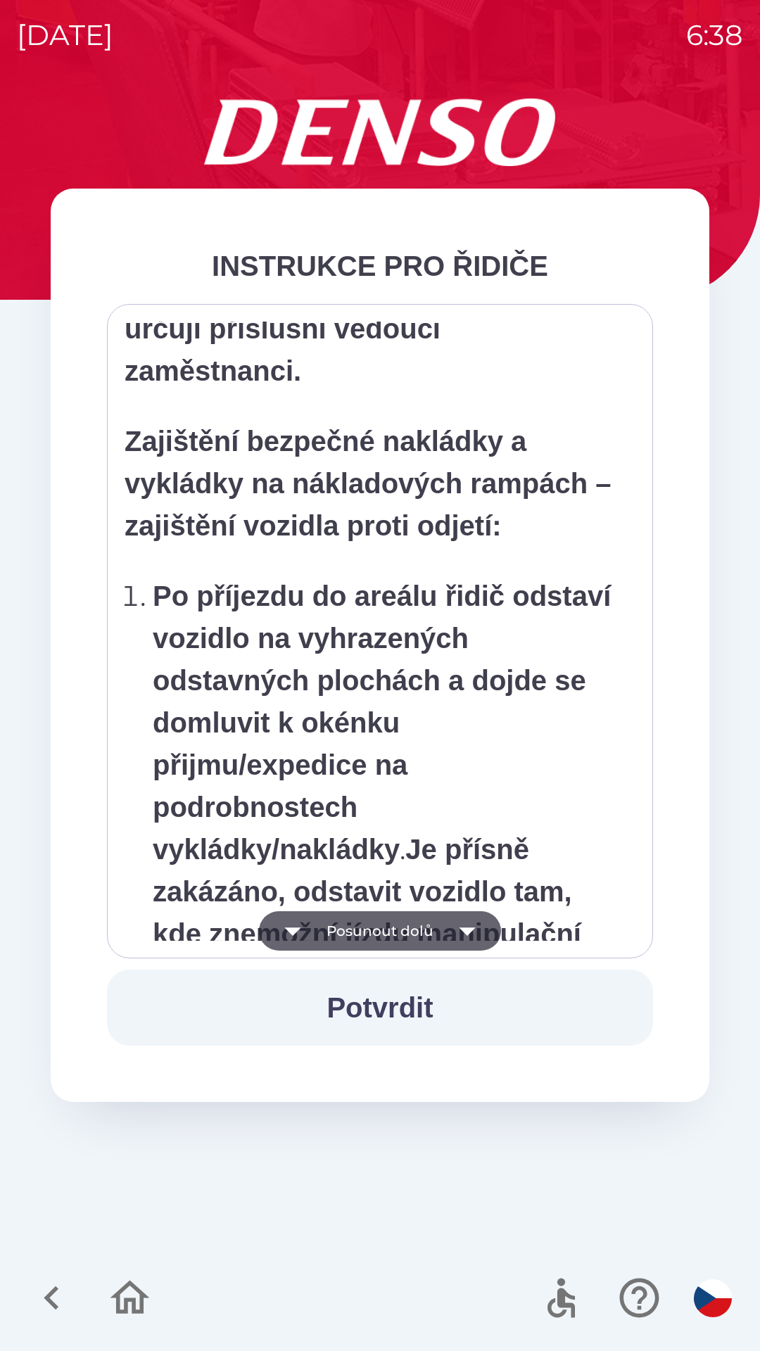
click at [433, 933] on button "Posunout dolů" at bounding box center [380, 930] width 242 height 39
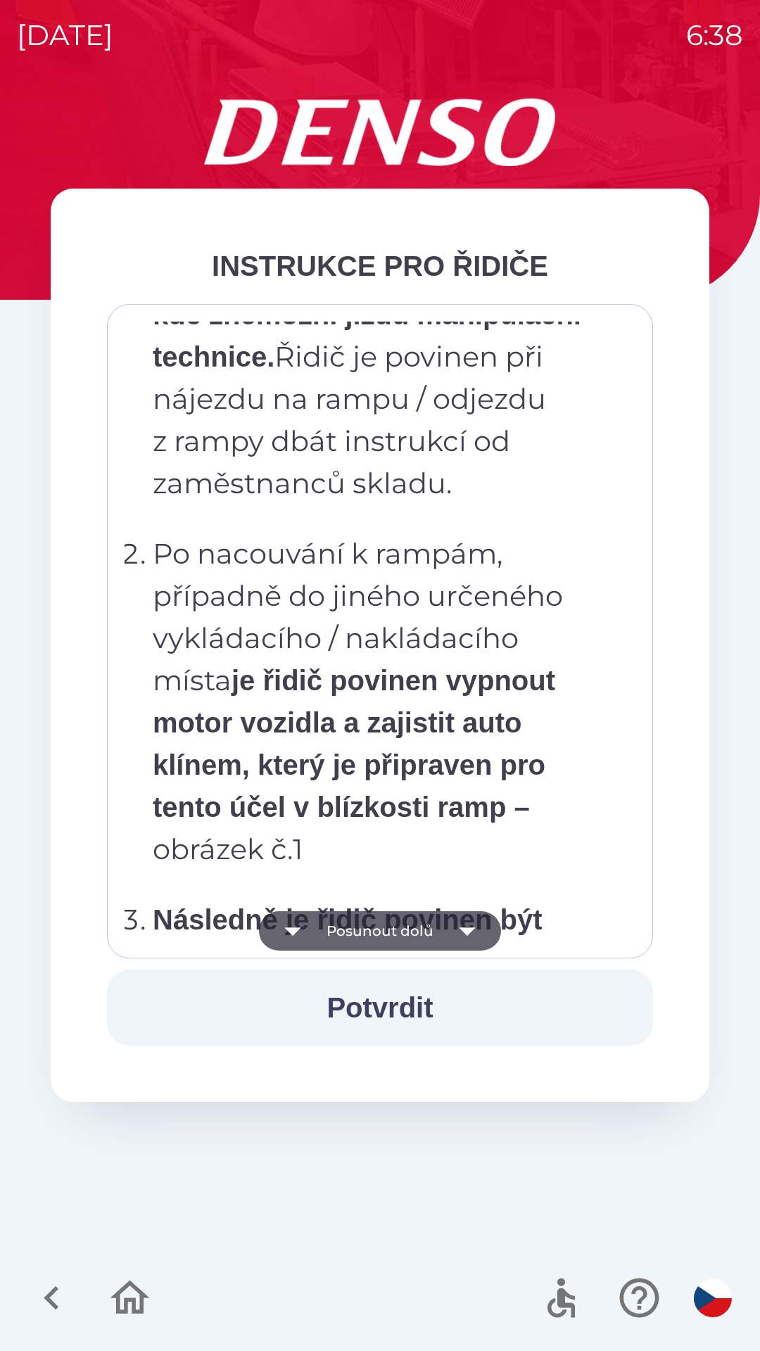
click at [435, 938] on button "Posunout dolů" at bounding box center [380, 930] width 242 height 39
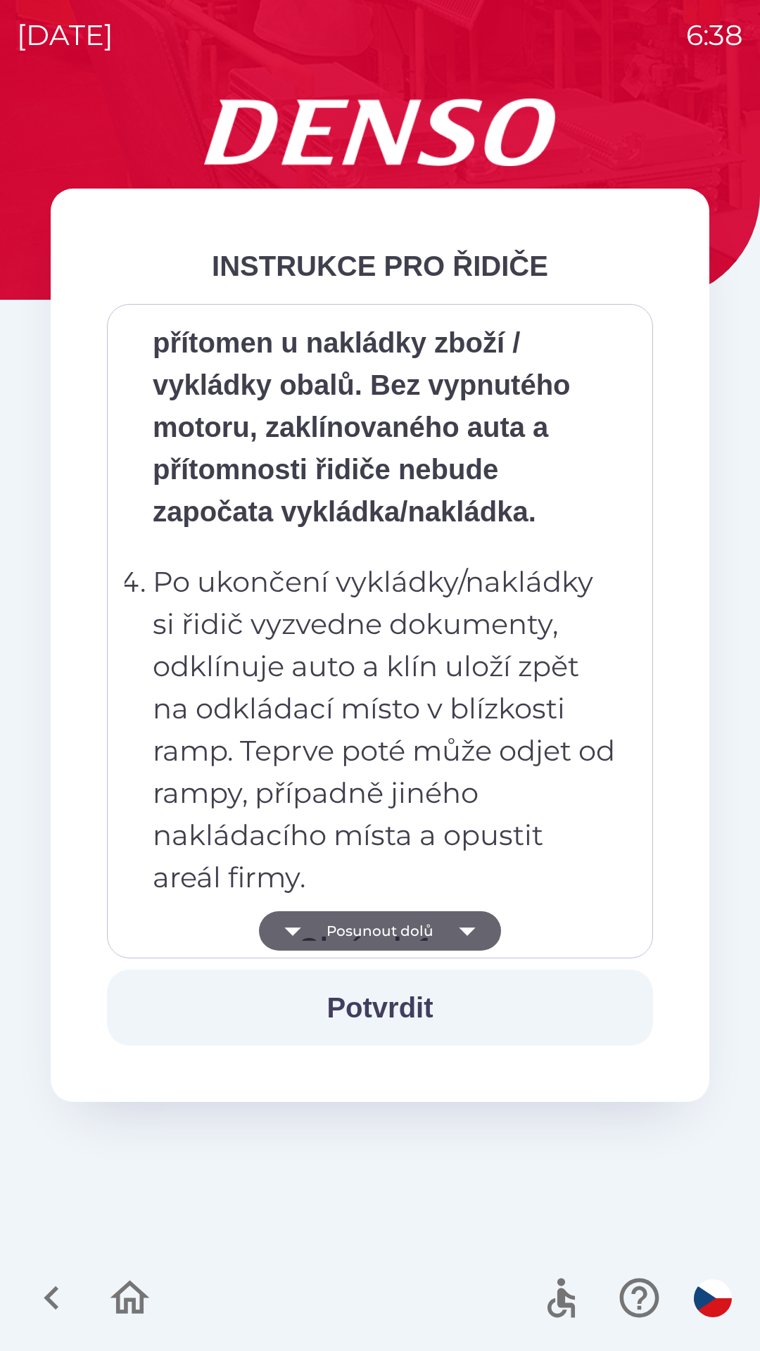
click at [431, 942] on button "Posunout dolů" at bounding box center [380, 930] width 242 height 39
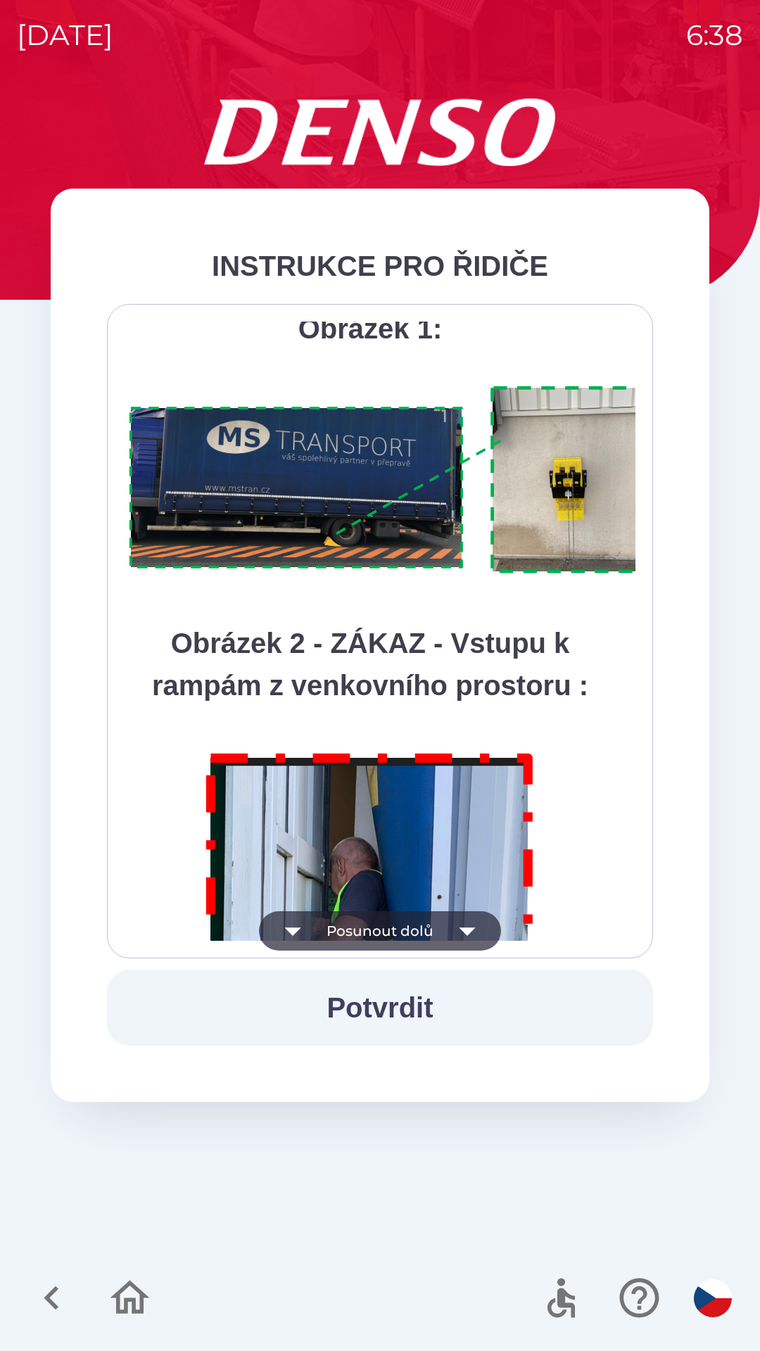
click at [429, 937] on button "Posunout dolů" at bounding box center [380, 930] width 242 height 39
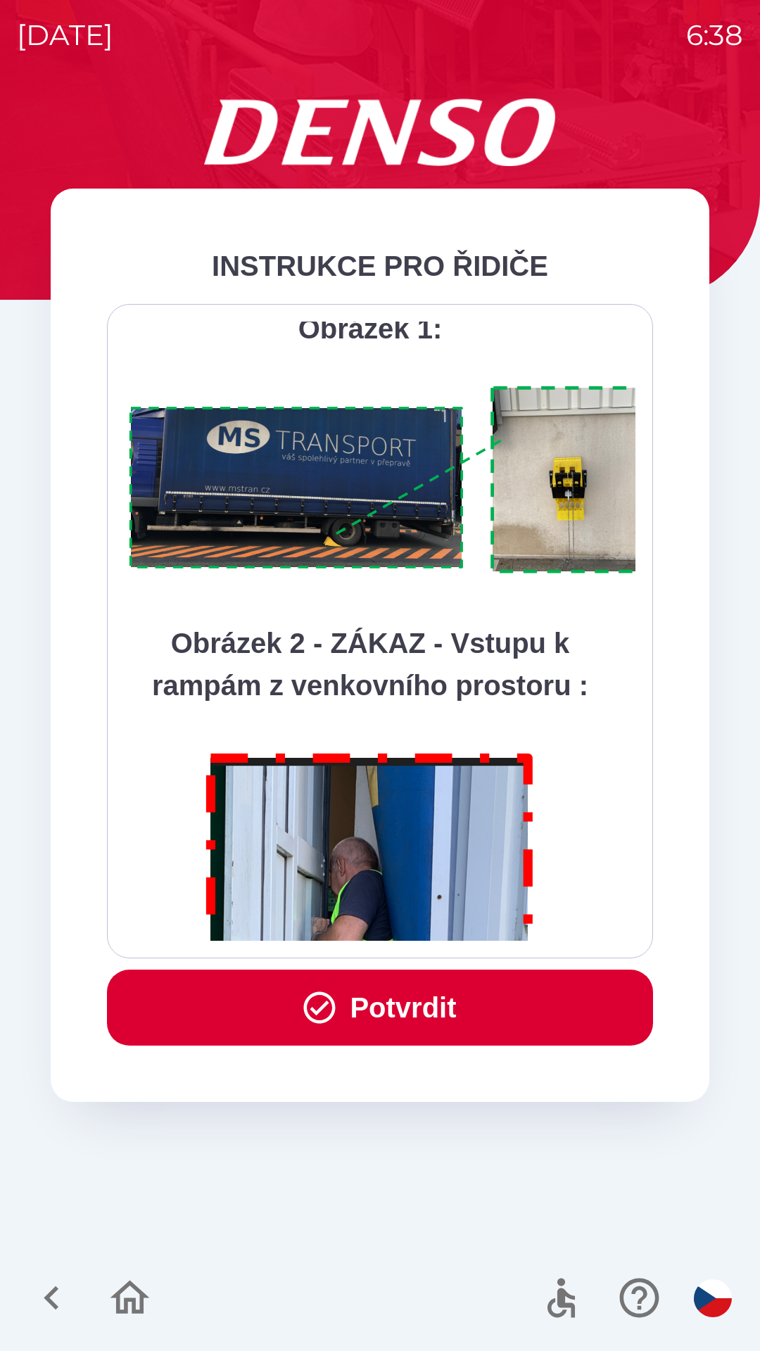
scroll to position [7907, 0]
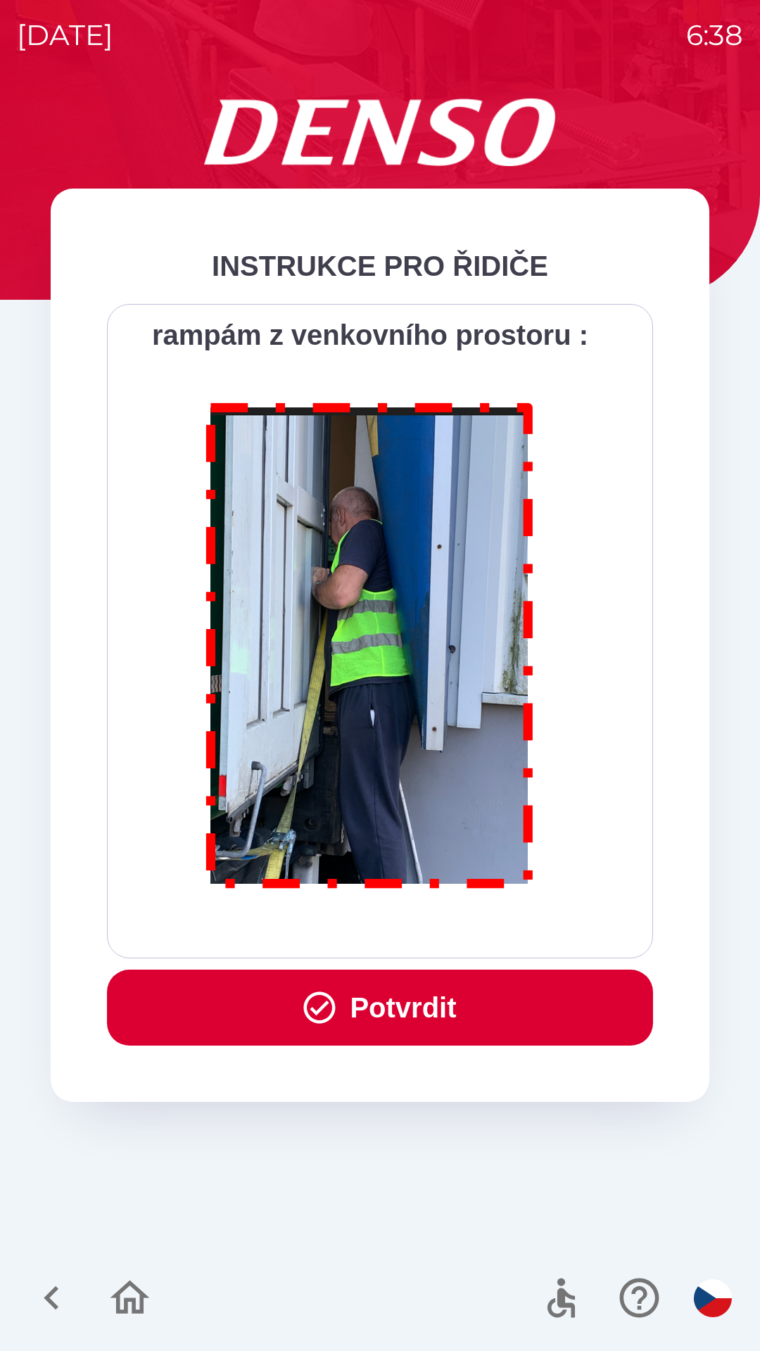
click at [428, 932] on div "Všichni řidiči přijíždějící do skladu firmy DENSO CZECH s.r.o. jsou po průjezdu…" at bounding box center [380, 631] width 511 height 619
click at [442, 994] on button "Potvrdit" at bounding box center [380, 1008] width 546 height 76
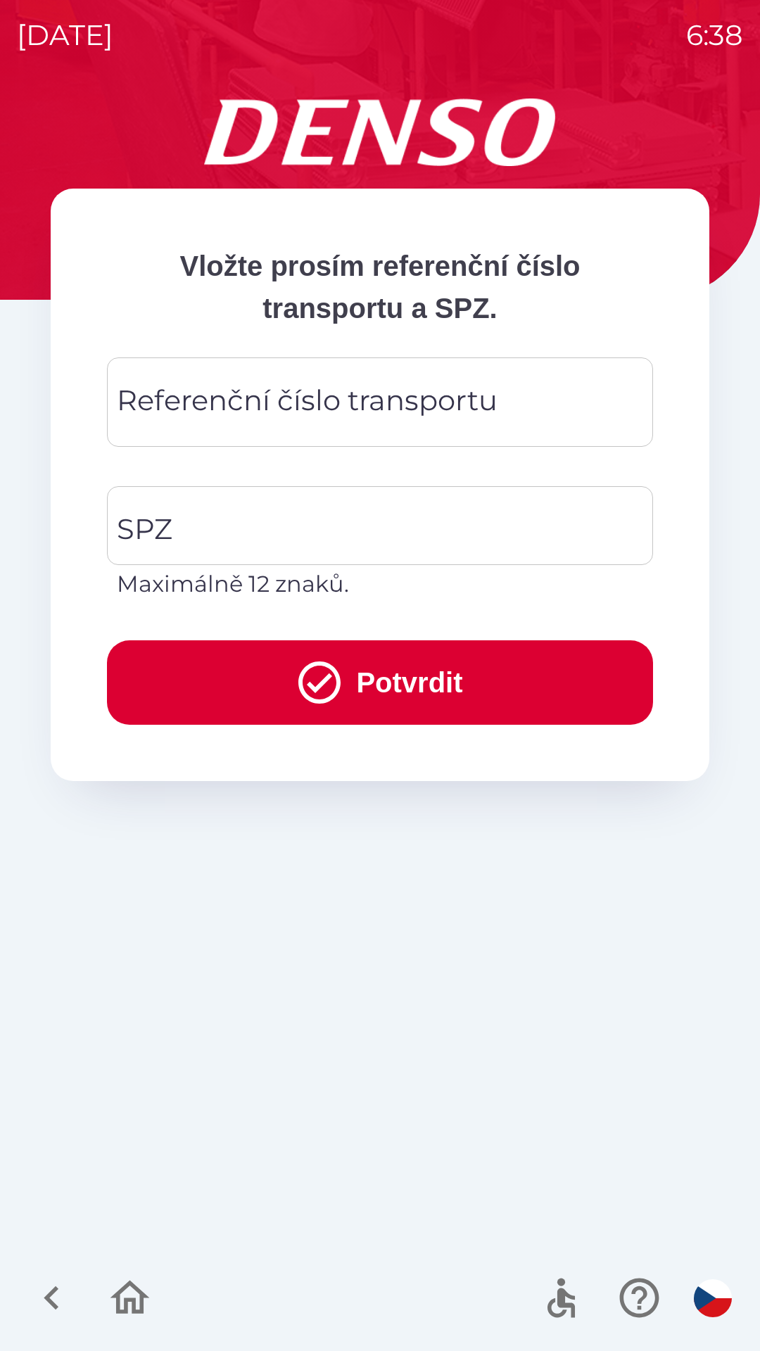
click at [310, 400] on div "Referenční číslo transportu Referenční číslo transportu" at bounding box center [380, 401] width 546 height 89
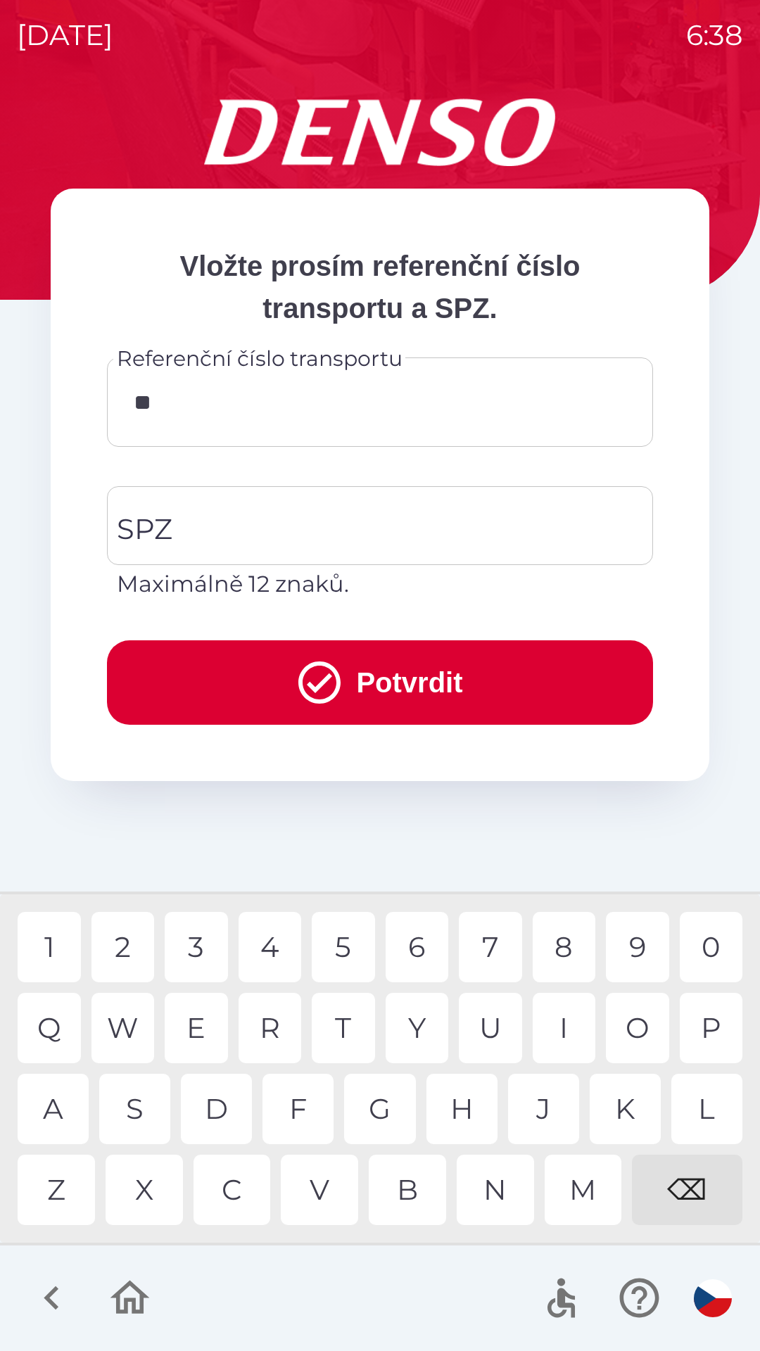
click at [622, 954] on div "9" at bounding box center [637, 947] width 63 height 70
click at [201, 960] on div "3" at bounding box center [196, 947] width 63 height 70
click at [341, 950] on div "5" at bounding box center [343, 947] width 63 height 70
type input "********"
click at [334, 512] on input "SPZ" at bounding box center [369, 526] width 512 height 66
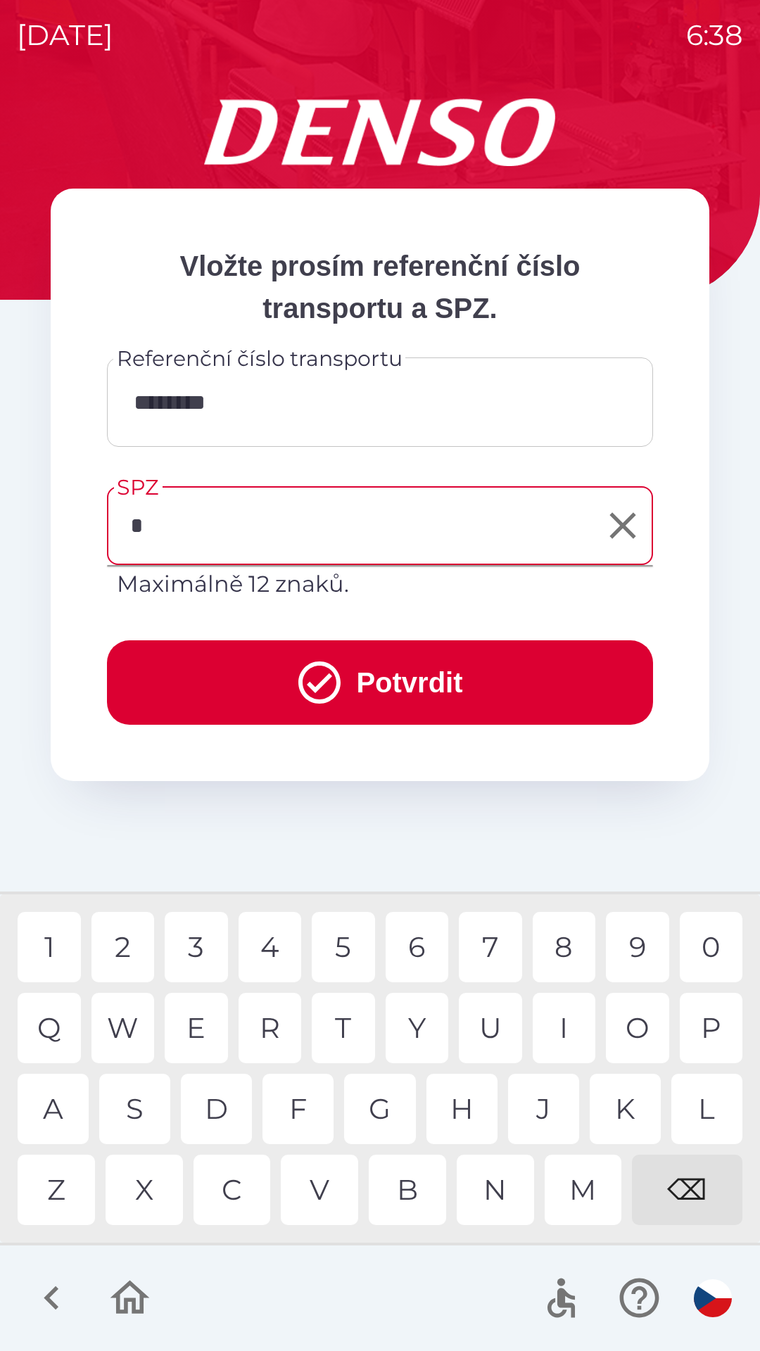
click at [203, 941] on div "3" at bounding box center [196, 947] width 63 height 70
click at [623, 1101] on div "K" at bounding box center [625, 1109] width 71 height 70
click at [280, 952] on div "4" at bounding box center [270, 947] width 63 height 70
click at [414, 955] on div "6" at bounding box center [417, 947] width 63 height 70
type input "*******"
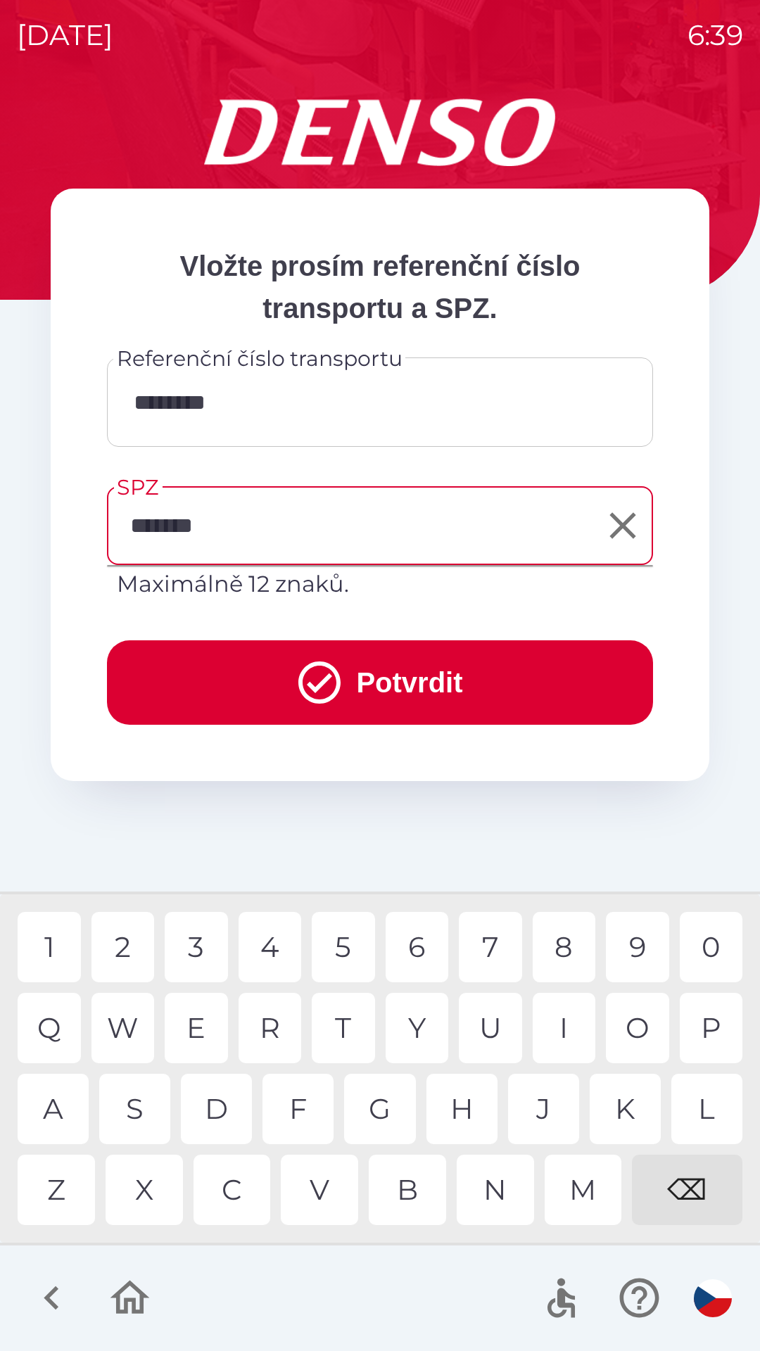
click at [722, 943] on div "0" at bounding box center [711, 947] width 63 height 70
click at [462, 688] on button "Potvrdit" at bounding box center [380, 682] width 546 height 84
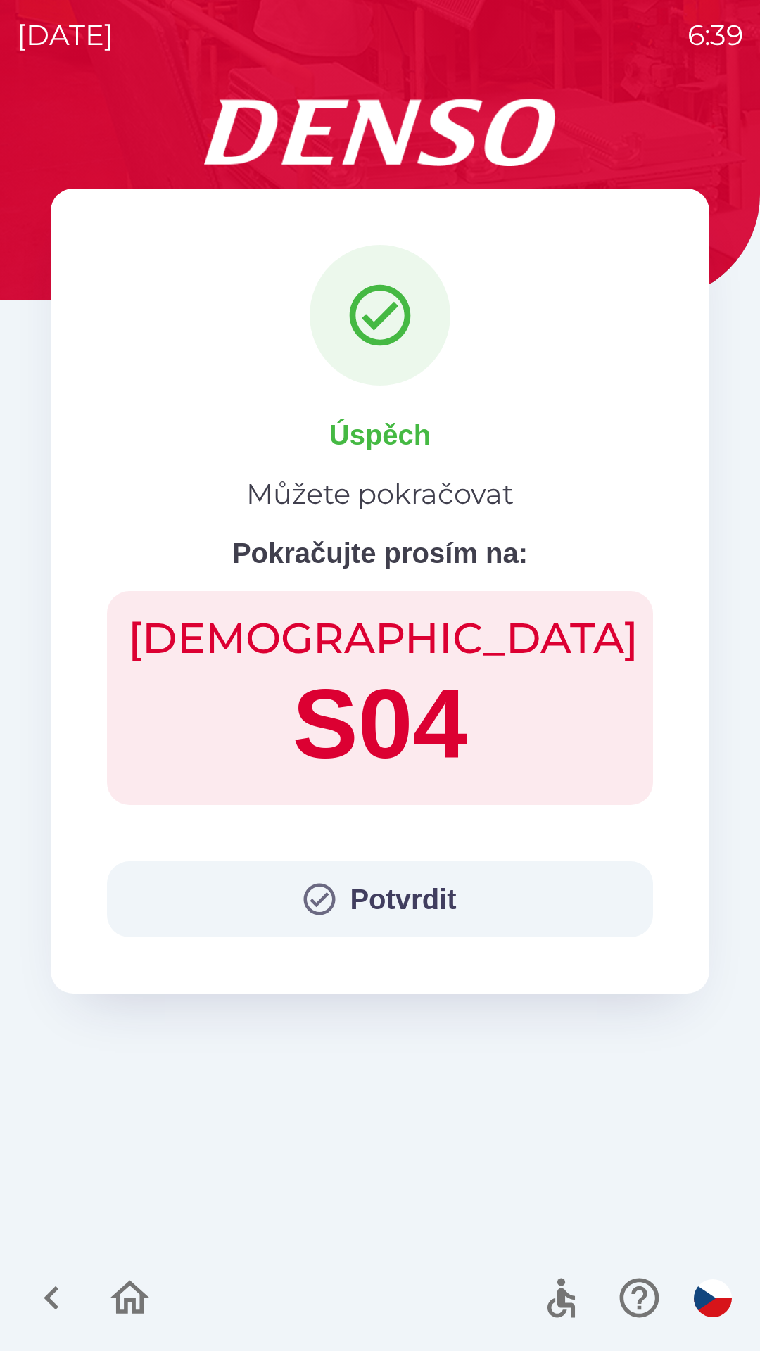
click at [405, 889] on button "Potvrdit" at bounding box center [380, 899] width 546 height 76
